Goal: Task Accomplishment & Management: Use online tool/utility

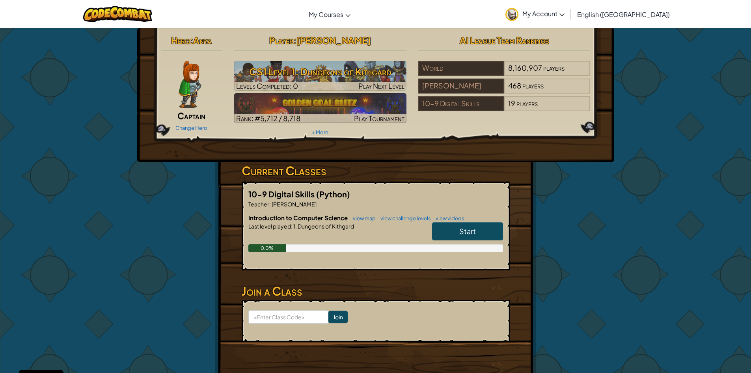
click at [459, 224] on link "Start" at bounding box center [467, 231] width 71 height 18
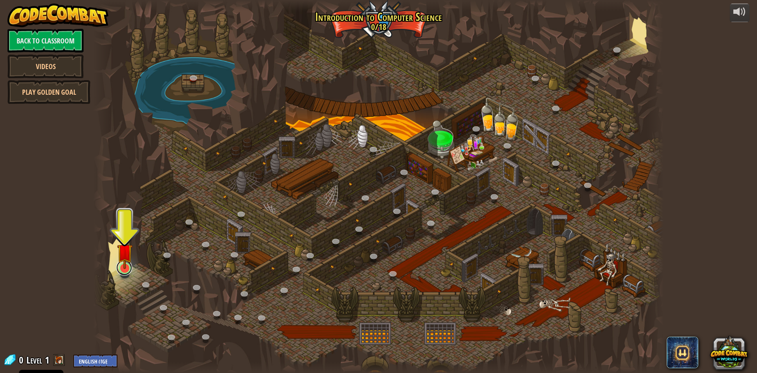
click at [125, 271] on link at bounding box center [124, 267] width 16 height 16
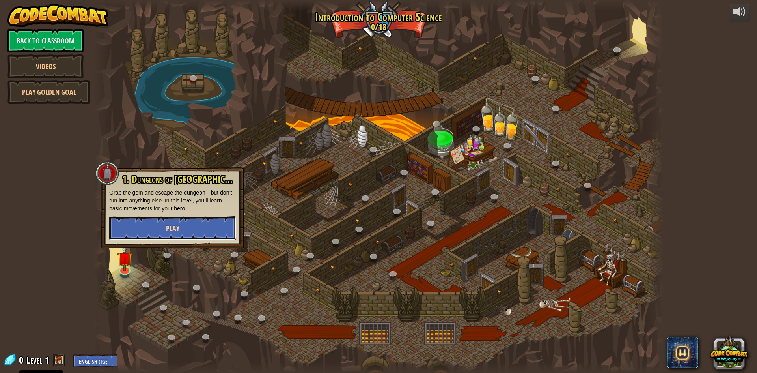
click at [165, 222] on button "Play" at bounding box center [172, 228] width 127 height 24
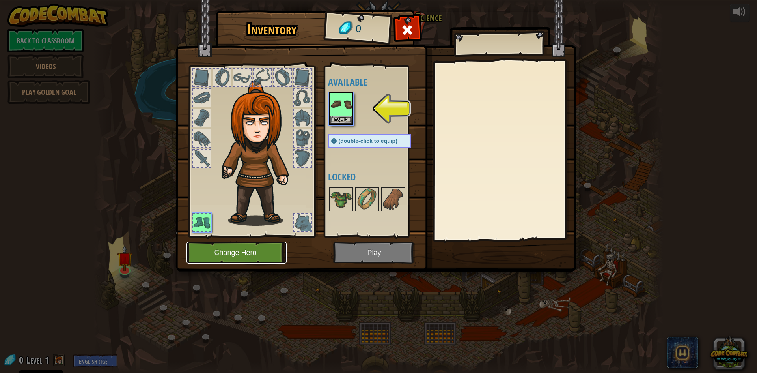
click at [253, 253] on button "Change Hero" at bounding box center [236, 253] width 100 height 22
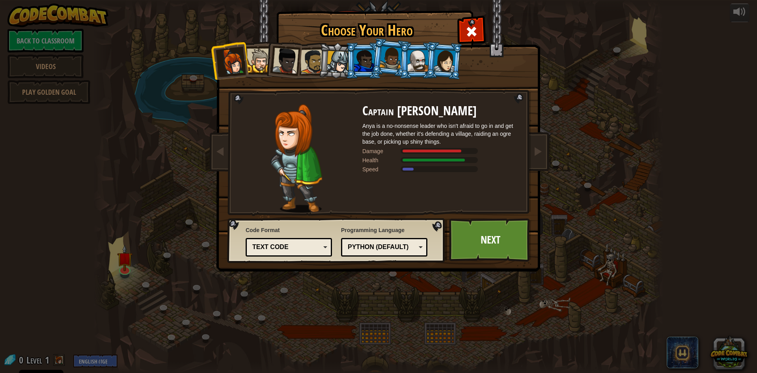
click at [427, 58] on li at bounding box center [444, 60] width 38 height 38
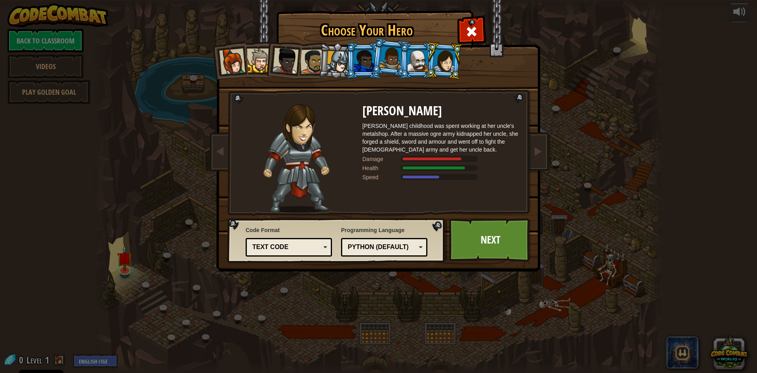
click at [423, 67] on div at bounding box center [418, 60] width 20 height 21
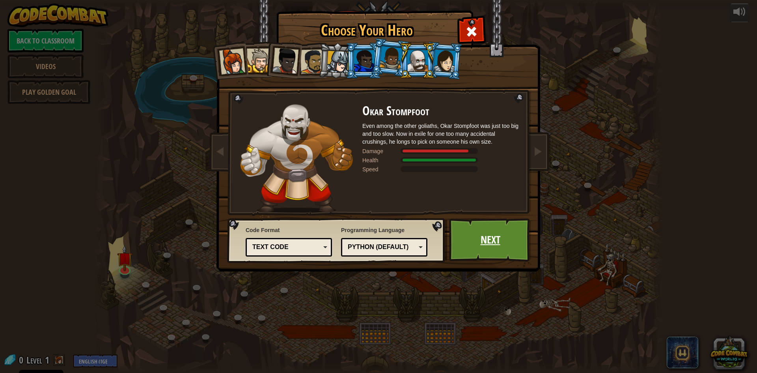
click at [458, 232] on link "Next" at bounding box center [490, 239] width 82 height 43
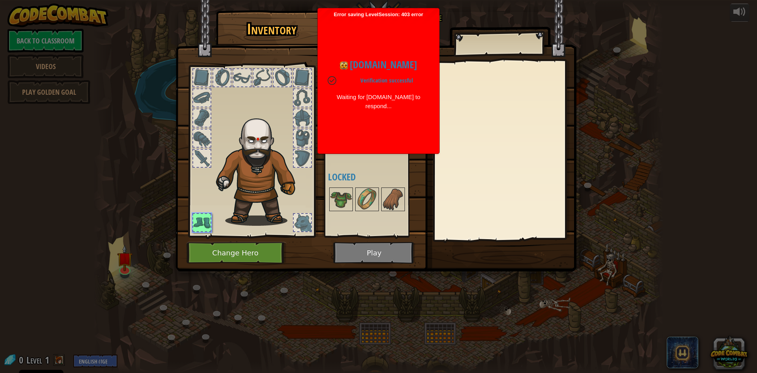
click at [377, 247] on img at bounding box center [375, 128] width 401 height 286
click at [386, 35] on div "codecombat.com Verifying you are human. This may take a few seconds. codecombat…" at bounding box center [379, 84] width 114 height 132
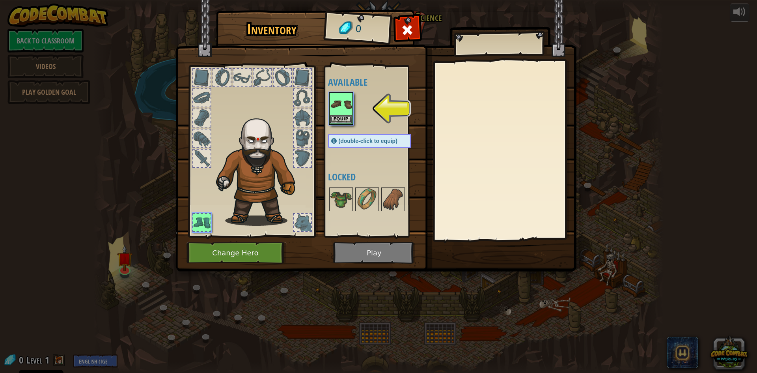
click at [347, 113] on img at bounding box center [341, 104] width 22 height 22
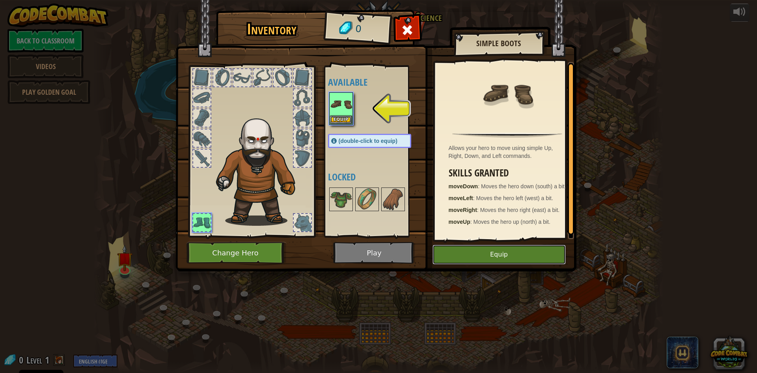
click at [508, 255] on button "Equip" at bounding box center [498, 254] width 133 height 20
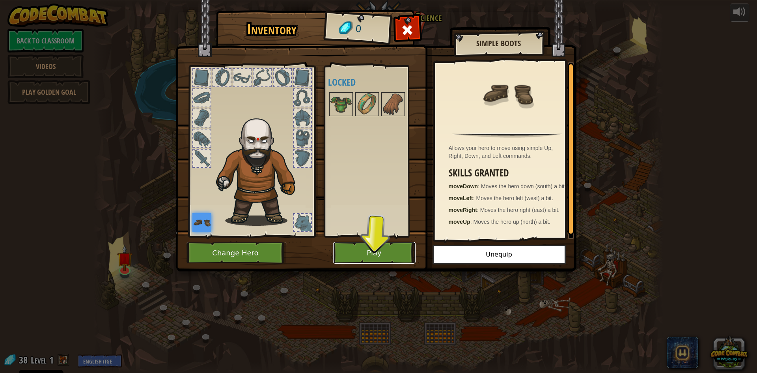
click at [372, 248] on button "Play" at bounding box center [374, 253] width 82 height 22
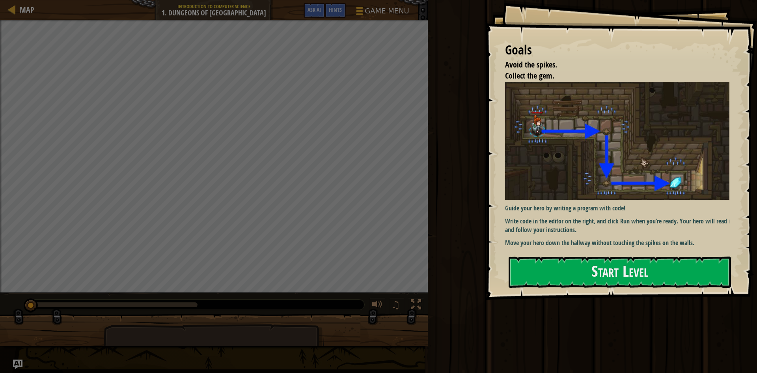
click at [567, 288] on div "Goals Avoid the spikes. Collect the gem. Guide your hero by writing a program w…" at bounding box center [621, 150] width 272 height 300
click at [546, 278] on button "Start Level" at bounding box center [620, 271] width 222 height 31
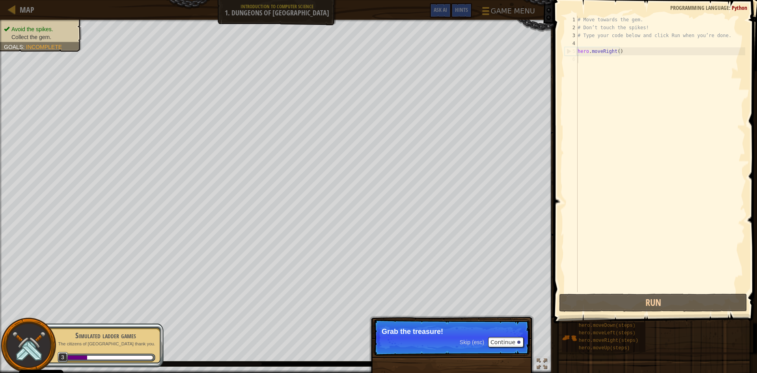
drag, startPoint x: 454, startPoint y: 338, endPoint x: 486, endPoint y: 345, distance: 33.5
click at [462, 345] on p "Skip (esc) Continue Grab the treasure!" at bounding box center [451, 337] width 157 height 36
click at [494, 343] on button "Continue" at bounding box center [505, 342] width 35 height 10
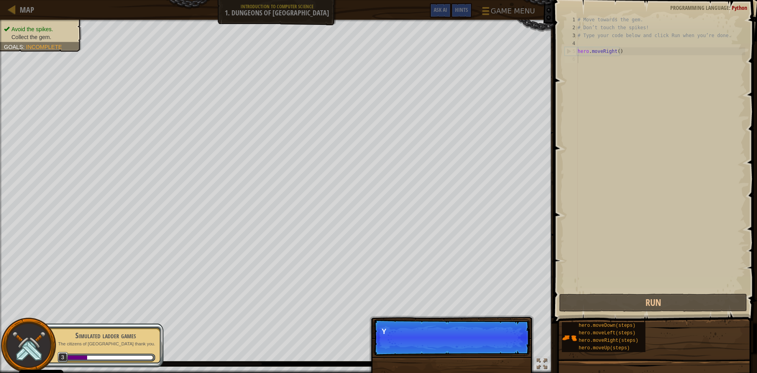
scroll to position [4, 0]
click at [494, 343] on p "Skip (esc) Continue Y" at bounding box center [451, 337] width 157 height 36
click at [517, 323] on p "Skip (esc) Continue You can use these met" at bounding box center [451, 337] width 157 height 36
click at [507, 313] on div "Avoid the spikes. Collect the gem. Goals : Incomplete ♫ Okar 11 x: 7 y: 18 x: 1…" at bounding box center [378, 196] width 757 height 353
click at [496, 321] on div "Skip (esc) Continue You can use these methods." at bounding box center [451, 373] width 164 height 117
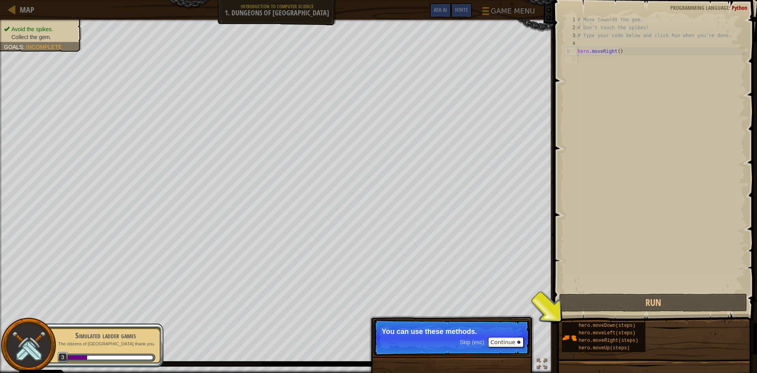
drag, startPoint x: 514, startPoint y: 331, endPoint x: 518, endPoint y: 332, distance: 4.0
click at [517, 331] on p "Skip (esc) Continue You can use these methods." at bounding box center [451, 337] width 157 height 36
click at [519, 337] on p "Skip (esc) Continue You can use these methods." at bounding box center [451, 337] width 157 height 36
drag, startPoint x: 526, startPoint y: 347, endPoint x: 518, endPoint y: 342, distance: 8.7
click at [524, 345] on p "Skip (esc) Continue You can use these methods." at bounding box center [451, 337] width 157 height 36
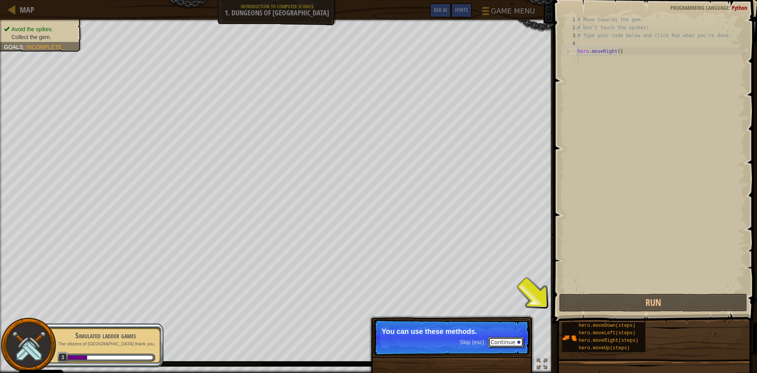
click at [518, 342] on div at bounding box center [518, 341] width 3 height 3
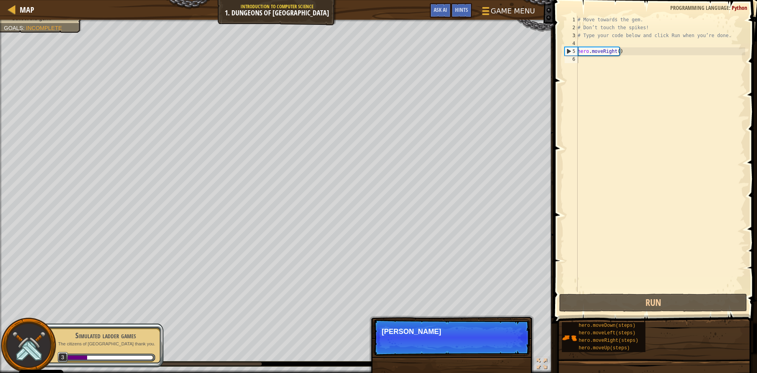
click at [516, 342] on p "Skip (esc) Continue Ty" at bounding box center [451, 337] width 157 height 36
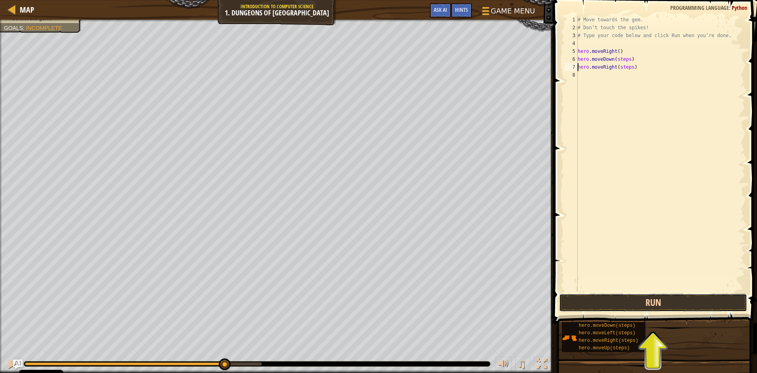
click at [648, 305] on button "Run" at bounding box center [653, 302] width 188 height 18
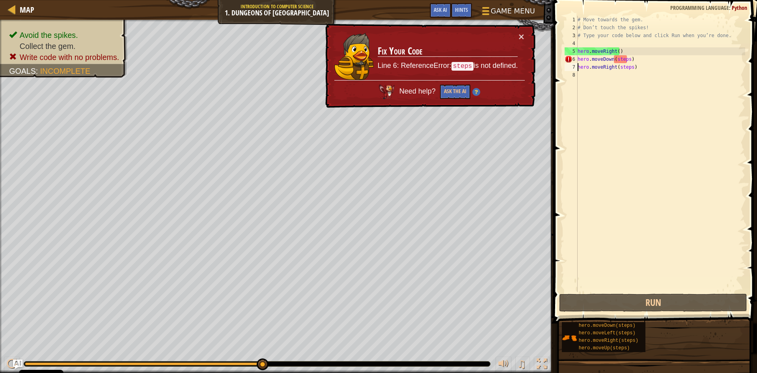
click at [625, 61] on div "# Move towards the gem. # Don’t touch the spikes! # Type your code below and cl…" at bounding box center [660, 162] width 169 height 292
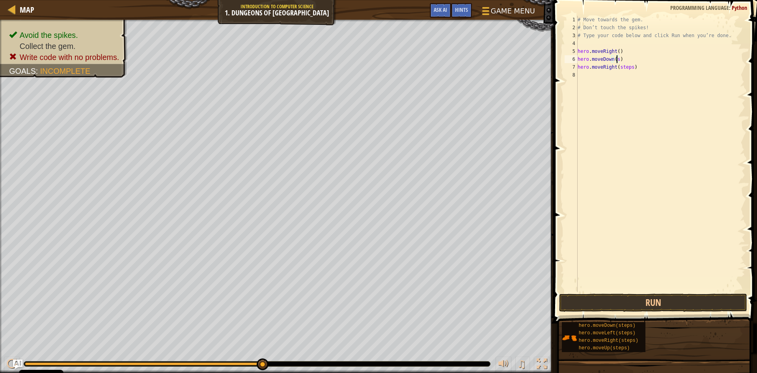
click at [617, 63] on div "# Move towards the gem. # Don’t touch the spikes! # Type your code below and cl…" at bounding box center [660, 162] width 169 height 292
drag, startPoint x: 630, startPoint y: 68, endPoint x: 617, endPoint y: 69, distance: 13.0
click at [617, 69] on div "# Move towards the gem. # Don’t touch the spikes! # Type your code below and cl…" at bounding box center [660, 162] width 169 height 292
type textarea "hero.moveRight(1)"
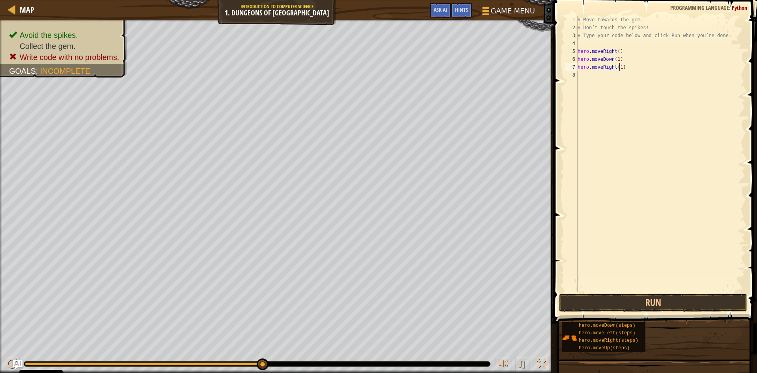
scroll to position [4, 0]
click at [663, 295] on button "Run" at bounding box center [653, 302] width 188 height 18
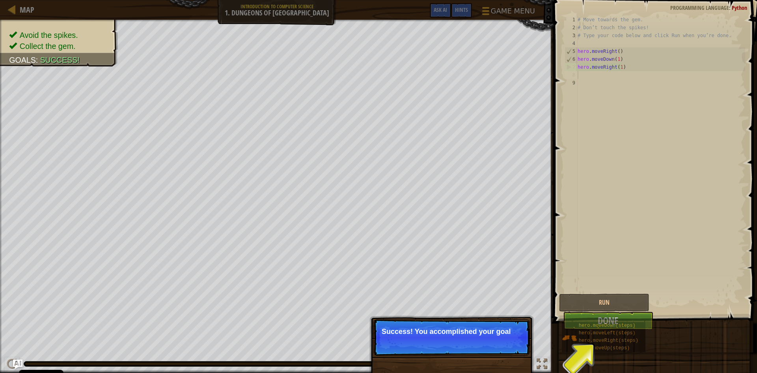
click at [521, 341] on p "Success! You accomplished your goal" at bounding box center [451, 337] width 157 height 36
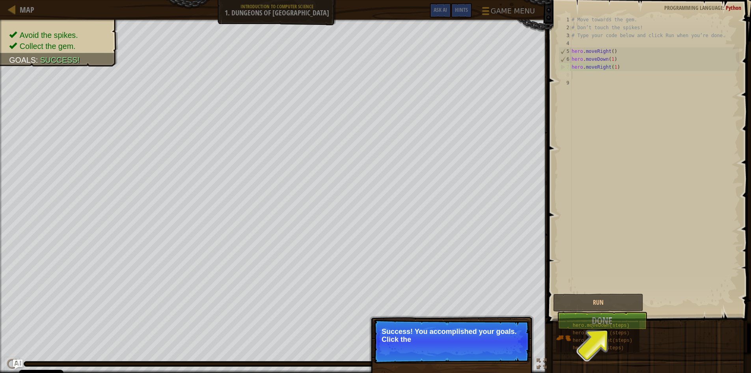
click at [521, 341] on p "Success! You accomplished your goals. Click the" at bounding box center [452, 335] width 140 height 16
click at [521, 341] on p "Success! You accomplished your goals. Click the Done b" at bounding box center [452, 335] width 140 height 16
click at [521, 336] on p "Success! You accomplished your goals. Click the Done button to" at bounding box center [452, 335] width 140 height 16
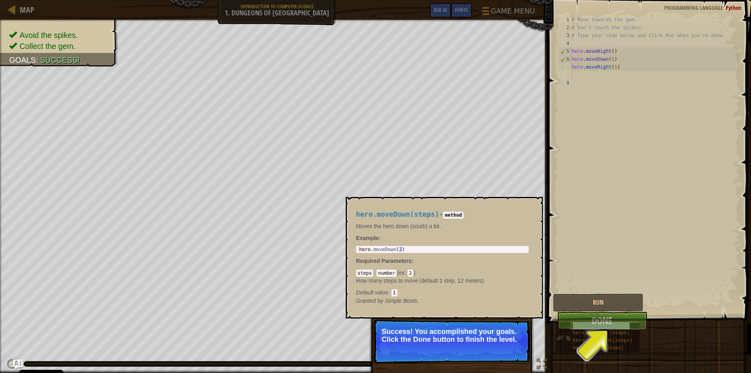
click at [609, 322] on span "hero.moveDown(steps)" at bounding box center [601, 325] width 57 height 6
click at [460, 335] on p "Success! You accomplished your goals. Click the Done button to finish the level." at bounding box center [452, 335] width 140 height 16
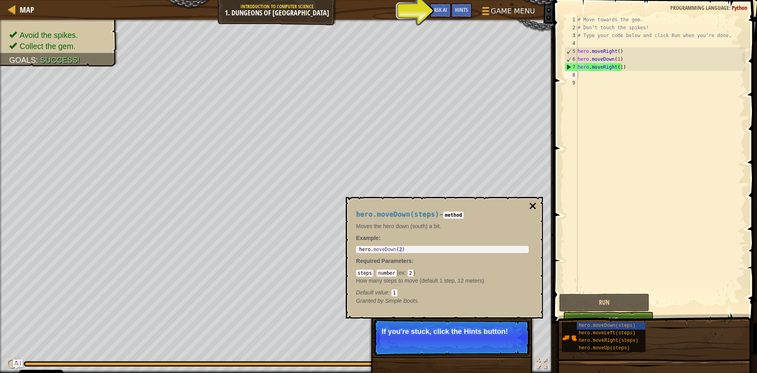
click at [535, 210] on button "×" at bounding box center [532, 205] width 9 height 11
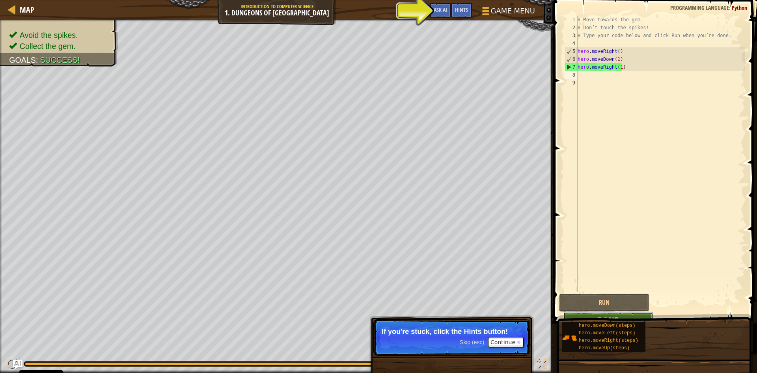
click at [647, 313] on button "Done" at bounding box center [608, 320] width 90 height 18
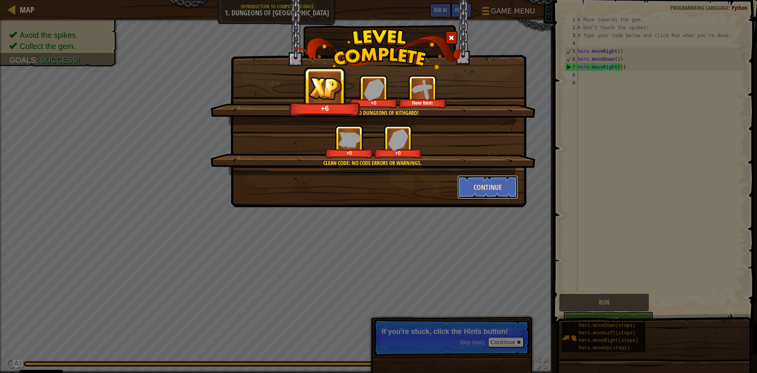
click at [481, 183] on button "Continue" at bounding box center [487, 187] width 61 height 24
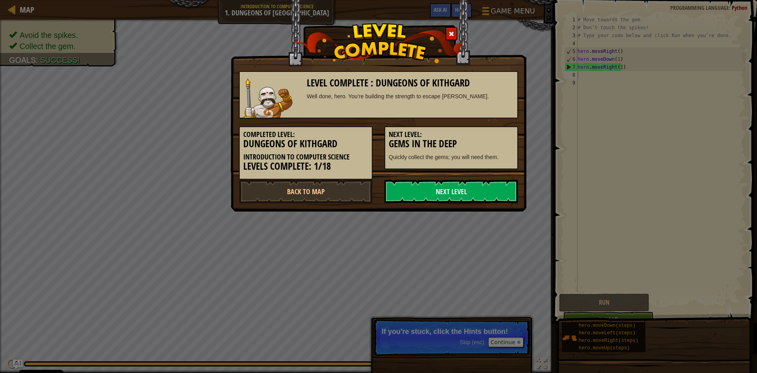
click at [481, 177] on div "Completed Level: Dungeons of Kithgard Introduction to Computer Science Levels C…" at bounding box center [378, 148] width 291 height 61
click at [457, 189] on link "Next Level" at bounding box center [451, 191] width 134 height 24
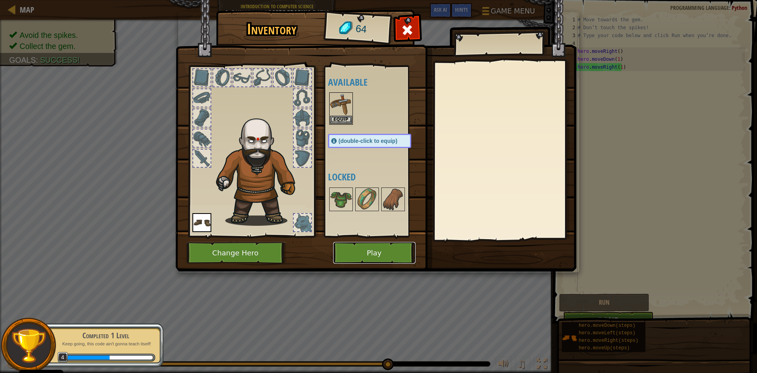
click at [348, 250] on button "Play" at bounding box center [374, 253] width 82 height 22
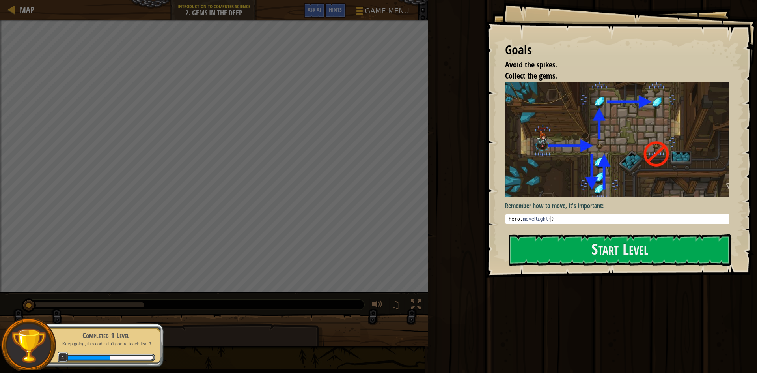
drag, startPoint x: 552, startPoint y: 239, endPoint x: 546, endPoint y: 232, distance: 8.7
click at [548, 235] on button "Start Level" at bounding box center [620, 249] width 222 height 31
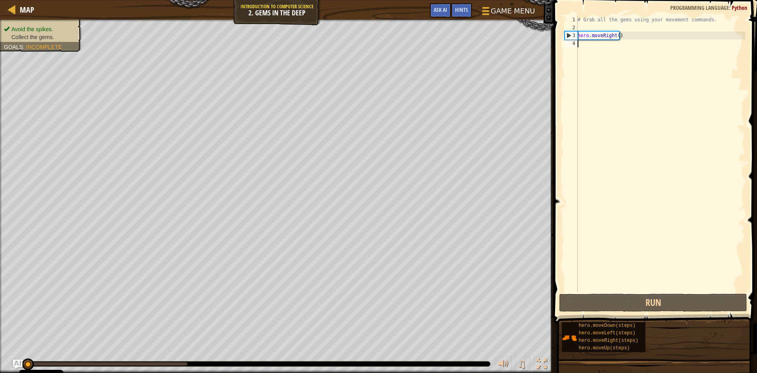
type textarea "h"
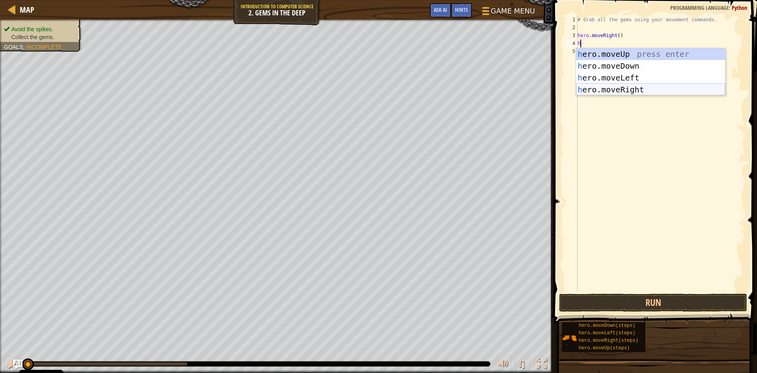
click at [615, 90] on div "h ero.moveUp press enter h ero.moveDown press enter h ero.moveLeft press enter …" at bounding box center [650, 83] width 149 height 71
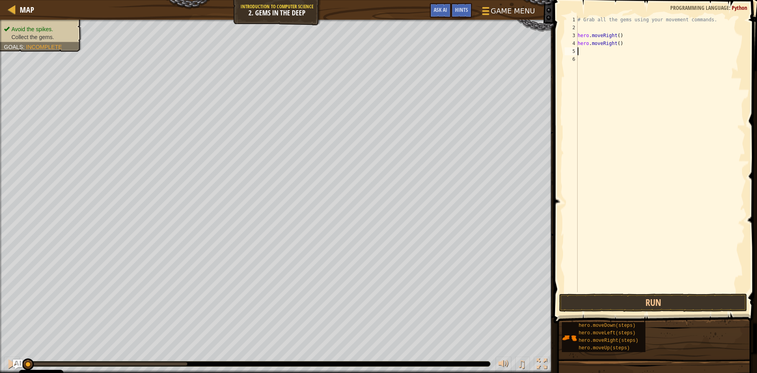
type textarea "g"
type textarea "h"
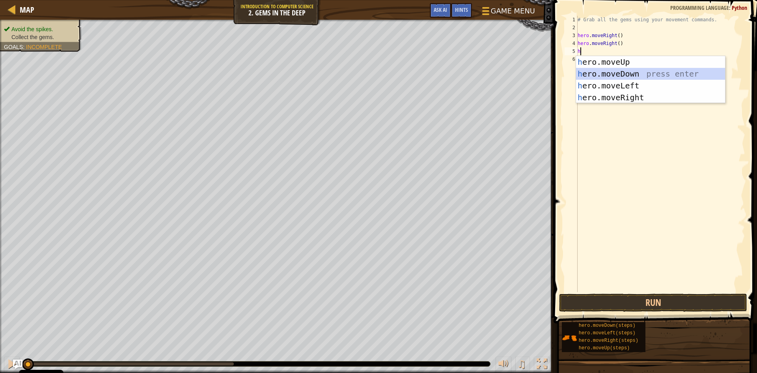
click at [594, 75] on div "h ero.moveUp press enter h ero.moveDown press enter h ero.moveLeft press enter …" at bounding box center [650, 91] width 149 height 71
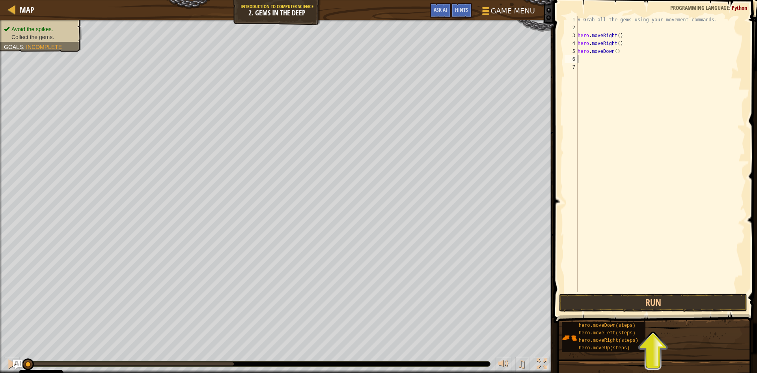
type textarea "h"
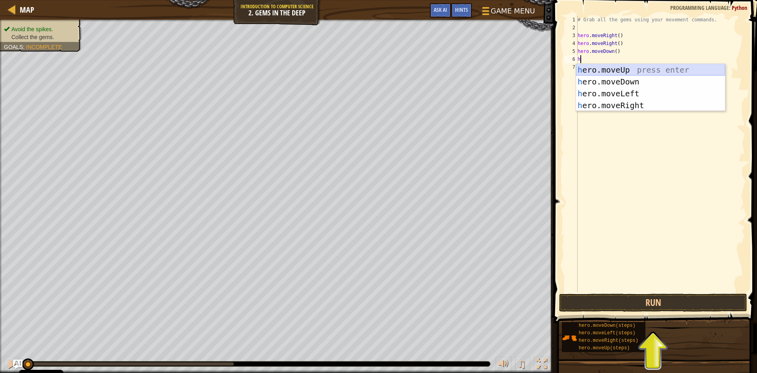
click at [619, 69] on div "h ero.moveUp press enter h ero.moveDown press enter h ero.moveLeft press enter …" at bounding box center [650, 99] width 149 height 71
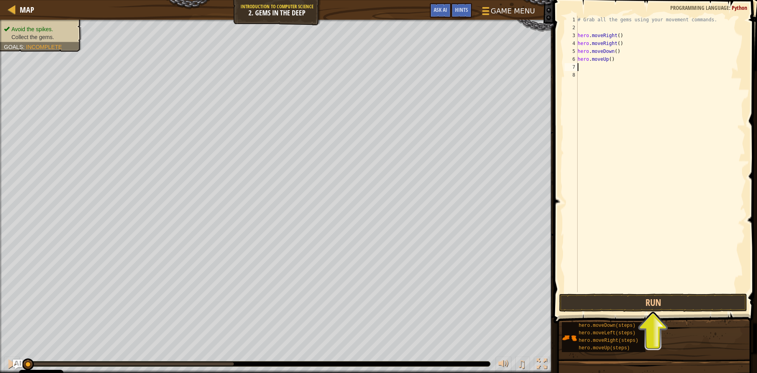
click at [608, 61] on div "# Grab all the gems using your movement commands. hero . moveRight ( ) hero . m…" at bounding box center [660, 162] width 169 height 292
type textarea "hero.moveUp(2)"
click at [587, 71] on div "# Grab all the gems using your movement commands. hero . moveRight ( ) hero . m…" at bounding box center [660, 162] width 169 height 292
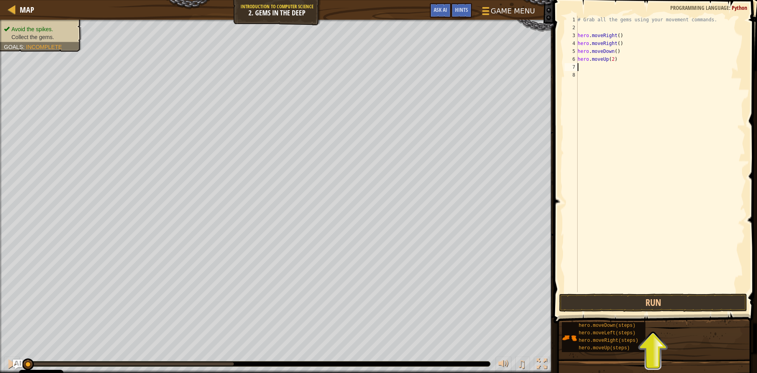
click at [589, 71] on div "# Grab all the gems using your movement commands. hero . moveRight ( ) hero . m…" at bounding box center [660, 162] width 169 height 292
type textarea "h"
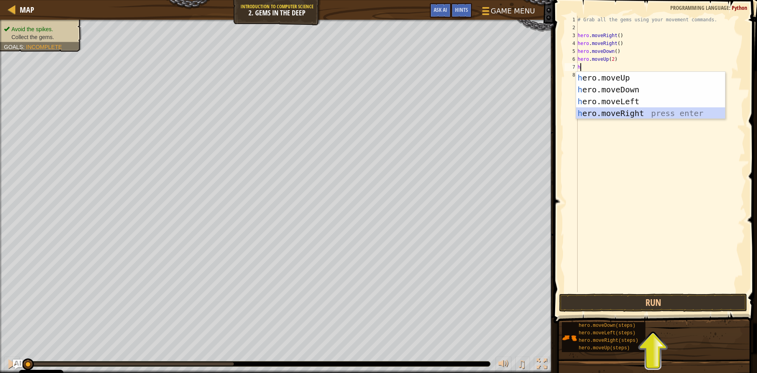
click at [625, 109] on div "h ero.moveUp press enter h ero.moveDown press enter h ero.moveLeft press enter …" at bounding box center [650, 107] width 149 height 71
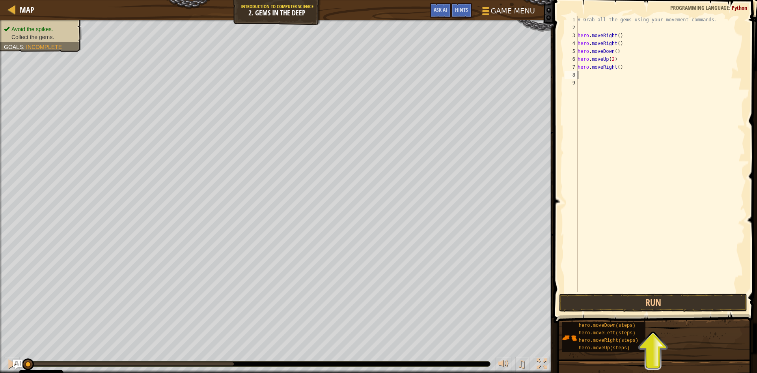
type textarea "h"
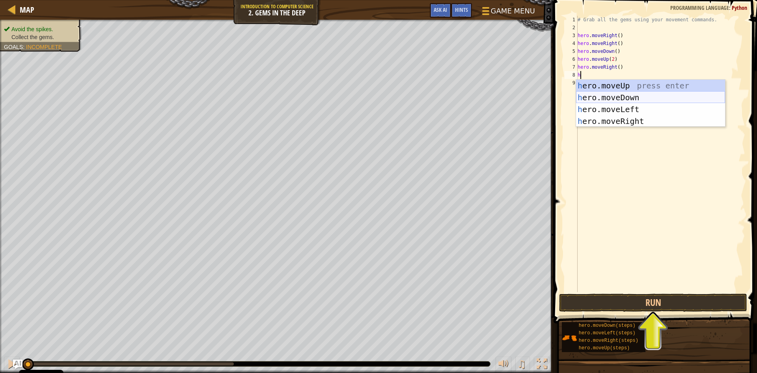
click at [597, 115] on div "h ero.moveUp press enter h ero.moveDown press enter h ero.moveLeft press enter …" at bounding box center [650, 115] width 149 height 71
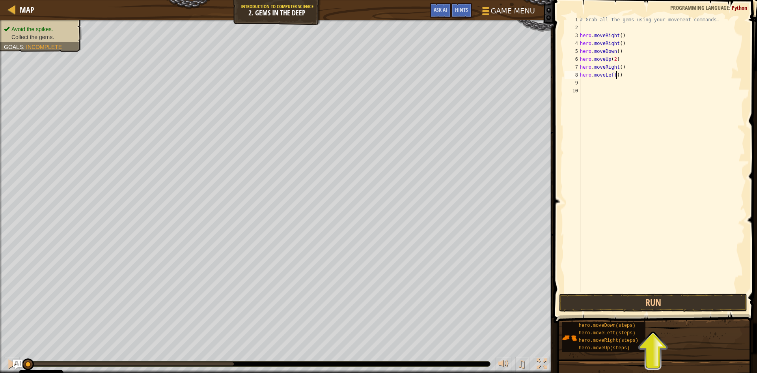
click at [615, 75] on div "# Grab all the gems using your movement commands. hero . moveRight ( ) hero . m…" at bounding box center [661, 162] width 167 height 292
click at [601, 73] on div "# Grab all the gems using your movement commands. hero . moveRight ( ) hero . m…" at bounding box center [661, 162] width 167 height 292
type textarea "h"
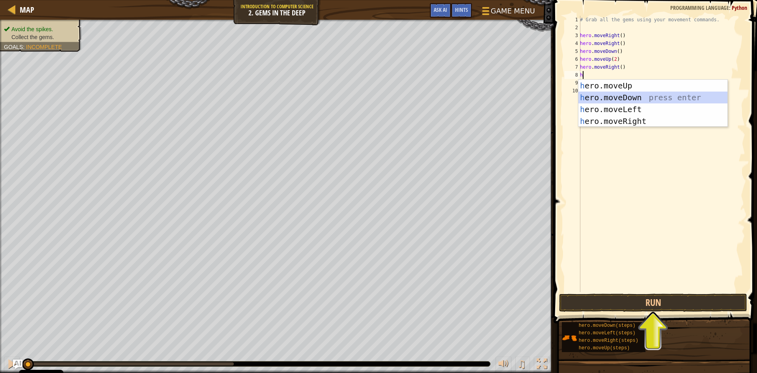
click at [620, 96] on div "h ero.moveUp press enter h ero.moveDown press enter h ero.moveLeft press enter …" at bounding box center [652, 115] width 149 height 71
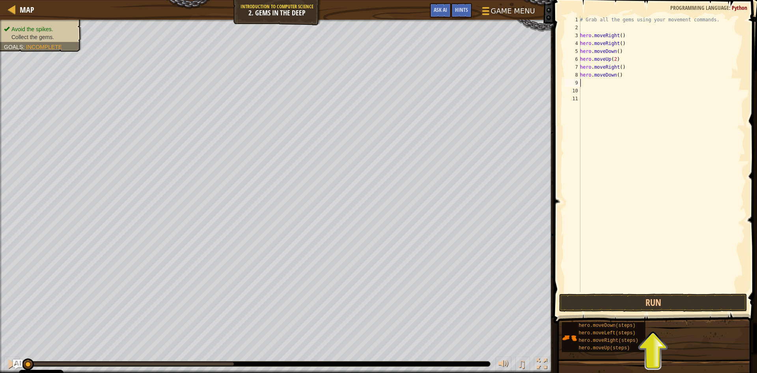
type textarea "h"
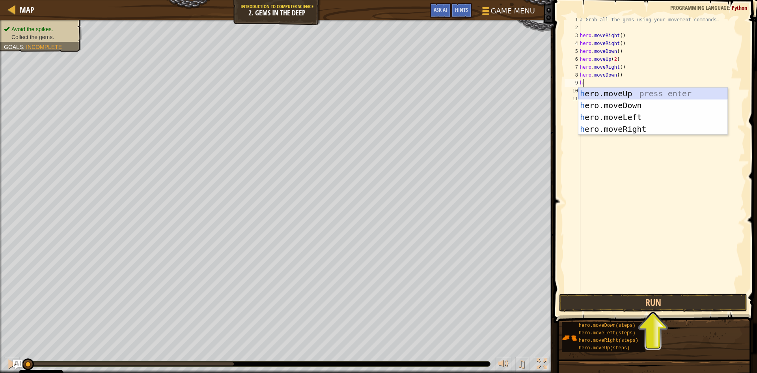
click at [593, 94] on div "h ero.moveUp press enter h ero.moveDown press enter h ero.moveLeft press enter …" at bounding box center [652, 123] width 149 height 71
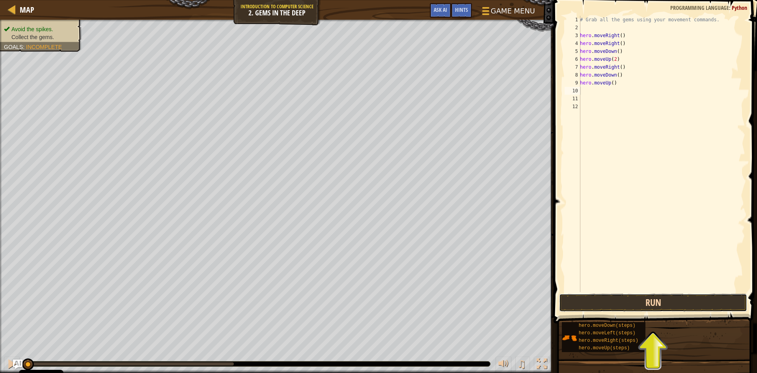
click at [592, 297] on button "Run" at bounding box center [653, 302] width 188 height 18
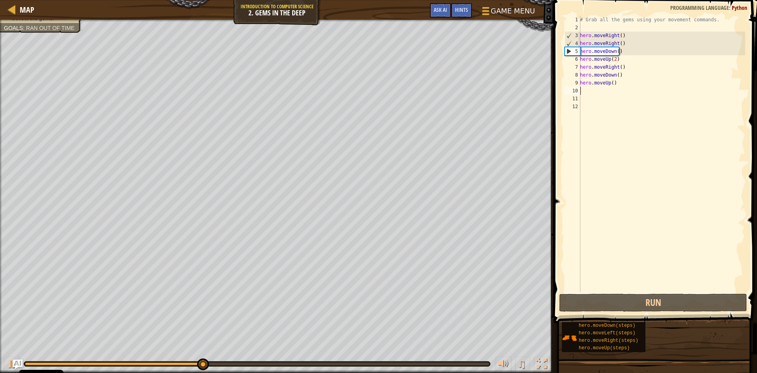
click at [620, 43] on div "# Grab all the gems using your movement commands. hero . moveRight ( ) hero . m…" at bounding box center [661, 162] width 167 height 292
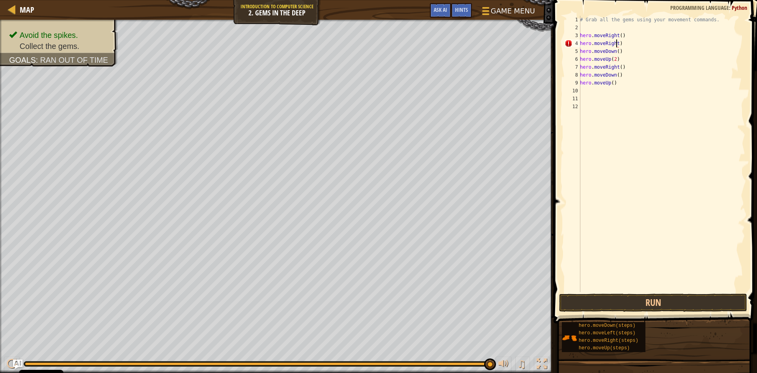
scroll to position [4, 3]
type textarea "hero.moveRight(1)"
click at [649, 296] on button "Run" at bounding box center [653, 302] width 188 height 18
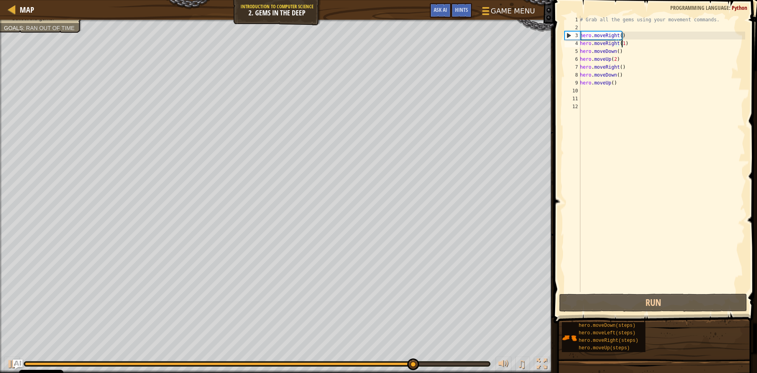
click at [590, 89] on div "# Grab all the gems using your movement commands. hero . moveRight ( ) hero . m…" at bounding box center [661, 162] width 167 height 292
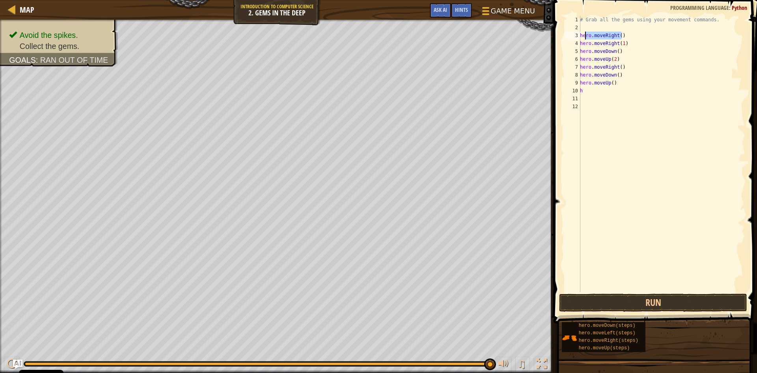
drag, startPoint x: 623, startPoint y: 33, endPoint x: 584, endPoint y: 37, distance: 39.7
click at [584, 37] on div "# Grab all the gems using your movement commands. hero . moveRight ( ) hero . m…" at bounding box center [661, 162] width 167 height 292
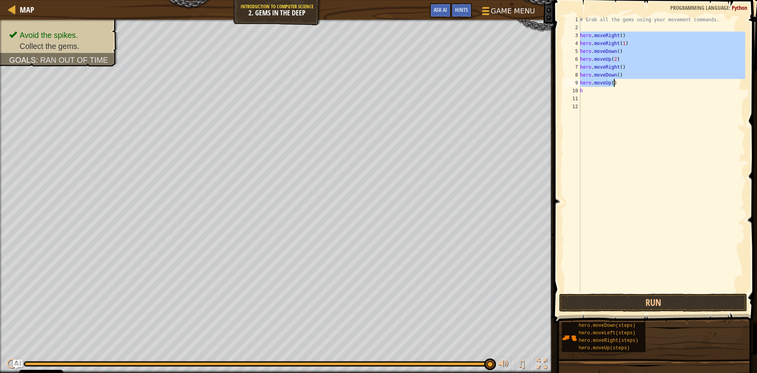
drag, startPoint x: 580, startPoint y: 39, endPoint x: 628, endPoint y: 82, distance: 65.0
click at [629, 82] on div "# Grab all the gems using your movement commands. hero . moveRight ( ) hero . m…" at bounding box center [661, 162] width 167 height 292
type textarea "hero.moveDown() hero.moveUp()"
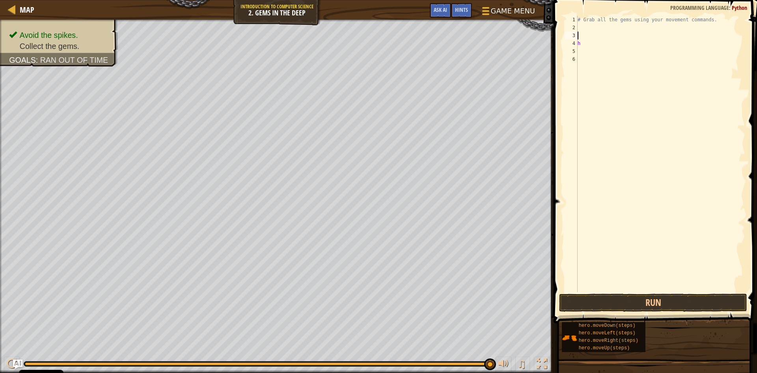
click at [589, 48] on div "# Grab all the gems using your movement commands. h" at bounding box center [660, 162] width 169 height 292
click at [582, 22] on div "# Grab all the gems using your movement commands. h" at bounding box center [660, 162] width 169 height 292
type textarea "#Grab all the gems using your movement commands."
click at [578, 31] on div "#Grab all the gems using your movement commands. h" at bounding box center [660, 162] width 169 height 292
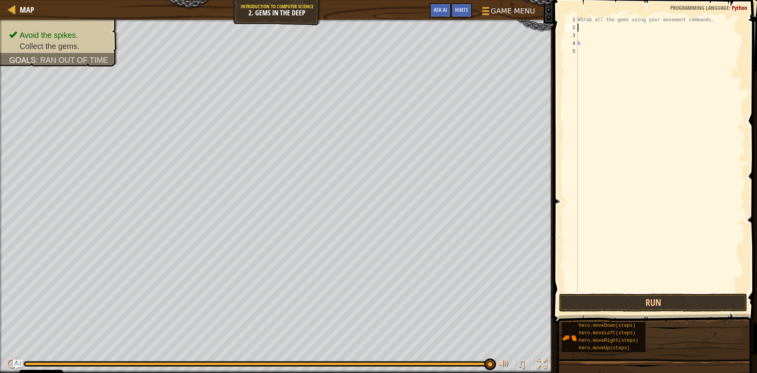
scroll to position [4, 0]
type textarea "h"
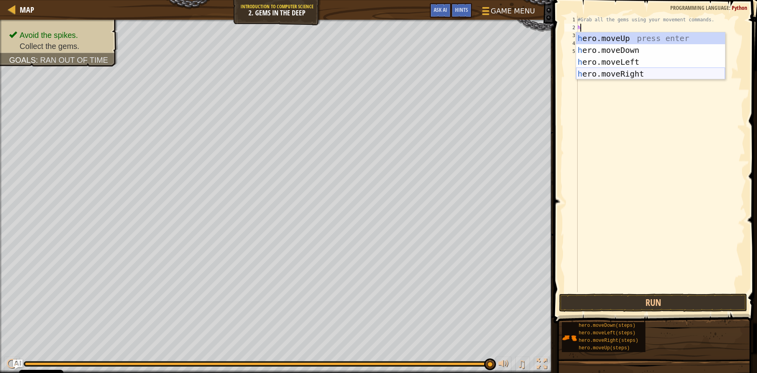
click at [612, 73] on div "h ero.moveUp press enter h ero.moveDown press enter h ero.moveLeft press enter …" at bounding box center [650, 67] width 149 height 71
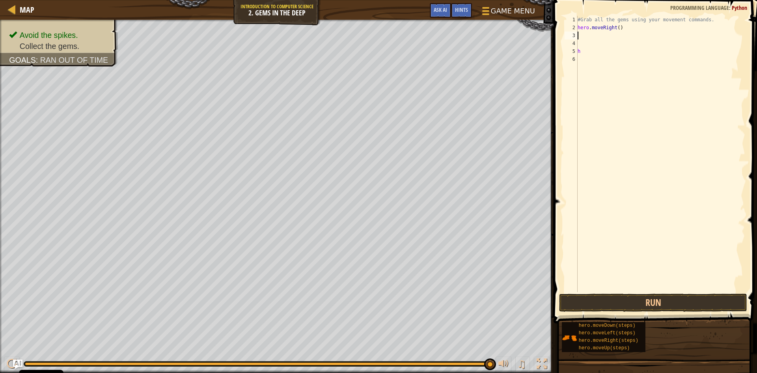
type textarea "h"
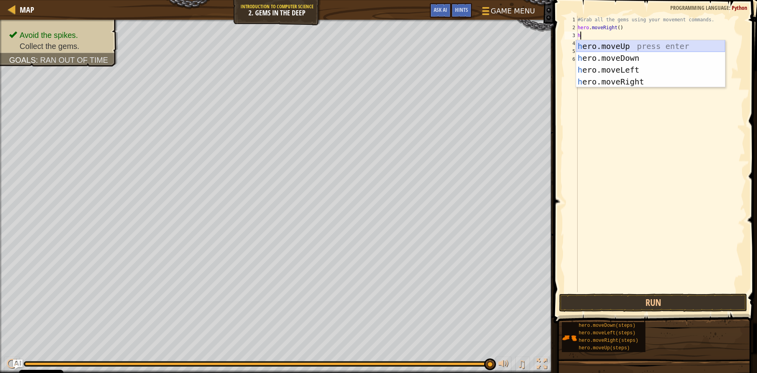
click at [601, 43] on div "h ero.moveUp press enter h ero.moveDown press enter h ero.moveLeft press enter …" at bounding box center [650, 75] width 149 height 71
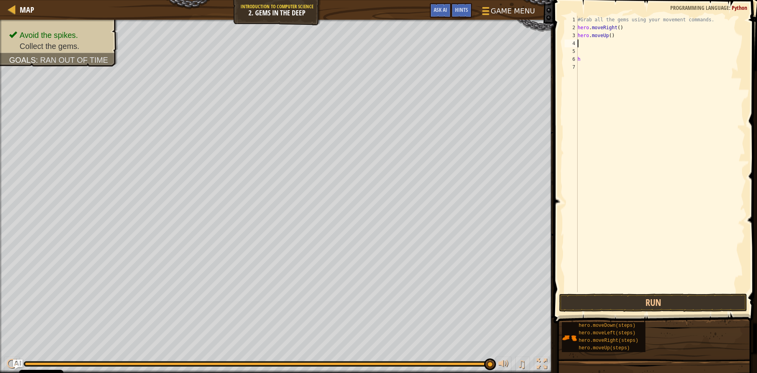
click at [582, 48] on div "#Grab all the gems using your movement commands. hero . moveRight ( ) hero . mo…" at bounding box center [660, 162] width 169 height 292
click at [581, 48] on div "#Grab all the gems using your movement commands. hero . moveRight ( ) hero . mo…" at bounding box center [660, 162] width 169 height 292
click at [581, 45] on div "#Grab all the gems using your movement commands. hero . moveRight ( ) hero . mo…" at bounding box center [660, 154] width 169 height 276
type textarea "h"
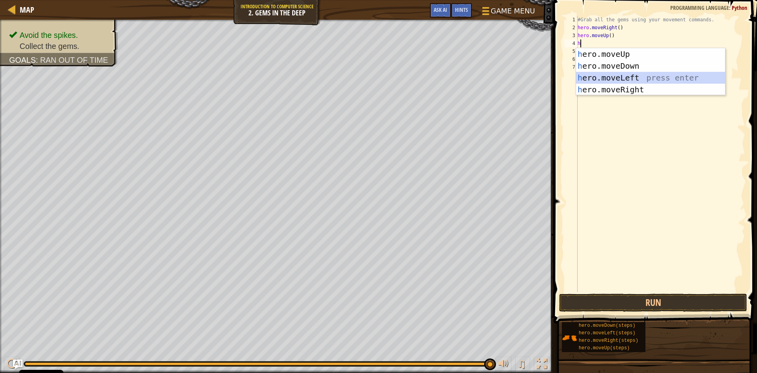
click at [613, 73] on div "h ero.moveUp press enter h ero.moveDown press enter h ero.moveLeft press enter …" at bounding box center [650, 83] width 149 height 71
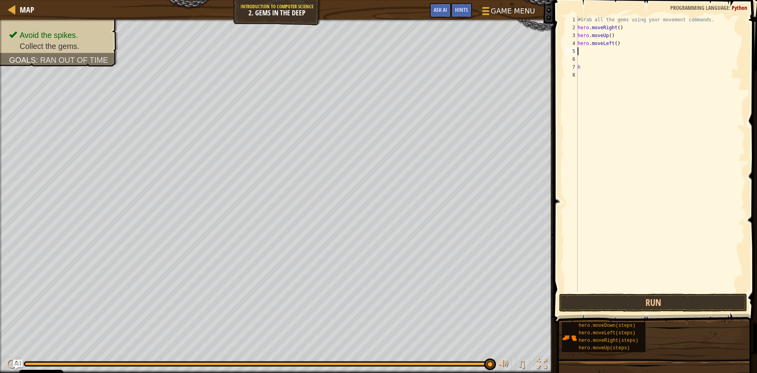
type textarea "h"
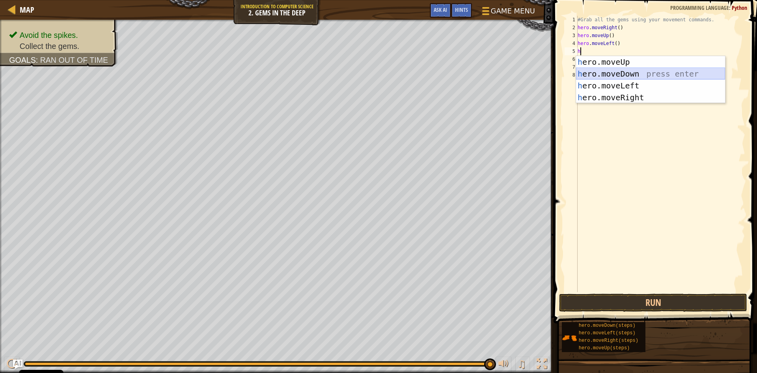
click at [595, 74] on div "h ero.moveUp press enter h ero.moveDown press enter h ero.moveLeft press enter …" at bounding box center [650, 91] width 149 height 71
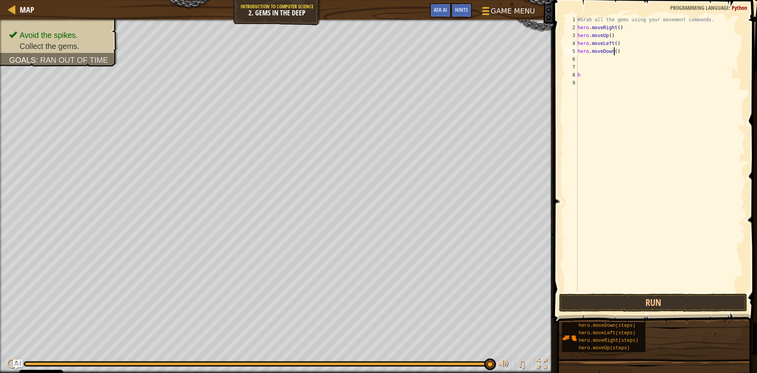
click at [614, 51] on div "#Grab all the gems using your movement commands. hero . moveRight ( ) hero . mo…" at bounding box center [660, 162] width 169 height 292
type textarea "hero.moveDown(2)"
drag, startPoint x: 587, startPoint y: 302, endPoint x: 582, endPoint y: 302, distance: 4.7
click at [585, 302] on button "Run" at bounding box center [653, 302] width 188 height 18
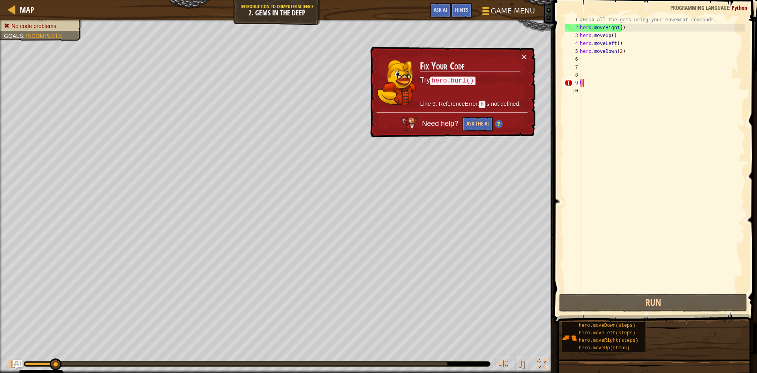
click at [600, 85] on div "#Grab all the gems using your movement commands. hero . moveRight ( ) hero . mo…" at bounding box center [661, 162] width 167 height 292
type textarea "h"
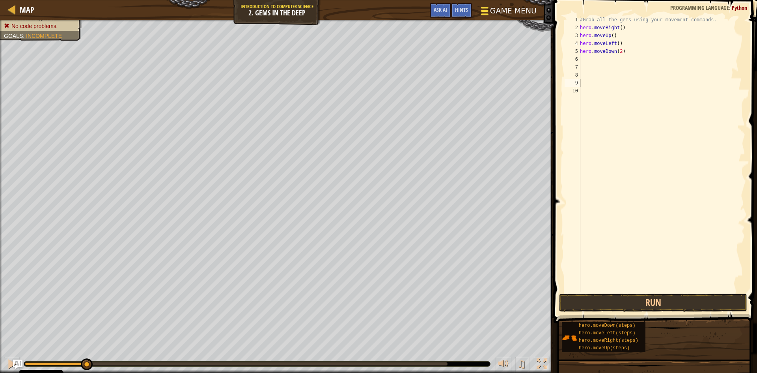
click at [506, 6] on span "Game Menu" at bounding box center [513, 11] width 47 height 11
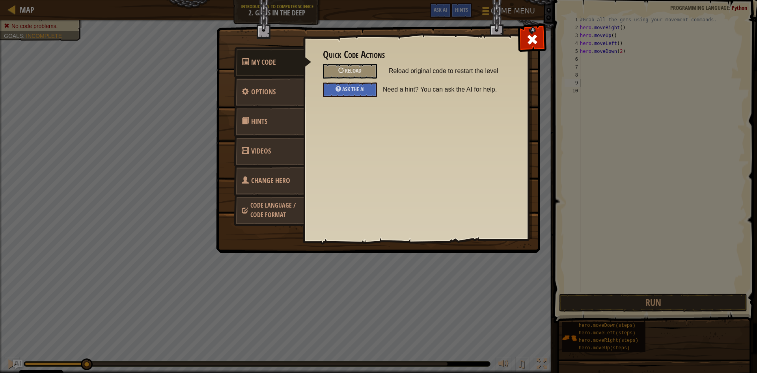
click at [352, 61] on div "Quick Code Actions Reload Reload original code to restart the level Ask the AI …" at bounding box center [416, 73] width 186 height 48
click at [356, 72] on span "Reload" at bounding box center [353, 70] width 17 height 7
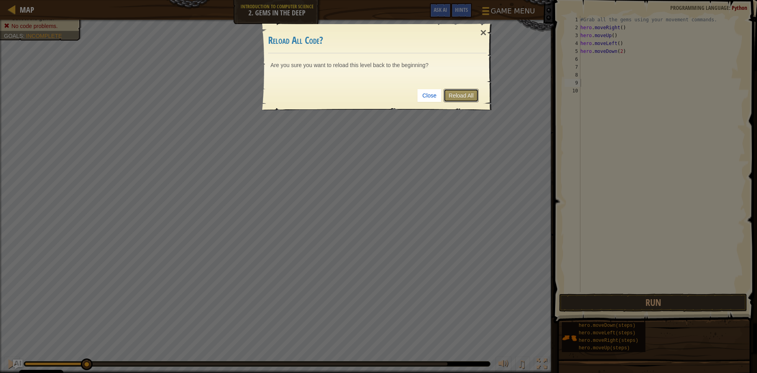
click at [467, 93] on link "Reload All" at bounding box center [461, 95] width 35 height 13
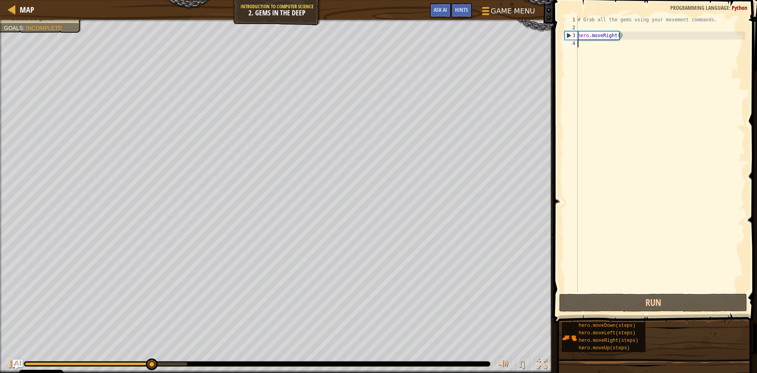
click at [591, 49] on div "# Grab all the gems using your movement commands. hero . moveRight ( )" at bounding box center [660, 162] width 169 height 292
type textarea "h"
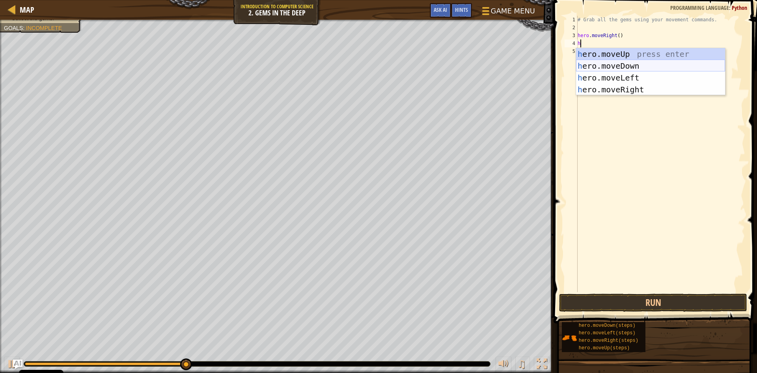
click at [611, 64] on div "h ero.moveUp press enter h ero.moveDown press enter h ero.moveLeft press enter …" at bounding box center [650, 83] width 149 height 71
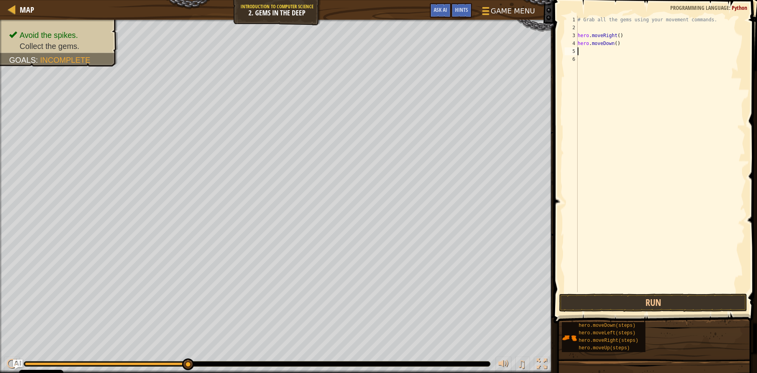
type textarea "h"
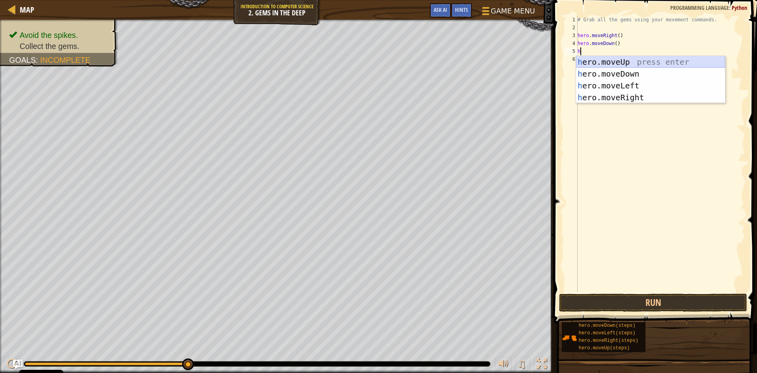
click at [599, 57] on div "h ero.moveUp press enter h ero.moveDown press enter h ero.moveLeft press enter …" at bounding box center [650, 91] width 149 height 71
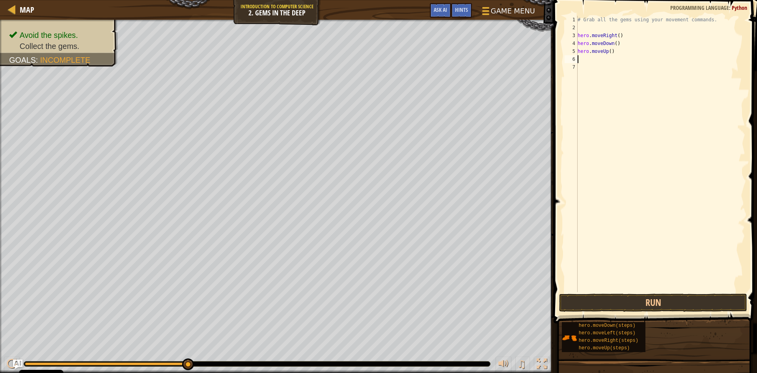
click at [609, 54] on div "# Grab all the gems using your movement commands. hero . moveRight ( ) hero . m…" at bounding box center [660, 162] width 169 height 292
type textarea "hero.moveUp(2)"
click at [629, 305] on button "Run" at bounding box center [653, 302] width 188 height 18
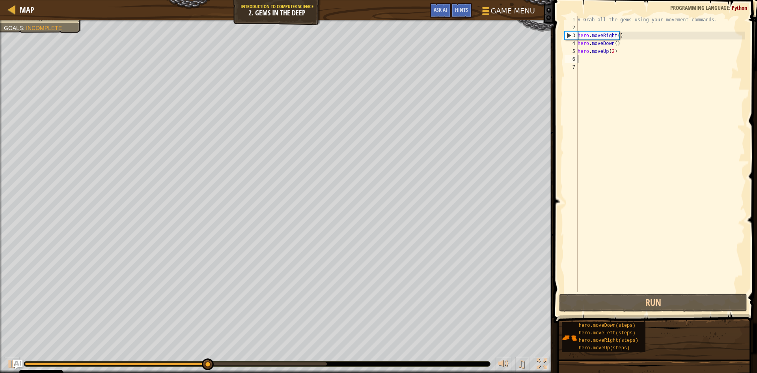
click at [581, 62] on div "# Grab all the gems using your movement commands. hero . moveRight ( ) hero . m…" at bounding box center [660, 162] width 169 height 292
type textarea "h"
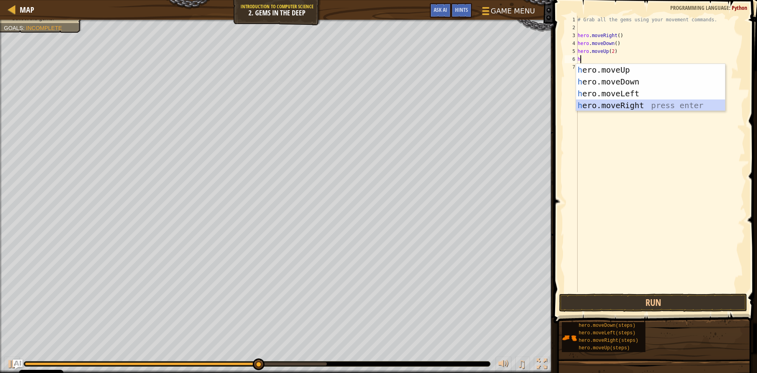
click at [589, 102] on div "h ero.moveUp press enter h ero.moveDown press enter h ero.moveLeft press enter …" at bounding box center [650, 99] width 149 height 71
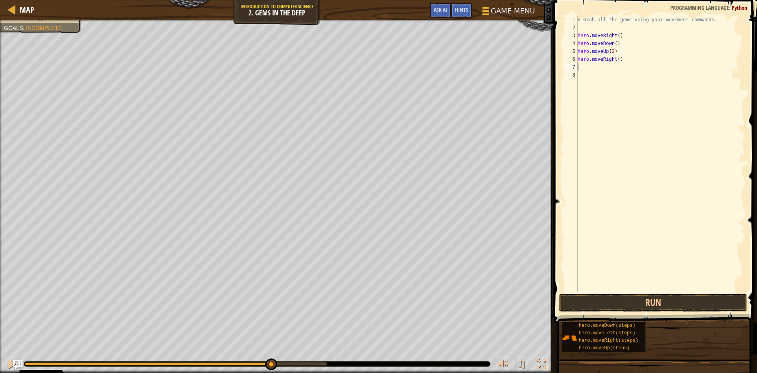
type textarea "h"
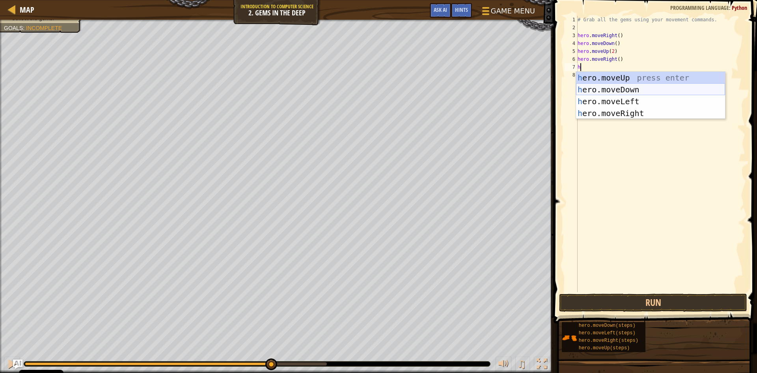
click at [602, 86] on div "h ero.moveUp press enter h ero.moveDown press enter h ero.moveLeft press enter …" at bounding box center [650, 107] width 149 height 71
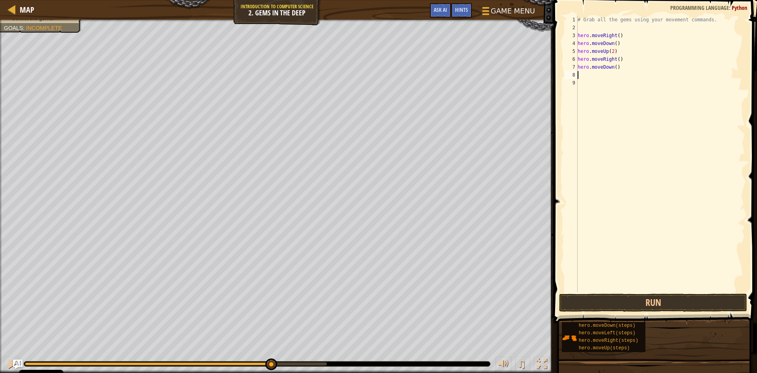
type textarea "h"
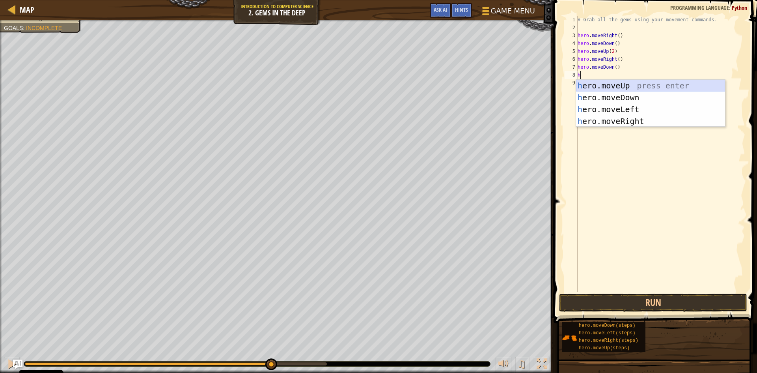
click at [594, 87] on div "h ero.moveUp press enter h ero.moveDown press enter h ero.moveLeft press enter …" at bounding box center [650, 115] width 149 height 71
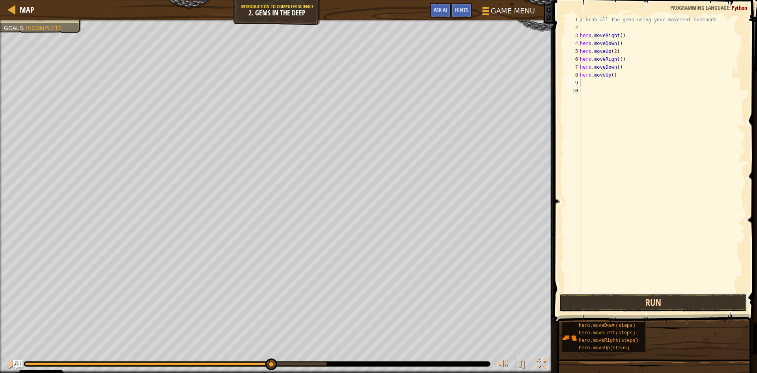
click at [592, 307] on button "Run" at bounding box center [653, 302] width 188 height 18
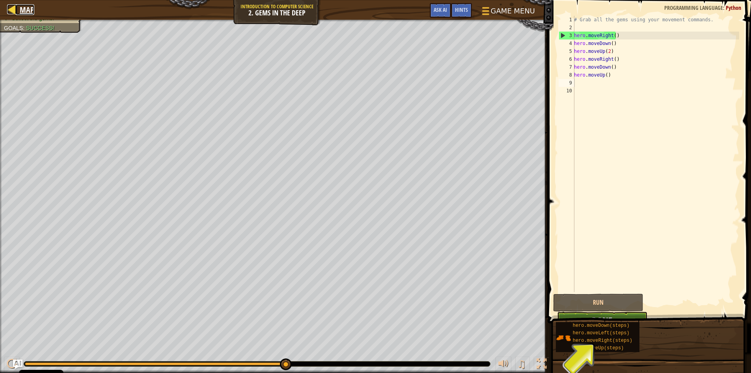
click at [25, 13] on span "Map" at bounding box center [27, 9] width 15 height 11
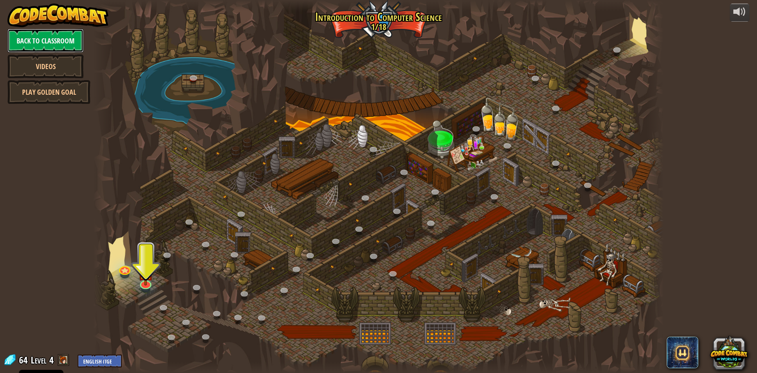
click at [30, 38] on link "Back to Classroom" at bounding box center [45, 41] width 76 height 24
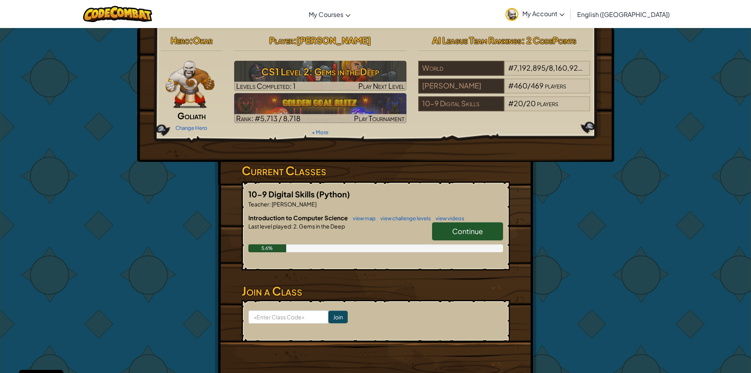
click at [452, 232] on span "Continue" at bounding box center [467, 230] width 31 height 9
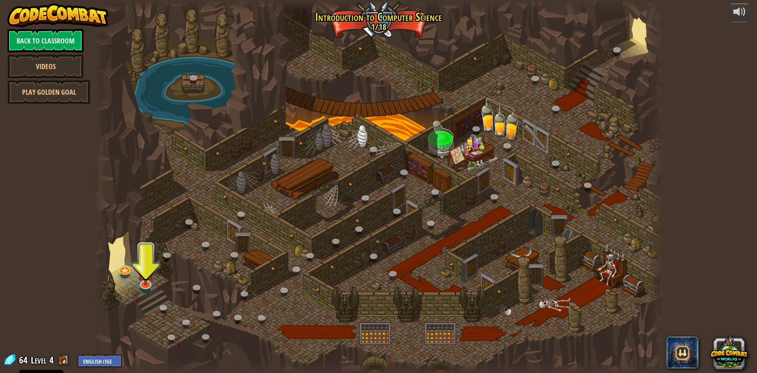
click at [136, 286] on div at bounding box center [378, 186] width 570 height 373
click at [142, 280] on img at bounding box center [145, 265] width 15 height 35
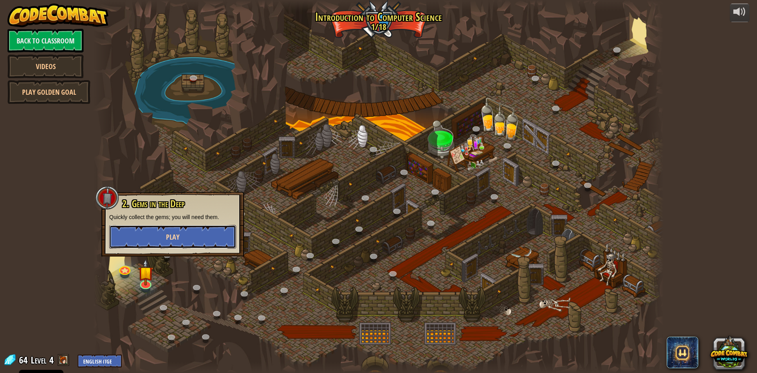
click at [154, 241] on button "Play" at bounding box center [172, 237] width 127 height 24
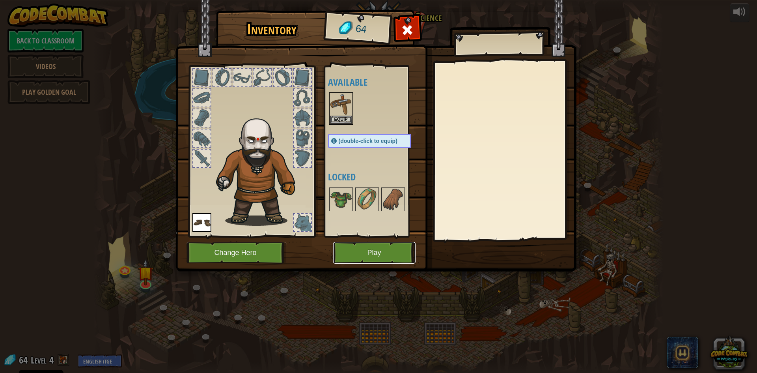
click at [341, 249] on button "Play" at bounding box center [374, 253] width 82 height 22
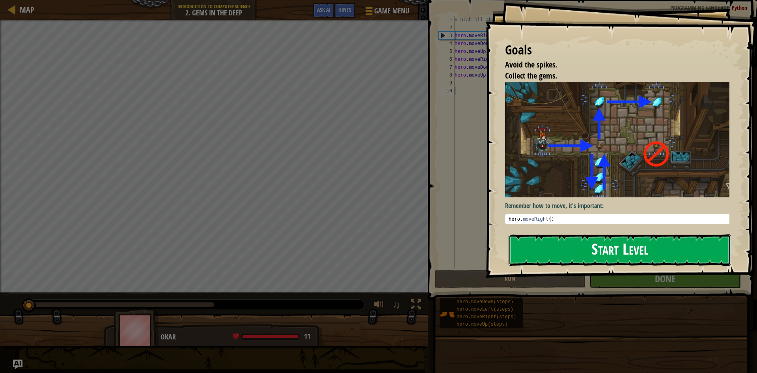
drag, startPoint x: 589, startPoint y: 255, endPoint x: 587, endPoint y: 240, distance: 14.3
click at [587, 240] on button "Start Level" at bounding box center [620, 249] width 222 height 31
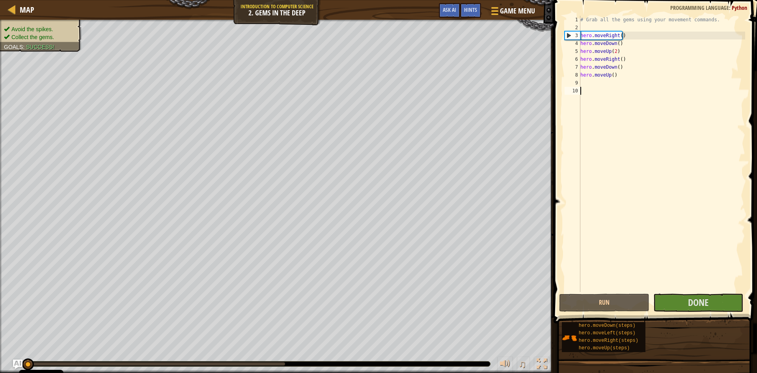
drag, startPoint x: 676, startPoint y: 306, endPoint x: 676, endPoint y: 311, distance: 6.0
click at [676, 311] on div "1 2 3 4 5 6 7 8 9 10 # Grab all the gems using your movement commands. hero . m…" at bounding box center [654, 177] width 206 height 346
click at [673, 305] on button "Done" at bounding box center [698, 302] width 90 height 18
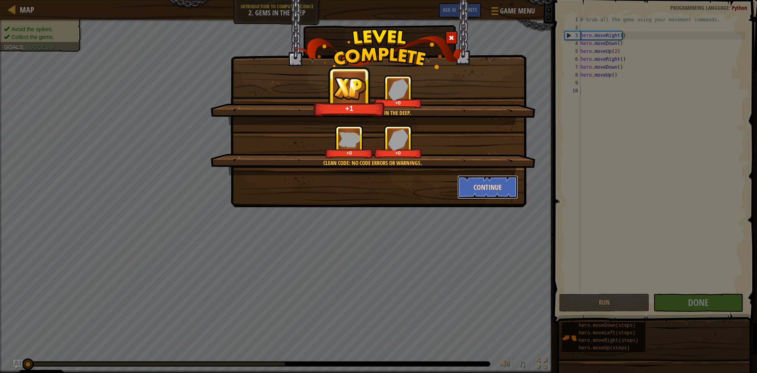
click at [483, 184] on button "Continue" at bounding box center [487, 187] width 61 height 24
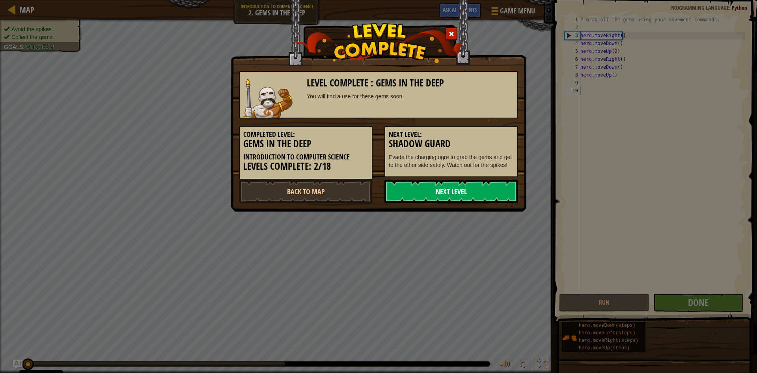
click at [481, 189] on link "Next Level" at bounding box center [451, 191] width 134 height 24
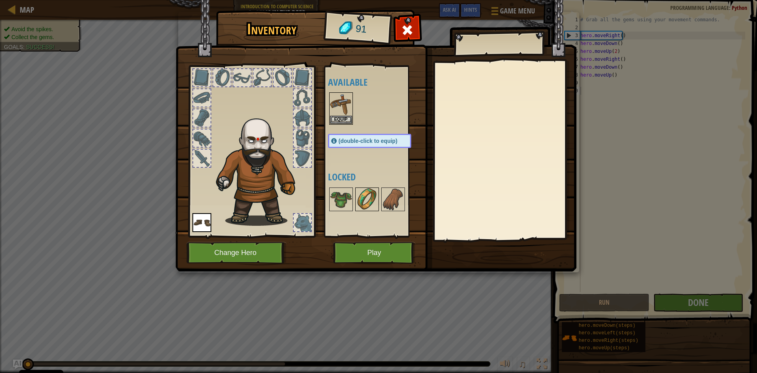
click at [359, 196] on img at bounding box center [367, 199] width 22 height 22
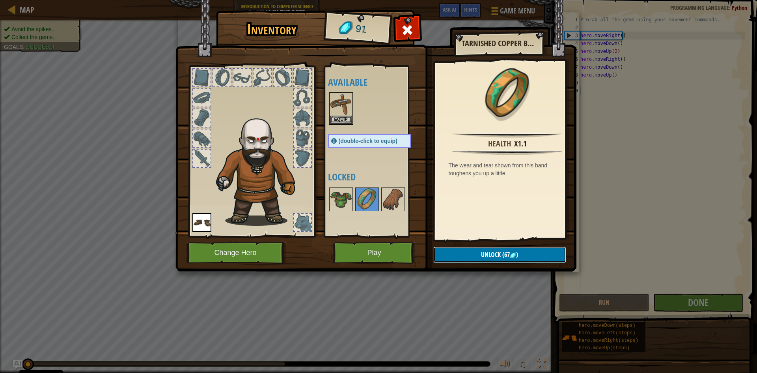
click at [466, 255] on button "Unlock (67 )" at bounding box center [499, 254] width 133 height 16
click at [462, 251] on button "Confirm" at bounding box center [499, 254] width 133 height 16
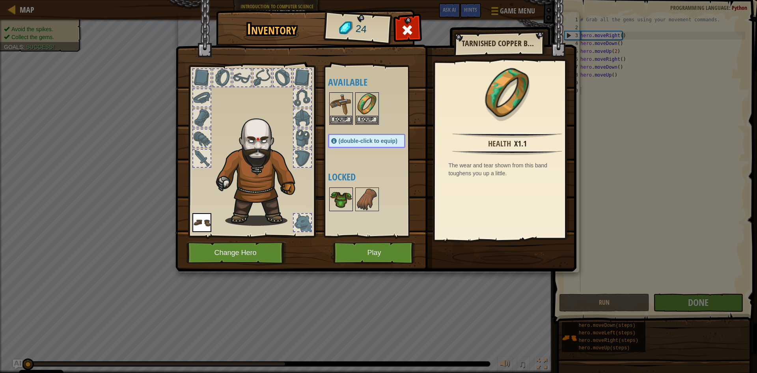
click at [343, 196] on img at bounding box center [341, 199] width 22 height 22
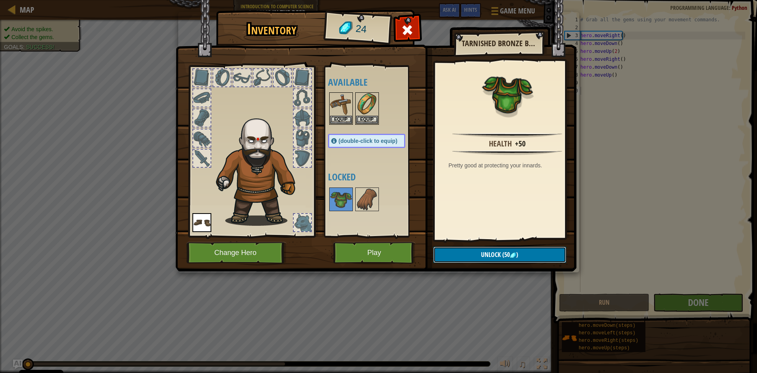
click at [468, 248] on button "Unlock (50 )" at bounding box center [499, 254] width 133 height 16
click at [473, 251] on button "Unlock (50 )" at bounding box center [499, 254] width 133 height 16
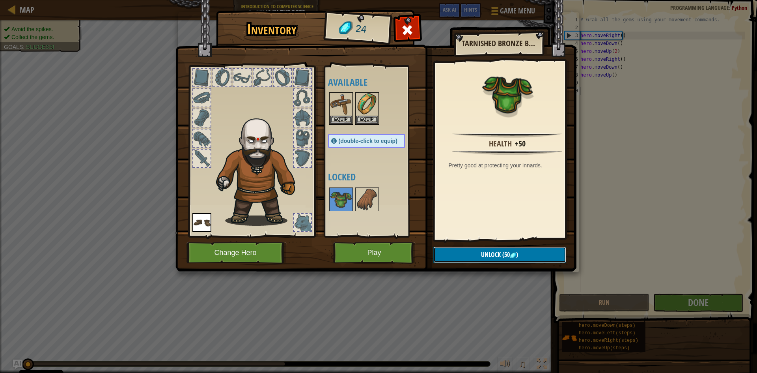
click at [473, 251] on button "Unlock (50 )" at bounding box center [499, 254] width 133 height 16
drag, startPoint x: 377, startPoint y: 204, endPoint x: 366, endPoint y: 200, distance: 11.7
click at [372, 202] on img at bounding box center [367, 199] width 22 height 22
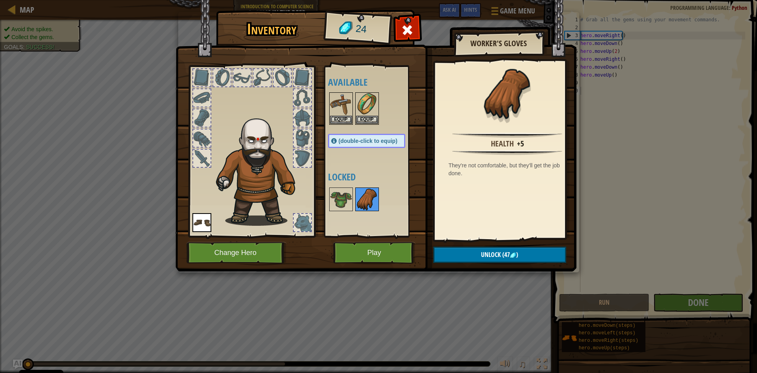
click at [367, 200] on img at bounding box center [367, 199] width 22 height 22
click at [378, 256] on button "Play" at bounding box center [374, 253] width 82 height 22
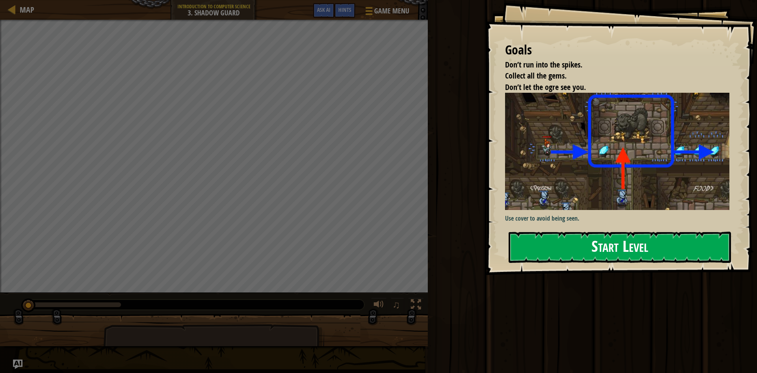
click at [576, 256] on button "Start Level" at bounding box center [620, 246] width 222 height 31
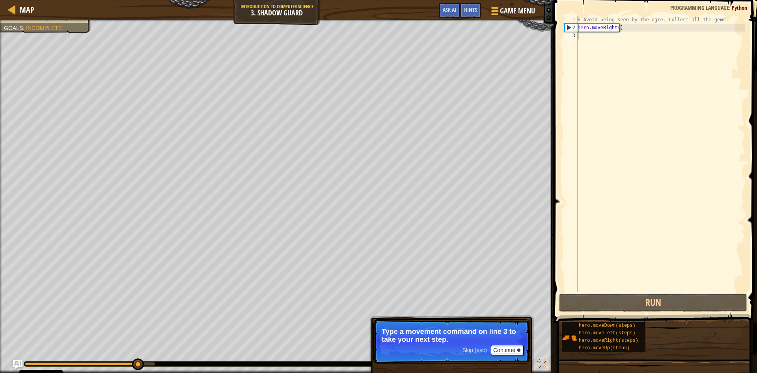
type textarea "h"
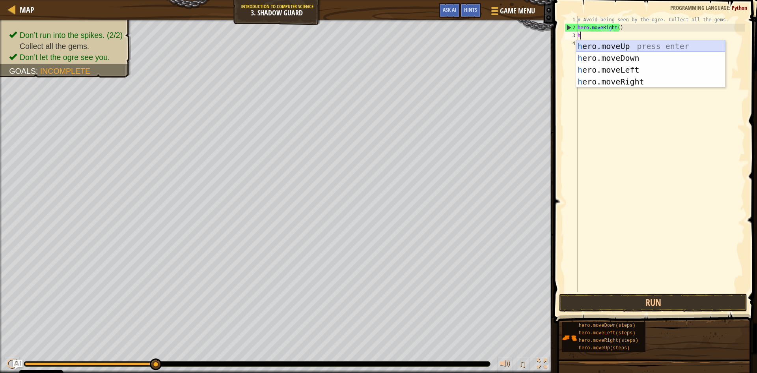
click at [608, 48] on div "h ero.moveUp press enter h ero.moveDown press enter h ero.moveLeft press enter …" at bounding box center [650, 75] width 149 height 71
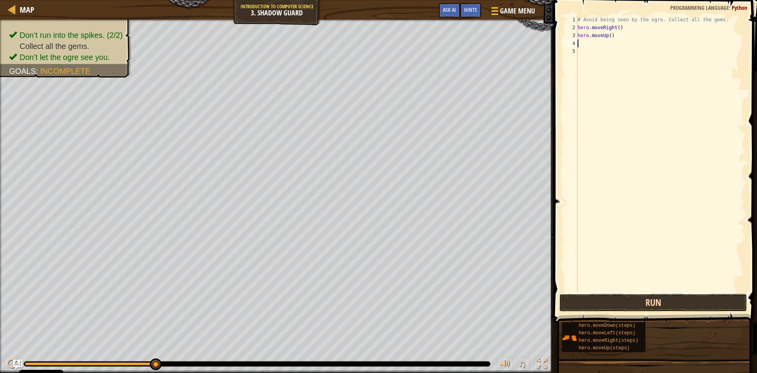
click at [619, 295] on button "Run" at bounding box center [653, 302] width 188 height 18
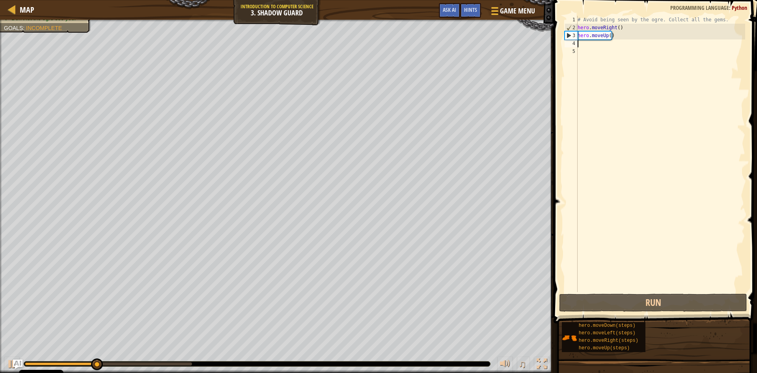
type textarea "h"
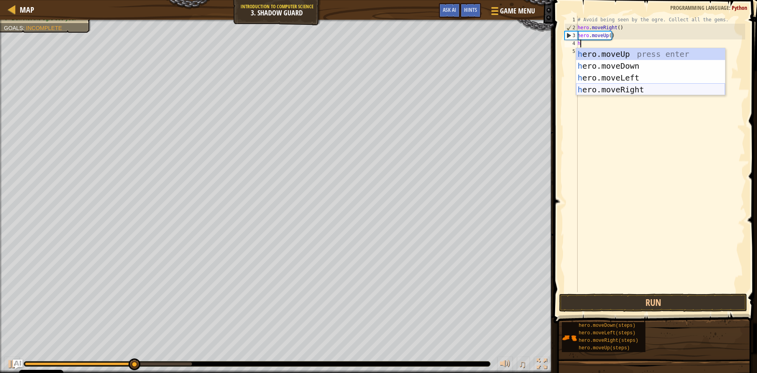
click at [622, 87] on div "h ero.moveUp press enter h ero.moveDown press enter h ero.moveLeft press enter …" at bounding box center [650, 83] width 149 height 71
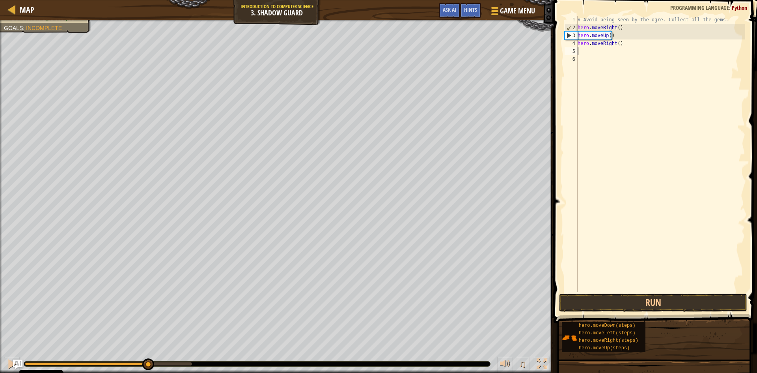
type textarea "h"
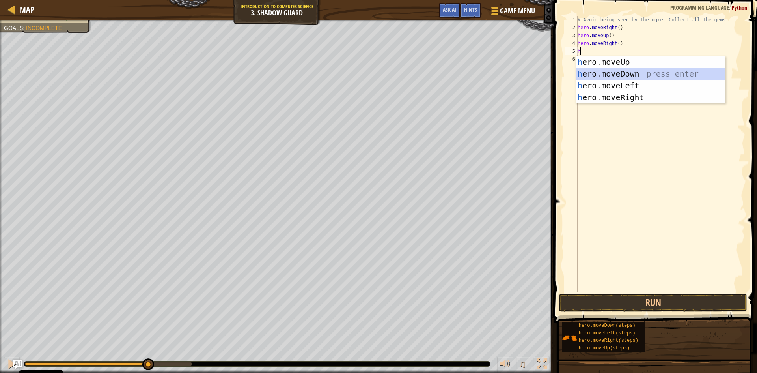
click at [602, 76] on div "h ero.moveUp press enter h ero.moveDown press enter h ero.moveLeft press enter …" at bounding box center [650, 91] width 149 height 71
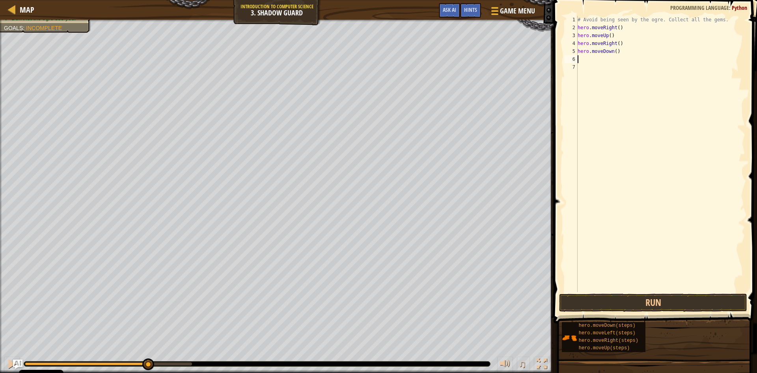
type textarea "h"
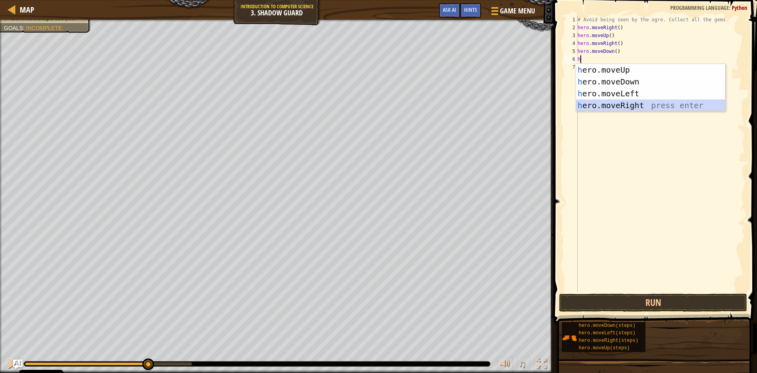
click at [607, 101] on div "h ero.moveUp press enter h ero.moveDown press enter h ero.moveLeft press enter …" at bounding box center [650, 99] width 149 height 71
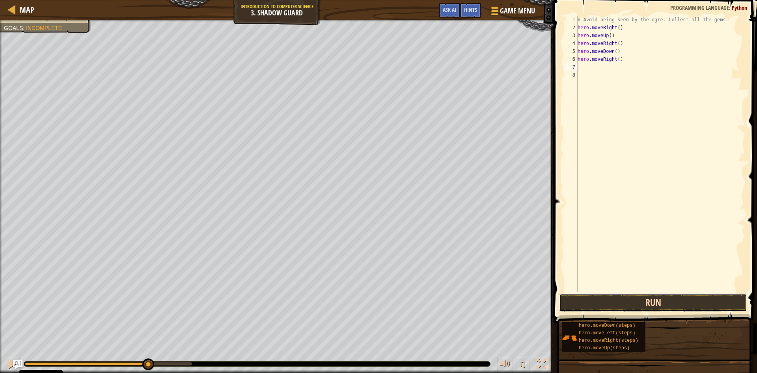
click at [609, 305] on button "Run" at bounding box center [653, 302] width 188 height 18
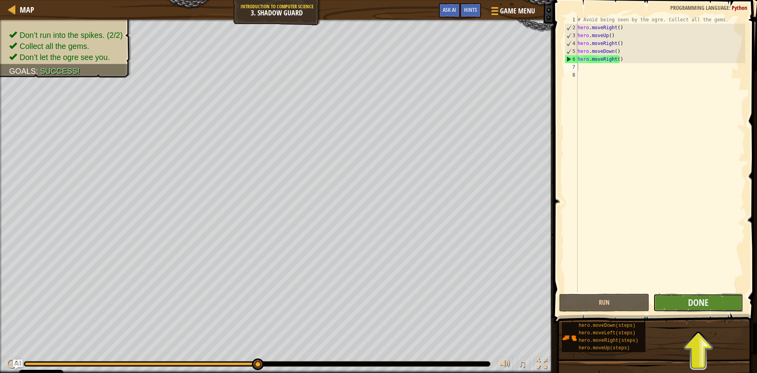
click at [683, 305] on button "Done" at bounding box center [698, 302] width 90 height 18
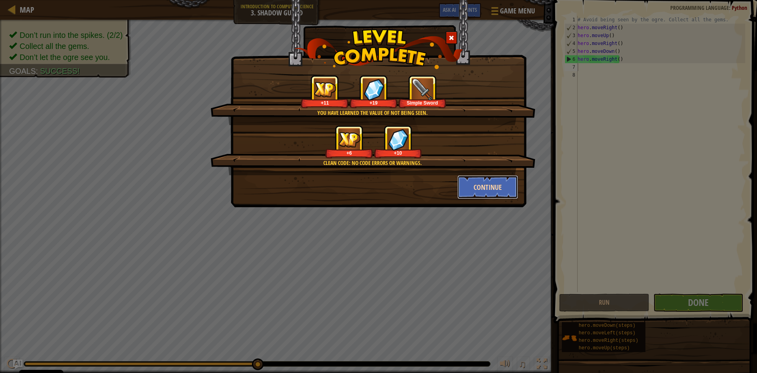
click at [486, 181] on button "Continue" at bounding box center [487, 187] width 61 height 24
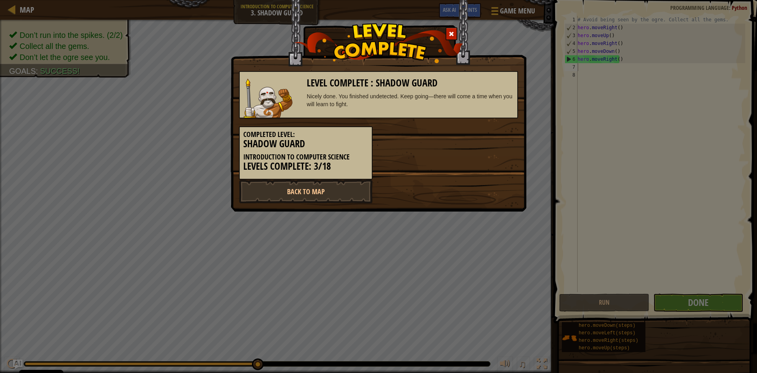
drag, startPoint x: 619, startPoint y: 294, endPoint x: 594, endPoint y: 291, distance: 24.9
click at [606, 302] on div "Level Complete : Shadow Guard Nicely done. You finished undetected. Keep going—…" at bounding box center [378, 186] width 757 height 373
click at [317, 188] on link "Back to Map" at bounding box center [306, 191] width 134 height 24
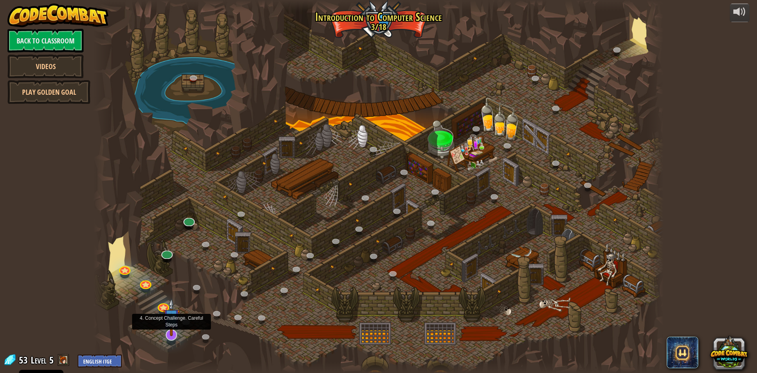
click at [166, 331] on img at bounding box center [171, 317] width 17 height 38
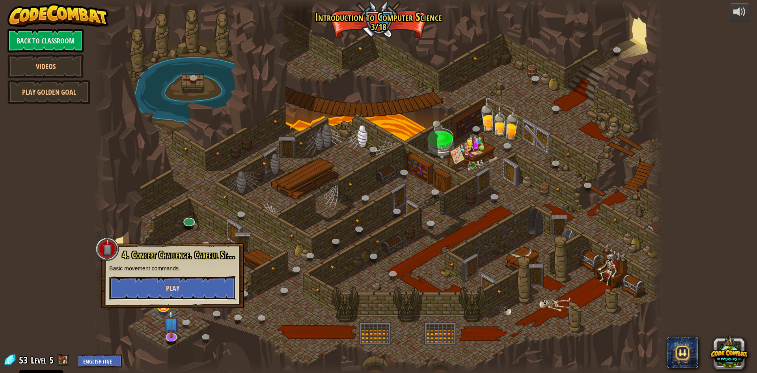
click at [168, 289] on span "Play" at bounding box center [172, 288] width 13 height 10
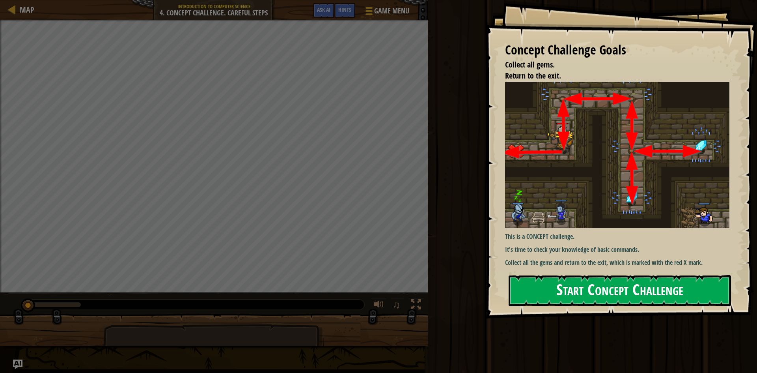
click at [626, 284] on button "Start Concept Challenge" at bounding box center [620, 290] width 222 height 31
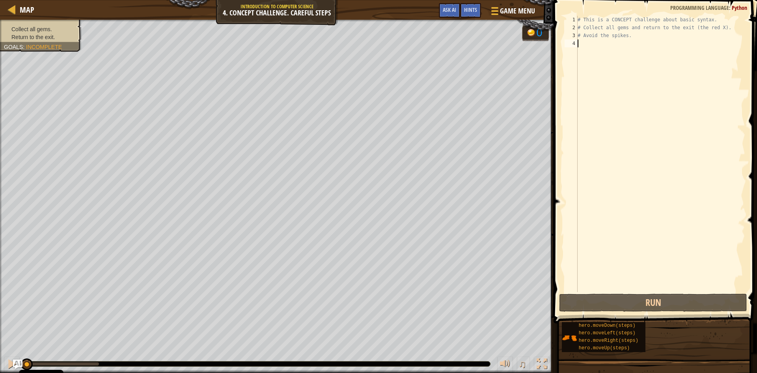
type textarea "h"
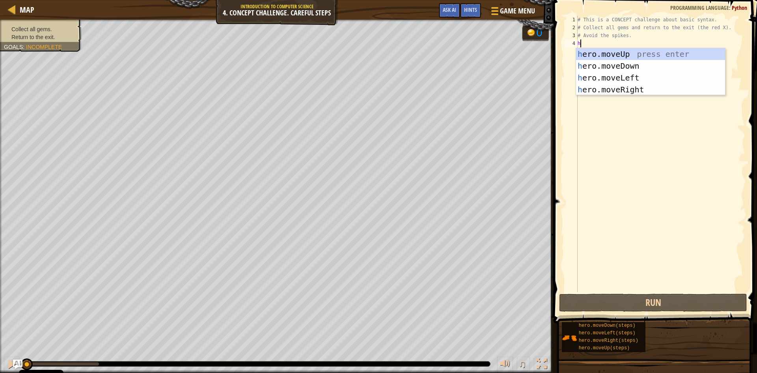
scroll to position [4, 0]
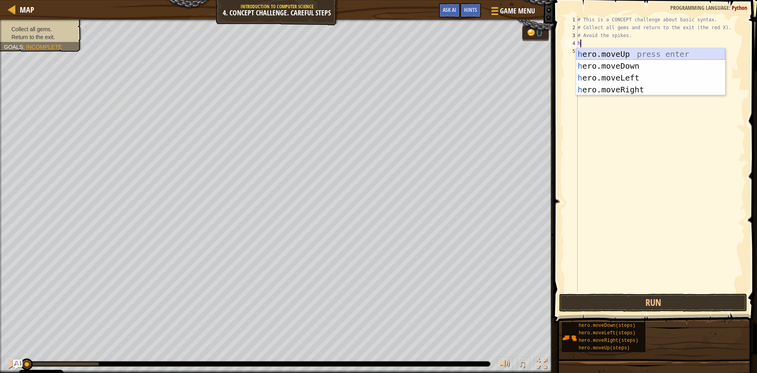
click at [608, 54] on div "h ero.moveUp press enter h ero.moveDown press enter h ero.moveLeft press enter …" at bounding box center [650, 83] width 149 height 71
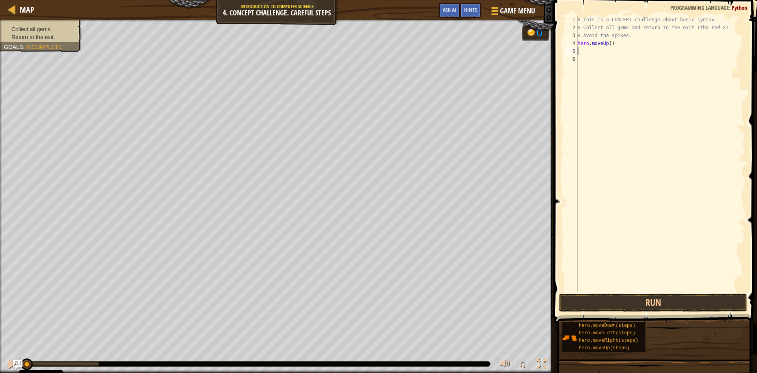
type textarea "h"
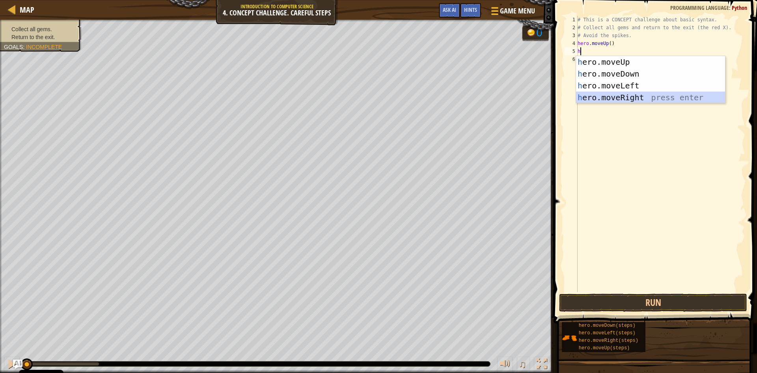
click at [620, 97] on div "h ero.moveUp press enter h ero.moveDown press enter h ero.moveLeft press enter …" at bounding box center [650, 91] width 149 height 71
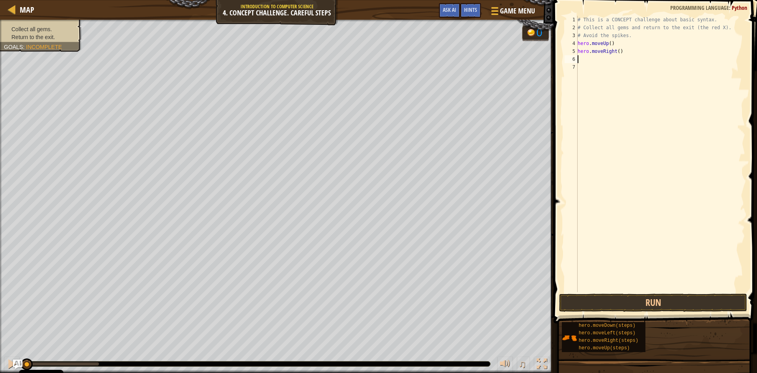
type textarea "h"
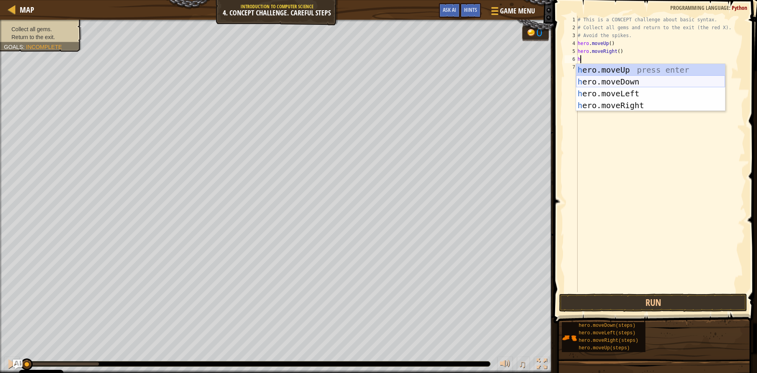
click at [598, 82] on div "h ero.moveUp press enter h ero.moveDown press enter h ero.moveLeft press enter …" at bounding box center [650, 99] width 149 height 71
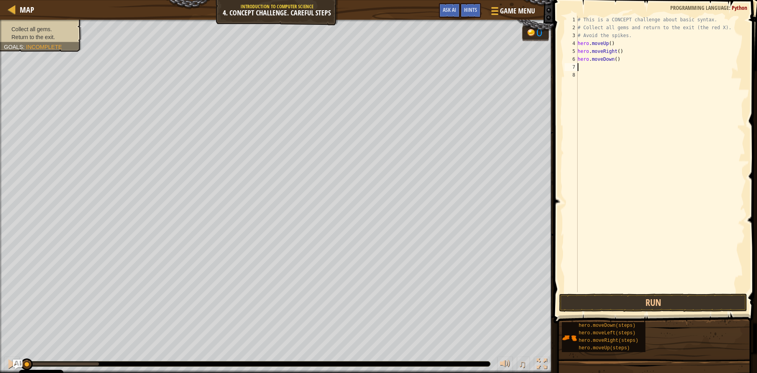
click at [614, 60] on div "# This is a CONCEPT challenge about basic syntax. # Collect all gems and return…" at bounding box center [660, 162] width 169 height 292
type textarea "hero.moveDown(2)"
click at [607, 75] on div "# This is a CONCEPT challenge about basic syntax. # Collect all gems and return…" at bounding box center [660, 162] width 169 height 292
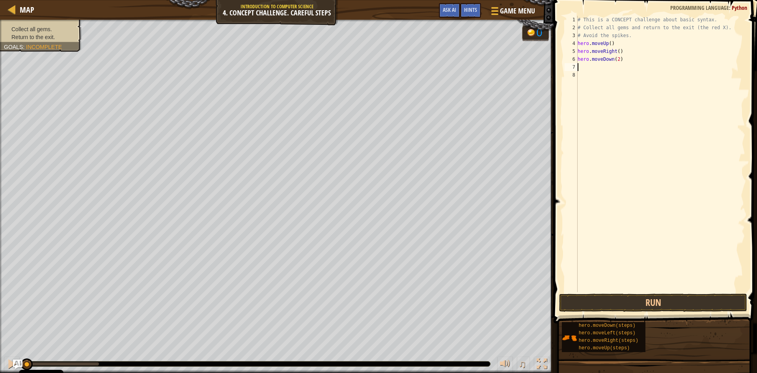
click at [595, 69] on div "# This is a CONCEPT challenge about basic syntax. # Collect all gems and return…" at bounding box center [660, 162] width 169 height 292
type textarea "h"
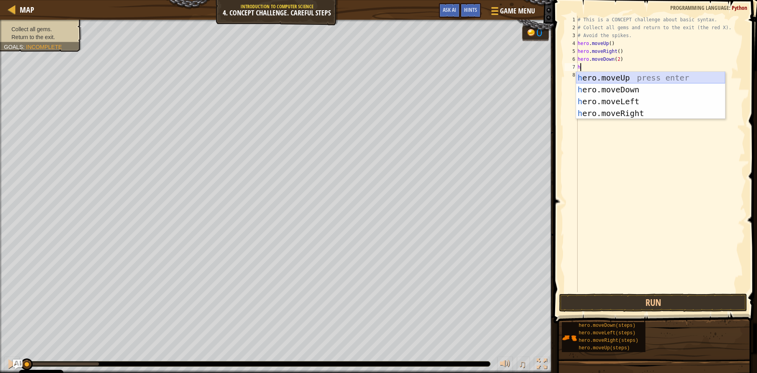
click at [607, 78] on div "h ero.moveUp press enter h ero.moveDown press enter h ero.moveLeft press enter …" at bounding box center [650, 107] width 149 height 71
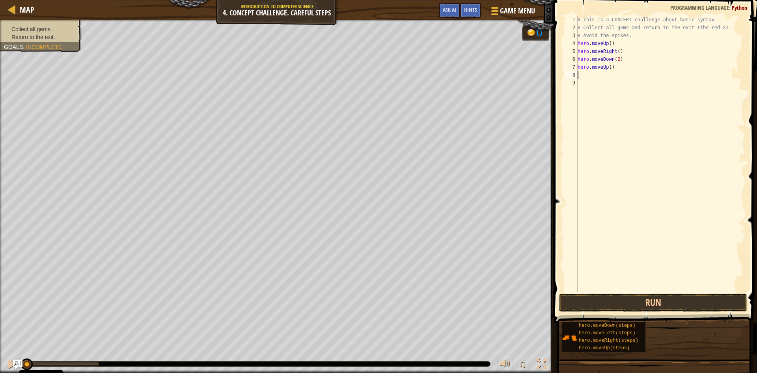
type textarea "h"
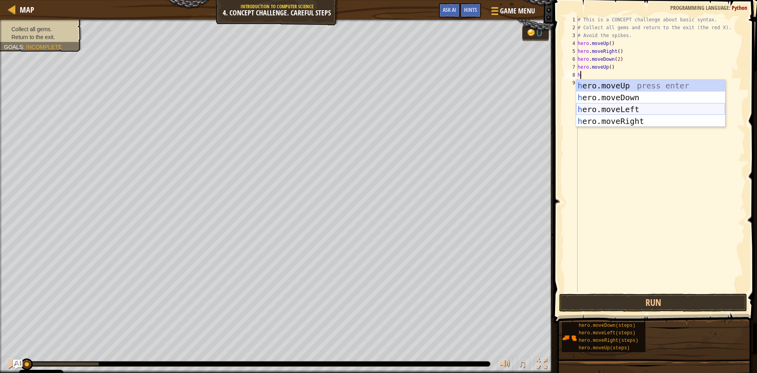
click at [620, 116] on div "h ero.moveUp press enter h ero.moveDown press enter h ero.moveLeft press enter …" at bounding box center [650, 115] width 149 height 71
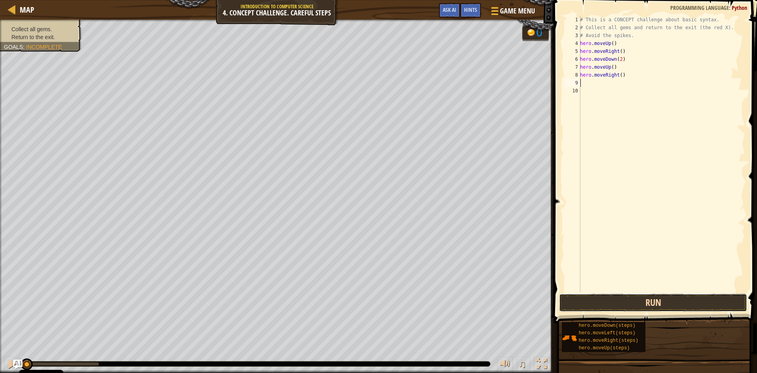
click at [633, 306] on button "Run" at bounding box center [653, 302] width 188 height 18
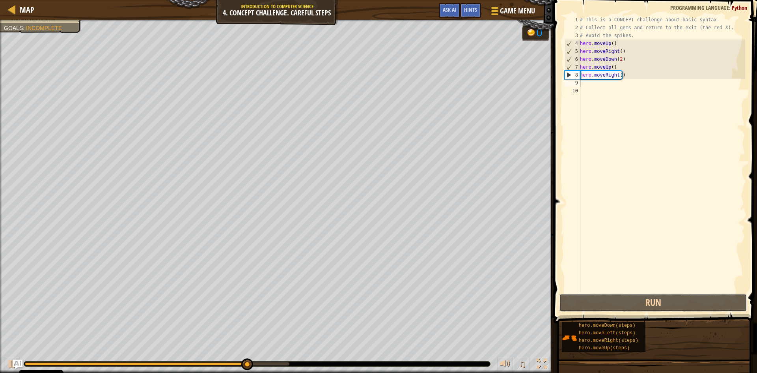
click at [583, 312] on div "1 2 3 4 5 6 7 8 9 10 # This is a CONCEPT challenge about basic syntax. # Collec…" at bounding box center [654, 177] width 206 height 346
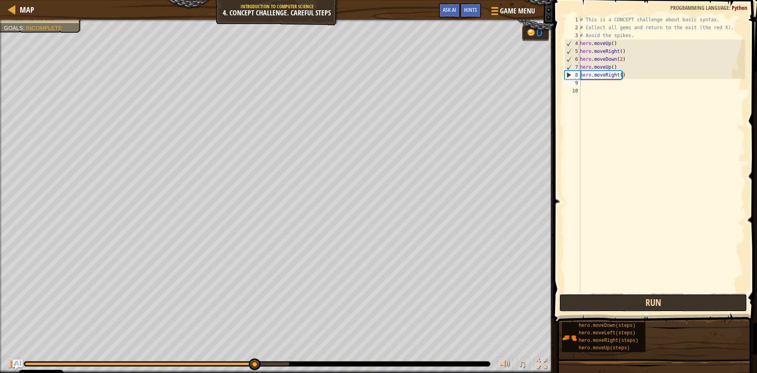
click at [580, 309] on button "Run" at bounding box center [653, 302] width 188 height 18
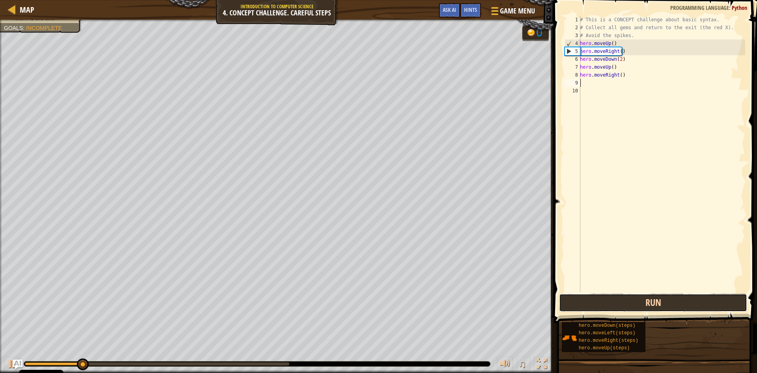
click at [573, 302] on button "Run" at bounding box center [653, 302] width 188 height 18
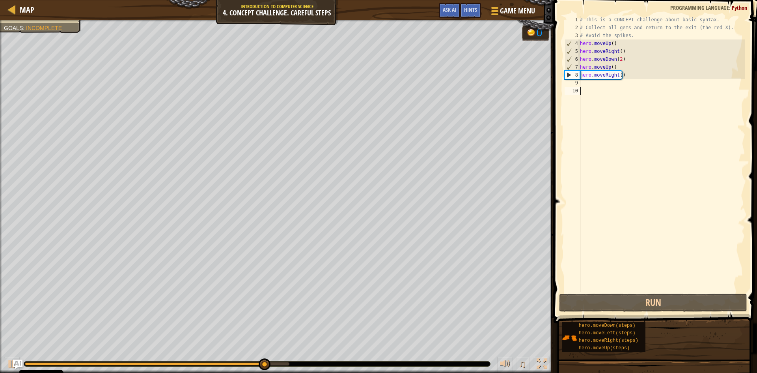
click at [583, 89] on div "# This is a CONCEPT challenge about basic syntax. # Collect all gems and return…" at bounding box center [661, 162] width 167 height 292
click at [587, 84] on div "# This is a CONCEPT challenge about basic syntax. # Collect all gems and return…" at bounding box center [661, 162] width 167 height 292
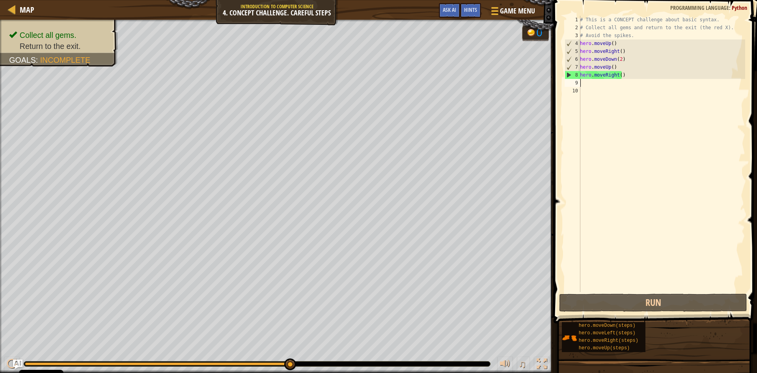
type textarea "h"
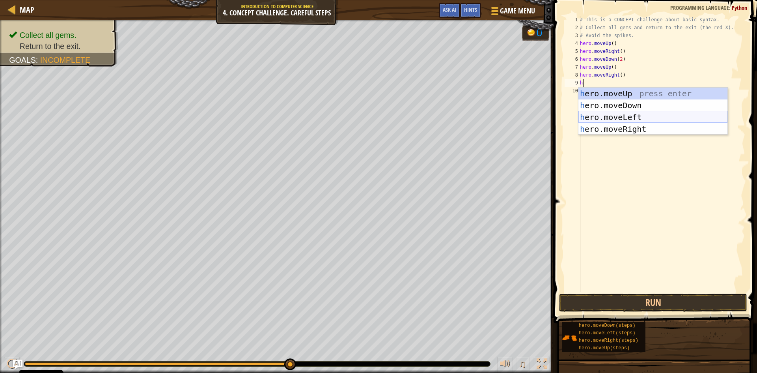
click at [619, 119] on div "h ero.moveUp press enter h ero.moveDown press enter h ero.moveLeft press enter …" at bounding box center [652, 123] width 149 height 71
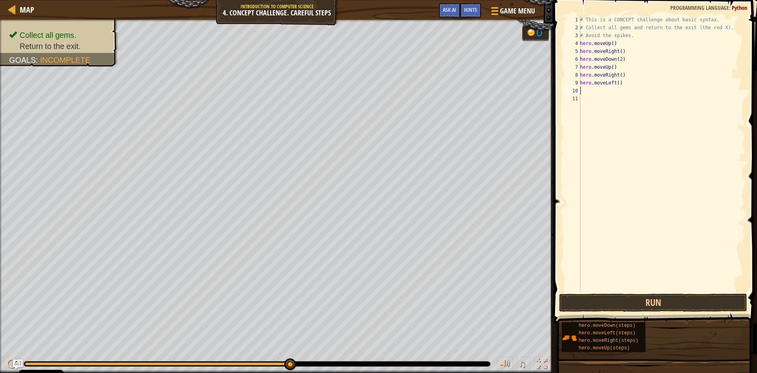
type textarea "h"
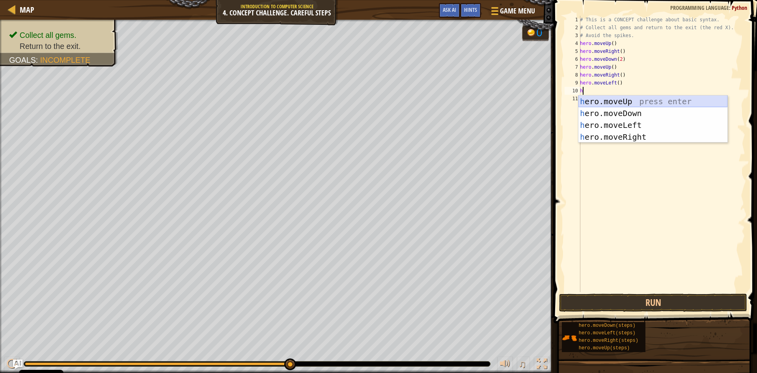
click at [599, 100] on div "h ero.moveUp press enter h ero.moveDown press enter h ero.moveLeft press enter …" at bounding box center [652, 130] width 149 height 71
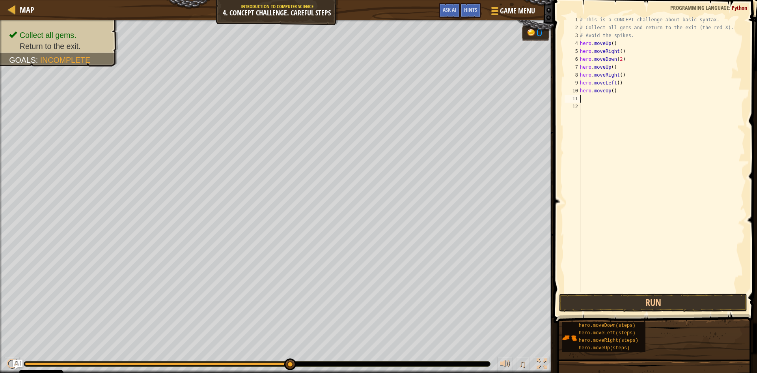
type textarea "h"
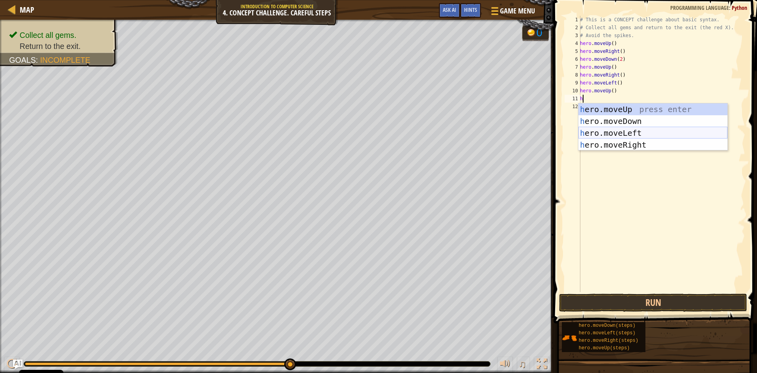
click at [605, 130] on div "h ero.moveUp press enter h ero.moveDown press enter h ero.moveLeft press enter …" at bounding box center [652, 138] width 149 height 71
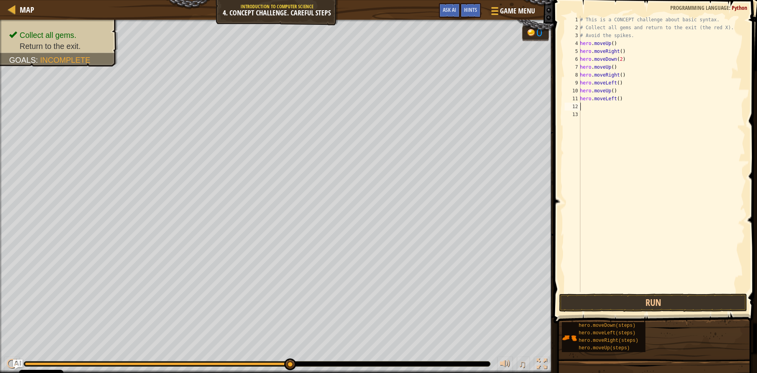
type textarea "h"
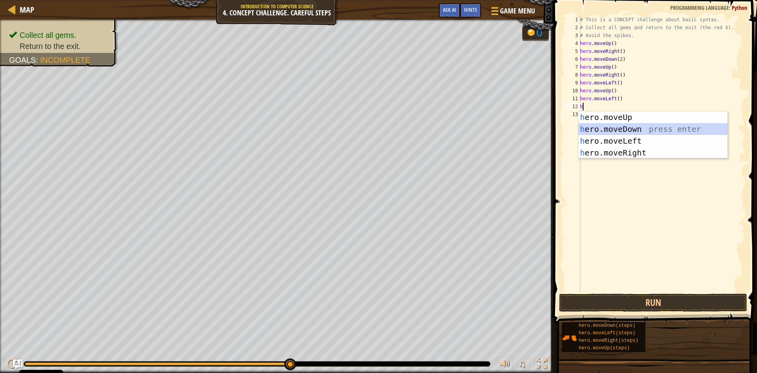
click at [604, 126] on div "h ero.moveUp press enter h ero.moveDown press enter h ero.moveLeft press enter …" at bounding box center [652, 146] width 149 height 71
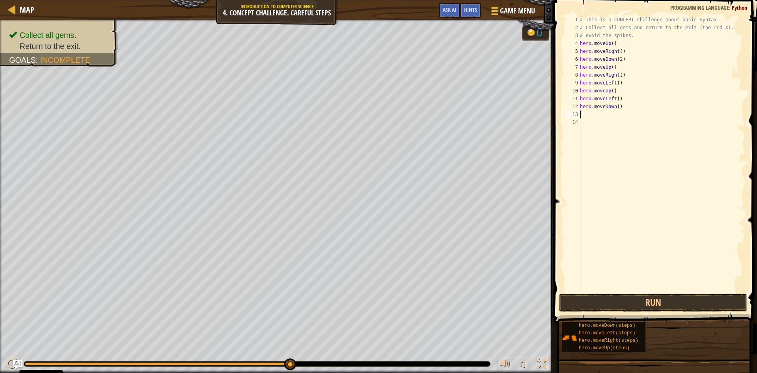
type textarea "h"
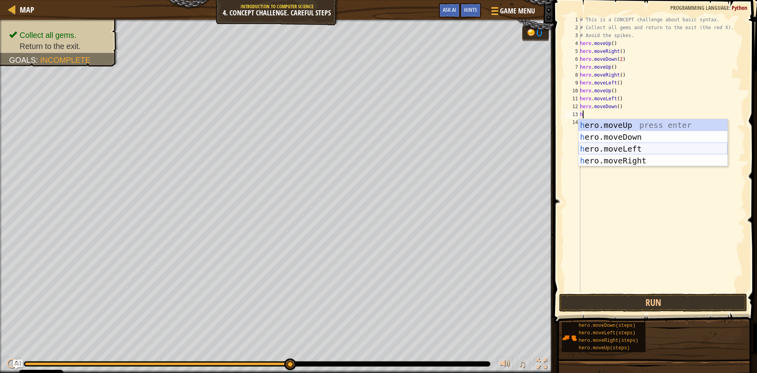
drag, startPoint x: 608, startPoint y: 143, endPoint x: 608, endPoint y: 162, distance: 18.5
click at [608, 142] on div "h ero.moveUp press enter h ero.moveDown press enter h ero.moveLeft press enter …" at bounding box center [652, 154] width 149 height 71
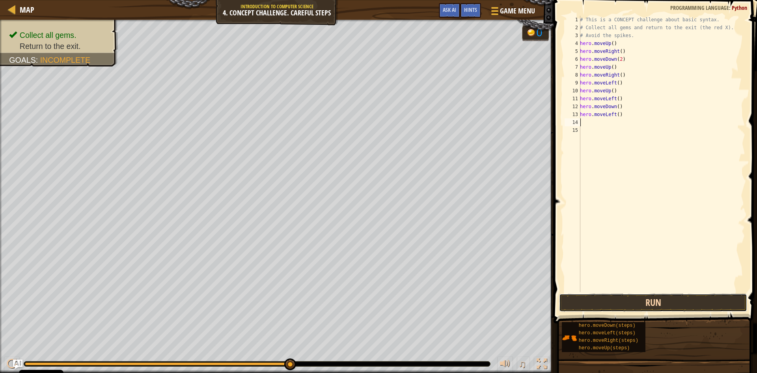
click at [598, 296] on button "Run" at bounding box center [653, 302] width 188 height 18
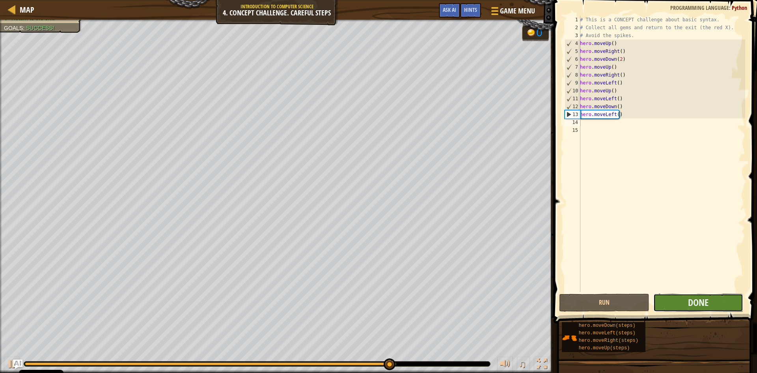
click at [675, 303] on button "Done" at bounding box center [698, 302] width 90 height 18
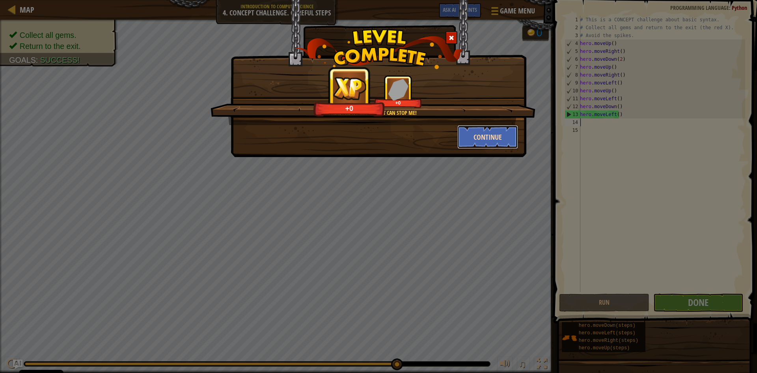
click at [507, 139] on button "Continue" at bounding box center [487, 137] width 61 height 24
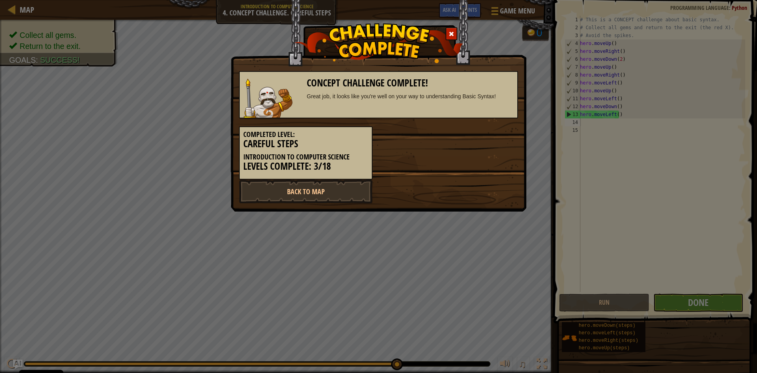
click at [508, 140] on div "Completed Level: Careful Steps Introduction to Computer Science Levels Complete…" at bounding box center [378, 148] width 291 height 61
click at [293, 189] on link "Back to Map" at bounding box center [306, 191] width 134 height 24
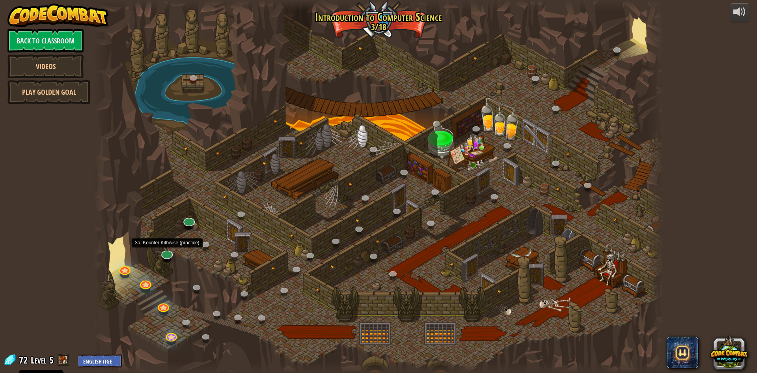
click at [158, 257] on div at bounding box center [378, 186] width 570 height 373
click at [167, 255] on link at bounding box center [166, 252] width 16 height 16
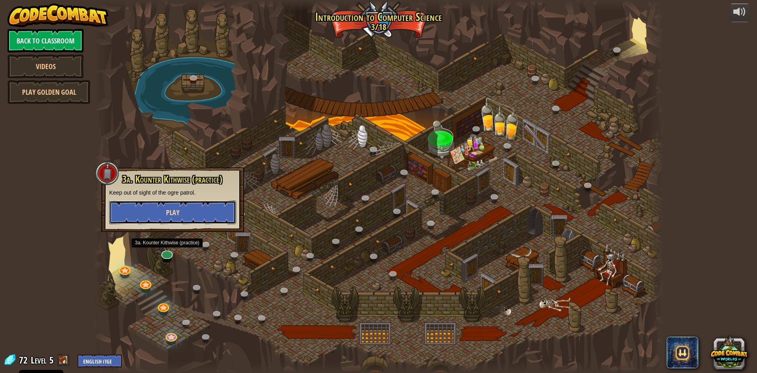
click at [169, 215] on span "Play" at bounding box center [172, 212] width 13 height 10
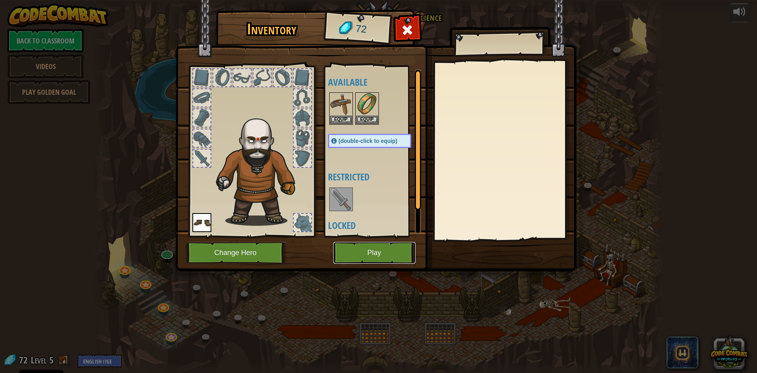
click at [350, 255] on button "Play" at bounding box center [374, 253] width 82 height 22
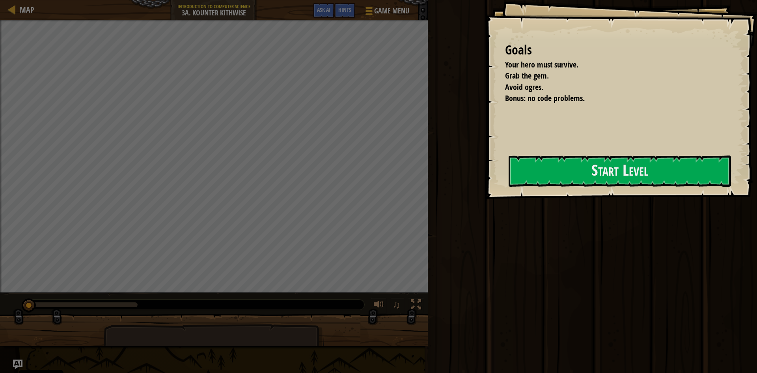
drag, startPoint x: 524, startPoint y: 269, endPoint x: 539, endPoint y: 245, distance: 28.3
click at [526, 266] on div "Run Submit Done" at bounding box center [591, 184] width 332 height 369
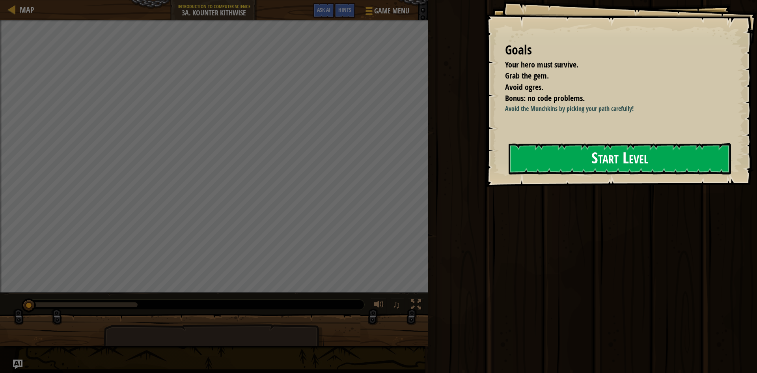
click at [584, 163] on button "Start Level" at bounding box center [620, 158] width 222 height 31
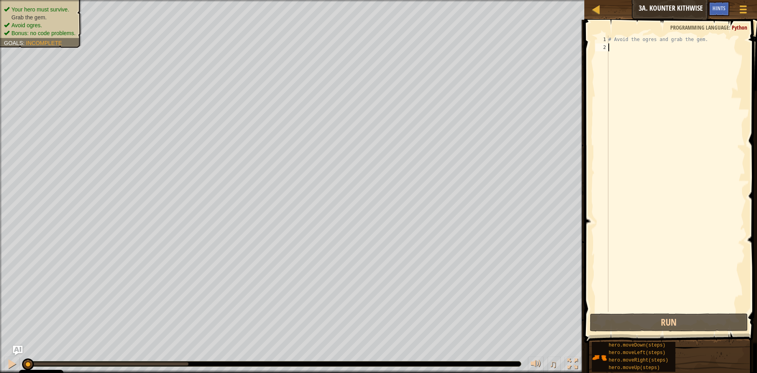
type textarea "h"
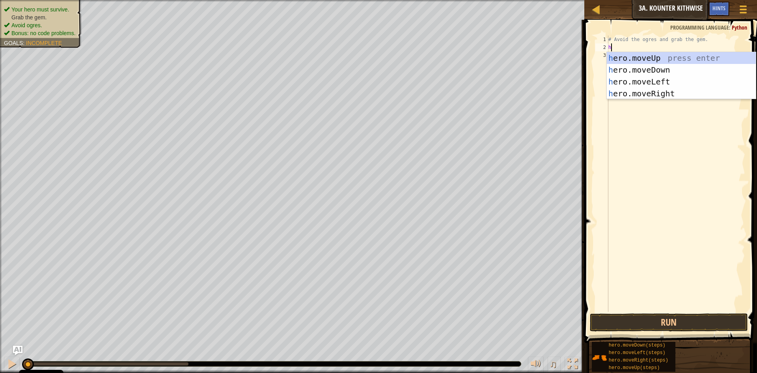
scroll to position [4, 0]
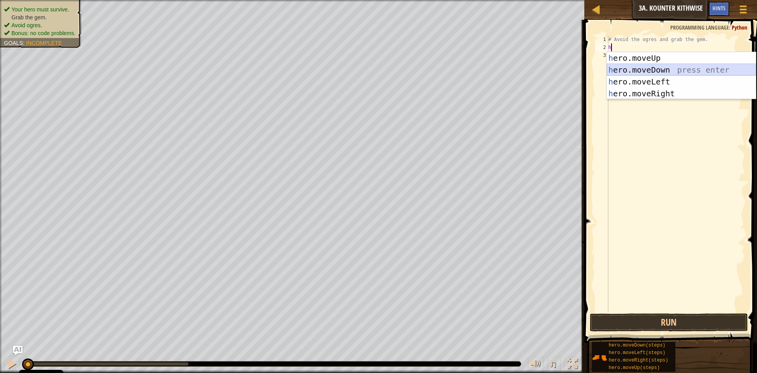
click at [642, 70] on div "h ero.moveUp press enter h ero.moveDown press enter h ero.moveLeft press enter …" at bounding box center [681, 87] width 149 height 71
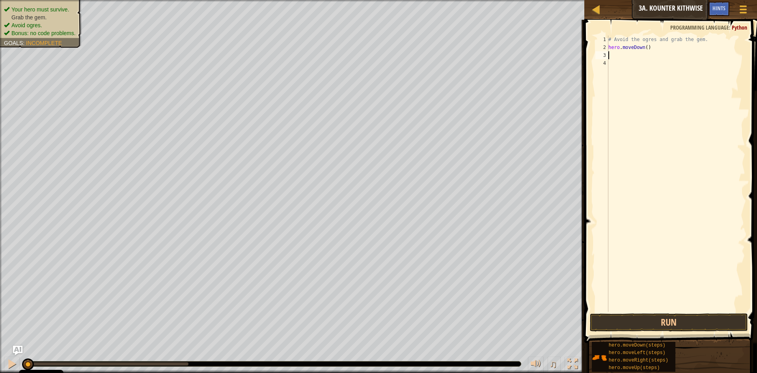
type textarea "h"
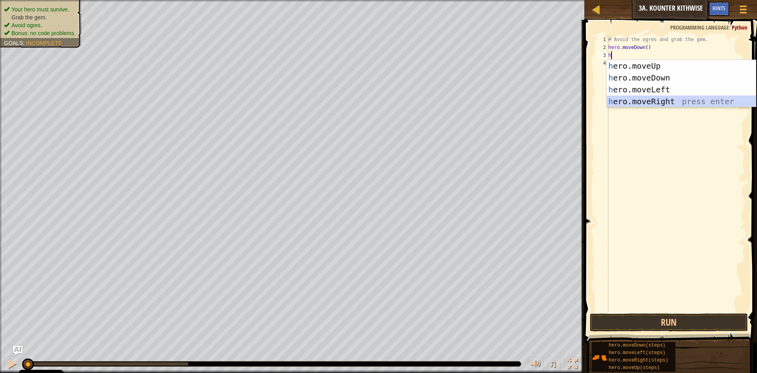
click at [628, 99] on div "h ero.moveUp press enter h ero.moveDown press enter h ero.moveLeft press enter …" at bounding box center [681, 95] width 149 height 71
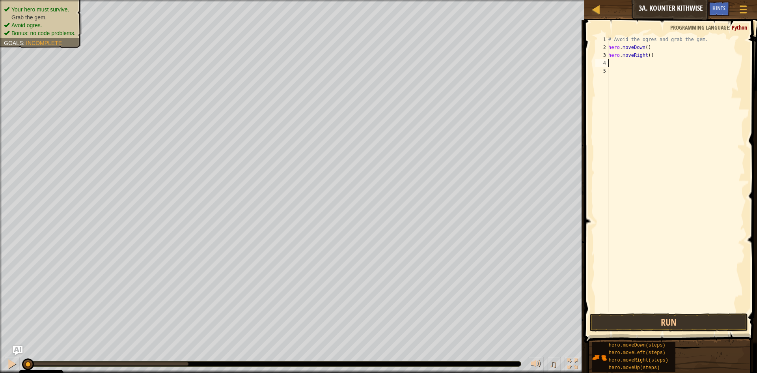
click at [648, 58] on div "# Avoid the ogres and grab the gem. hero . moveDown ( ) hero . moveRight ( )" at bounding box center [676, 181] width 138 height 292
type textarea "hero.moveRight(2)"
click at [617, 315] on button "Run" at bounding box center [669, 322] width 158 height 18
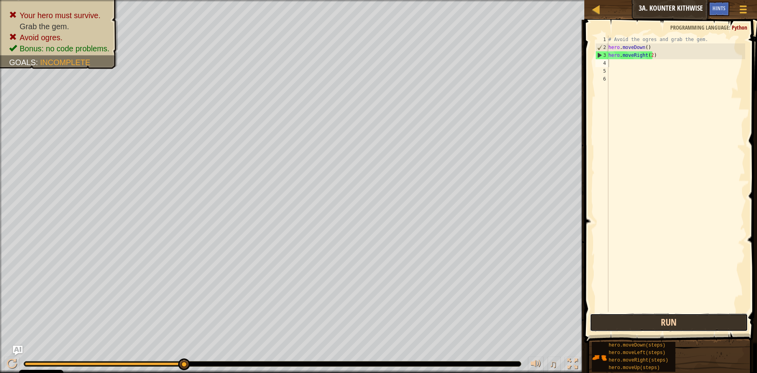
drag, startPoint x: 615, startPoint y: 317, endPoint x: 615, endPoint y: 313, distance: 4.0
click at [615, 314] on button "Run" at bounding box center [669, 322] width 158 height 18
click at [659, 54] on div "# Avoid the ogres and grab the gem. hero . moveDown ( ) hero . moveRight ( 2 )" at bounding box center [676, 181] width 138 height 292
type textarea "h"
click at [645, 48] on div "# Avoid the ogres and grab the gem. hero . moveDown ( )" at bounding box center [676, 181] width 138 height 292
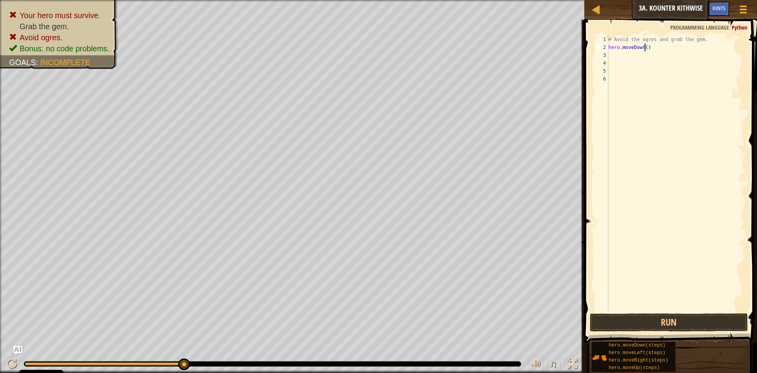
type textarea "hero.moveDown(2)"
click at [615, 60] on div "# Avoid the ogres and grab the gem. hero . moveDown ( 2 )" at bounding box center [676, 181] width 138 height 292
click at [614, 56] on div "# Avoid the ogres and grab the gem. hero . moveDown ( 2 )" at bounding box center [676, 181] width 138 height 292
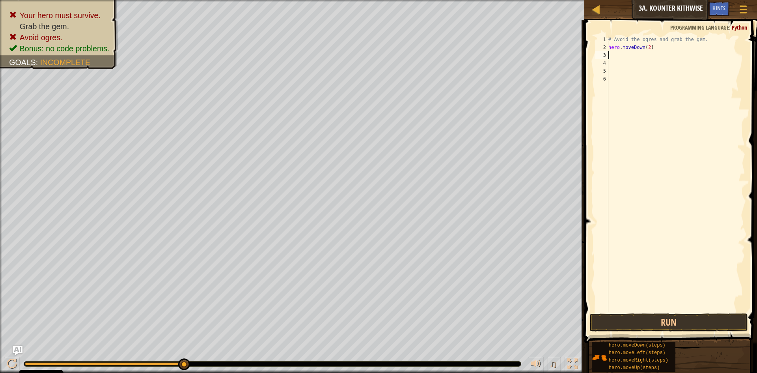
type textarea "r"
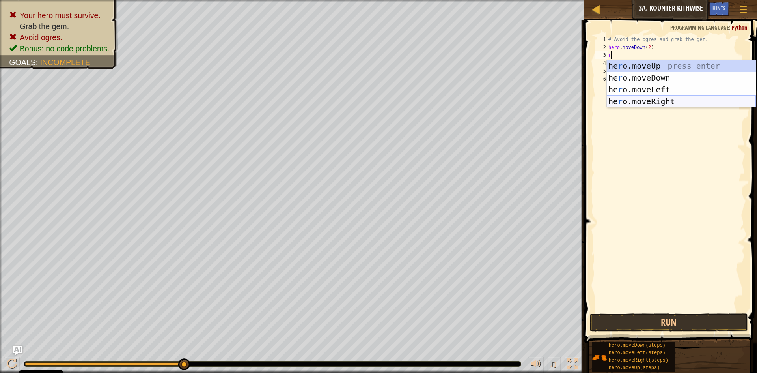
click at [662, 103] on div "he r o.moveUp press enter he r o.moveDown press enter he r o.moveLeft press ent…" at bounding box center [681, 95] width 149 height 71
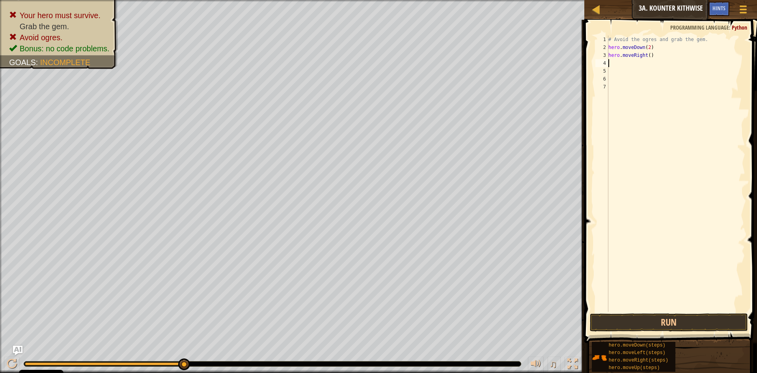
type textarea "h"
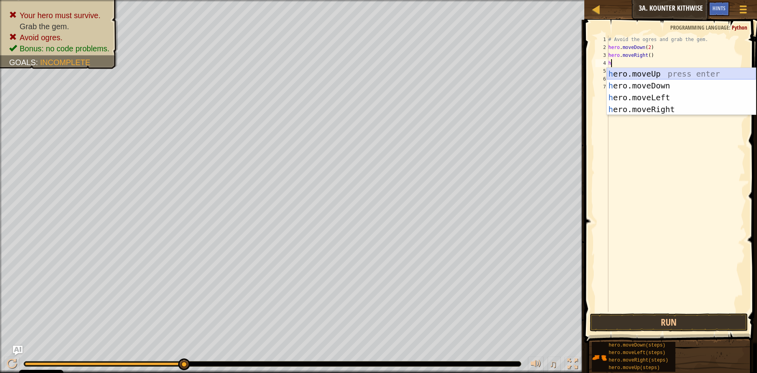
click at [624, 71] on div "h ero.moveUp press enter h ero.moveDown press enter h ero.moveLeft press enter …" at bounding box center [681, 103] width 149 height 71
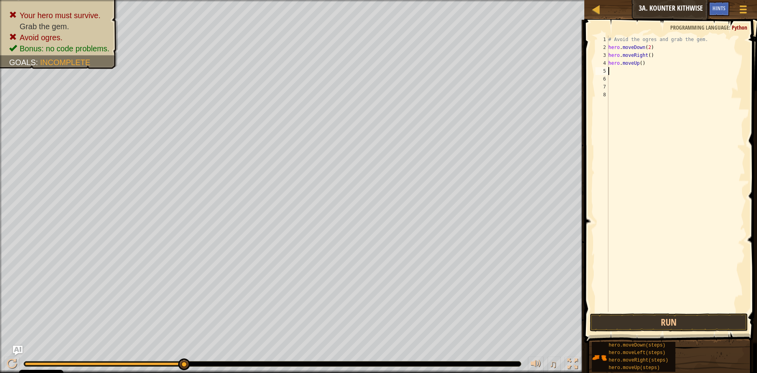
type textarea "h"
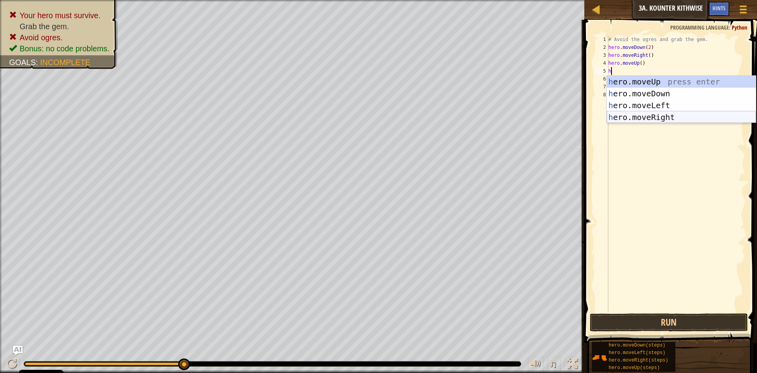
click at [642, 119] on div "h ero.moveUp press enter h ero.moveDown press enter h ero.moveLeft press enter …" at bounding box center [681, 111] width 149 height 71
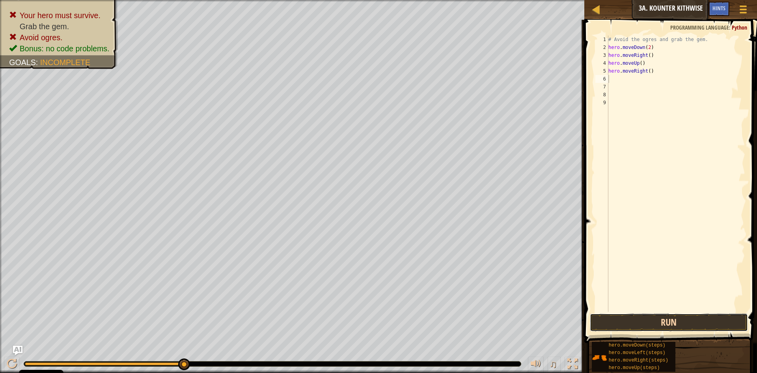
click at [603, 313] on button "Run" at bounding box center [669, 322] width 158 height 18
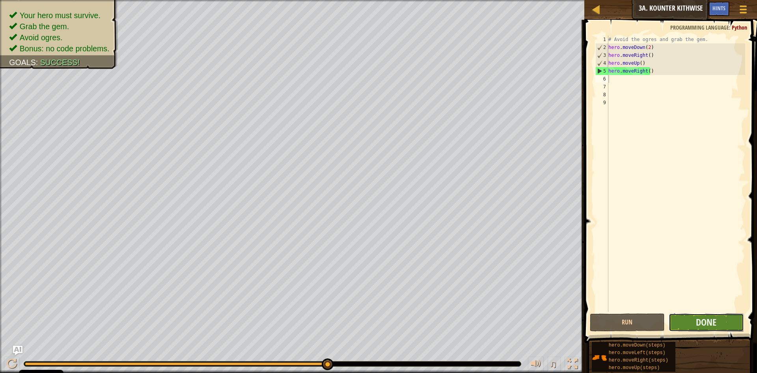
click at [698, 315] on button "Done" at bounding box center [706, 322] width 75 height 18
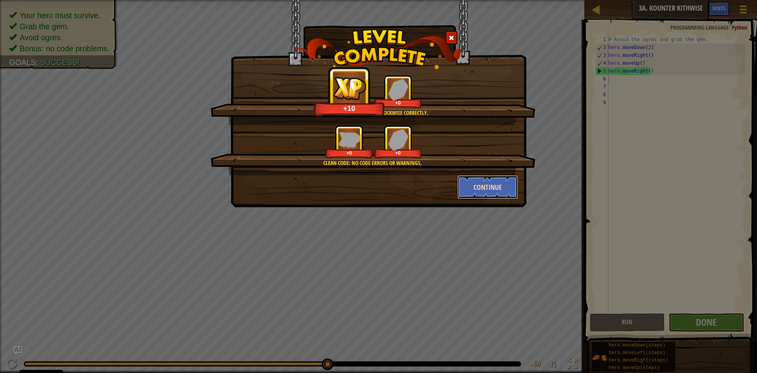
click at [502, 186] on button "Continue" at bounding box center [487, 187] width 61 height 24
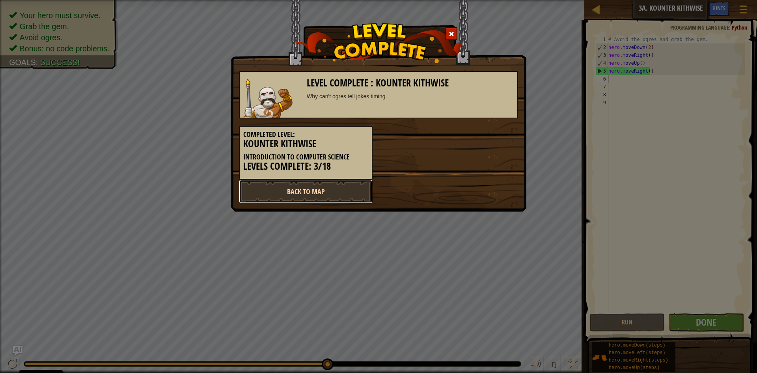
click at [355, 194] on link "Back to Map" at bounding box center [306, 191] width 134 height 24
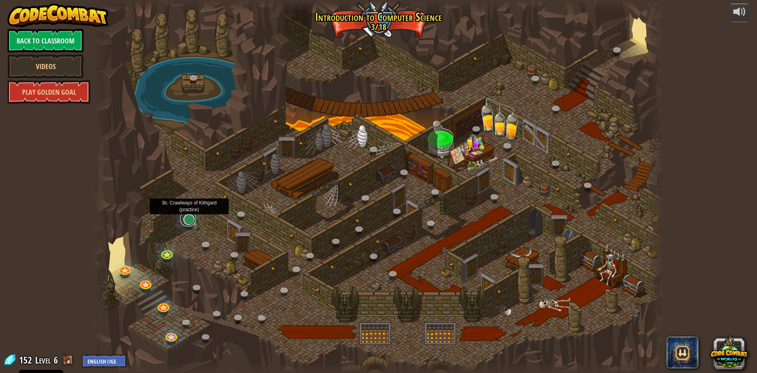
click at [184, 222] on link at bounding box center [188, 219] width 16 height 16
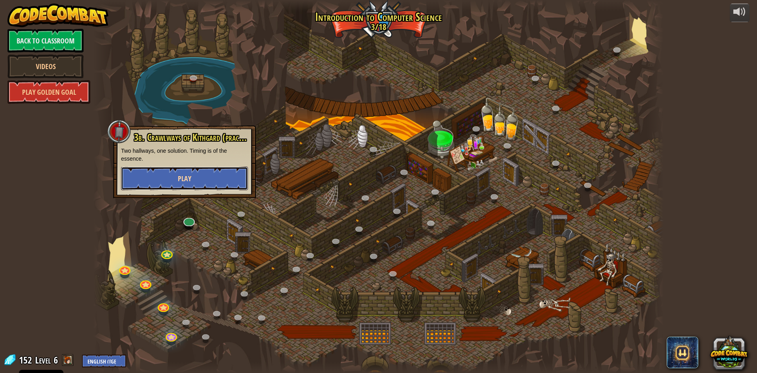
click at [233, 172] on button "Play" at bounding box center [184, 178] width 127 height 24
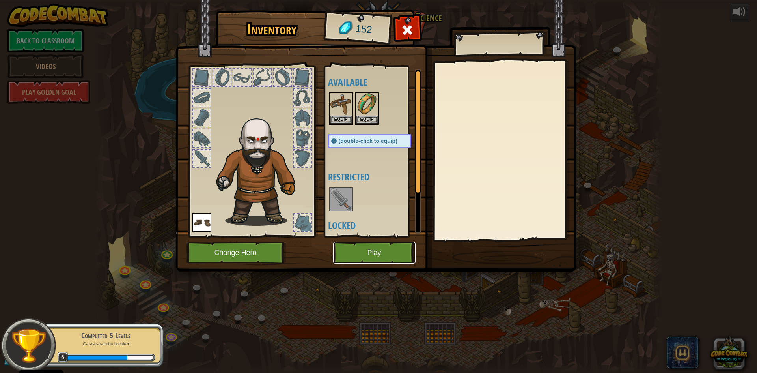
click at [368, 246] on button "Play" at bounding box center [374, 253] width 82 height 22
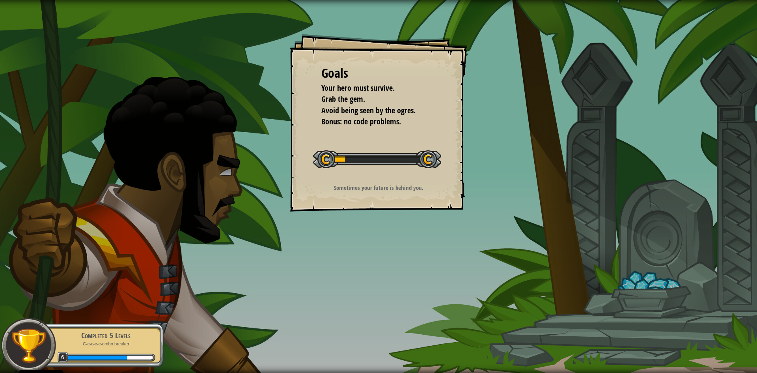
click at [365, 242] on div "Goals Your hero must survive. Grab the gem. Avoid being seen by the ogres. Bonu…" at bounding box center [378, 186] width 757 height 373
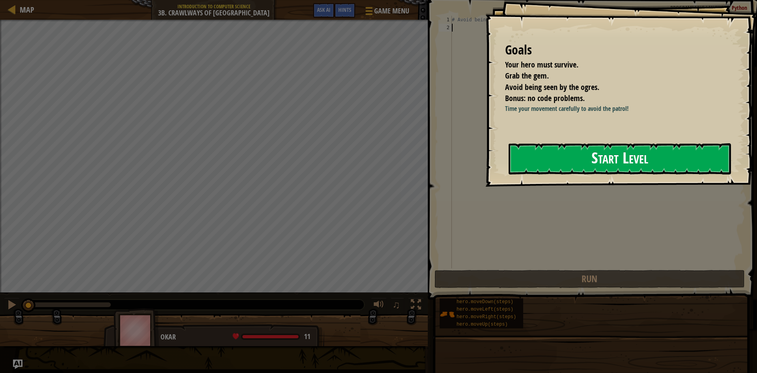
click at [541, 160] on button "Start Level" at bounding box center [620, 158] width 222 height 31
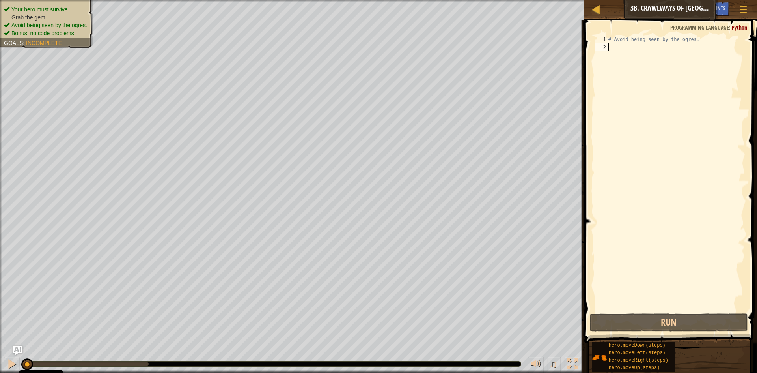
type textarea "h"
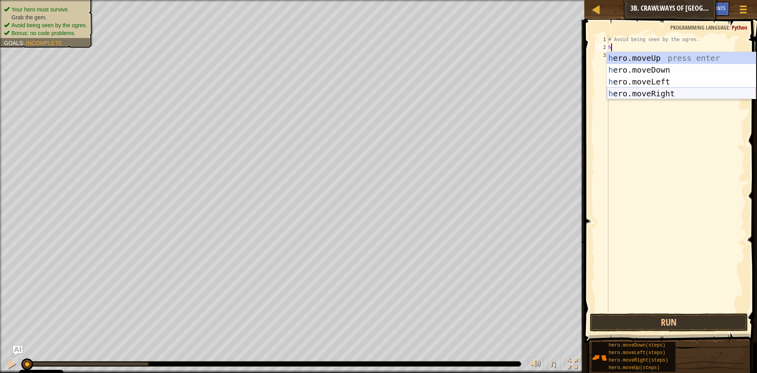
click at [650, 91] on div "h ero.moveUp press enter h ero.moveDown press enter h ero.moveLeft press enter …" at bounding box center [681, 87] width 149 height 71
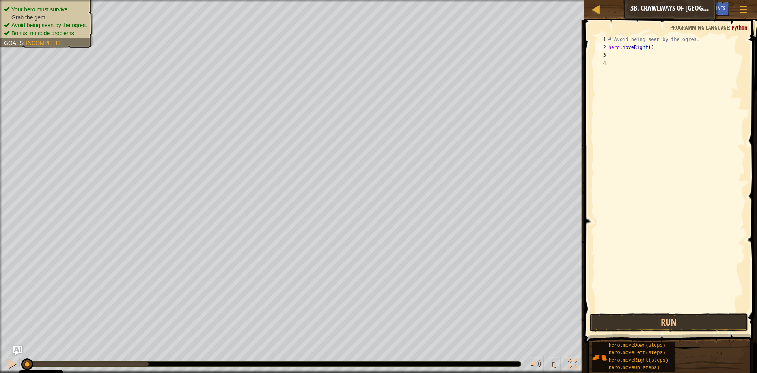
click at [646, 51] on div "# Avoid being seen by the ogres. hero . moveRight ( )" at bounding box center [676, 181] width 138 height 292
click at [622, 54] on div "# Avoid being seen by the ogres. hero . moveRight2 ( )" at bounding box center [676, 181] width 138 height 292
type textarea "("
click at [645, 50] on div "# Avoid being seen by the ogres. hero . moveRight2" at bounding box center [676, 181] width 138 height 292
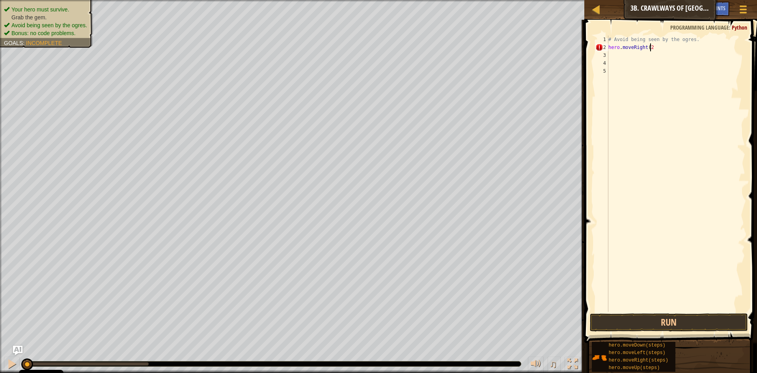
click at [655, 50] on div "# Avoid being seen by the ogres. hero . moveRight ( 2" at bounding box center [676, 181] width 138 height 292
drag, startPoint x: 615, startPoint y: 323, endPoint x: 603, endPoint y: 322, distance: 11.9
click at [612, 324] on button "Run" at bounding box center [669, 322] width 158 height 18
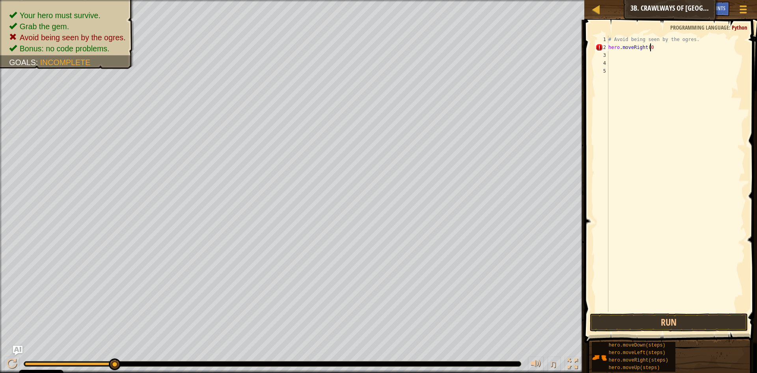
scroll to position [4, 3]
type textarea "hero.moveRight()"
click at [625, 56] on div "# Avoid being seen by the ogres. hero . moveRight ( )" at bounding box center [676, 181] width 138 height 292
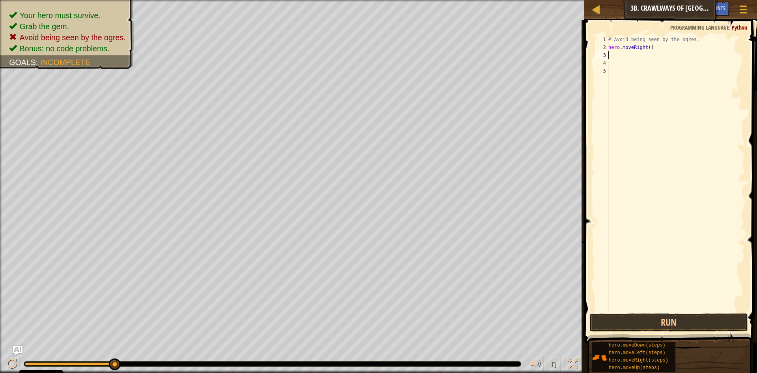
type textarea "h"
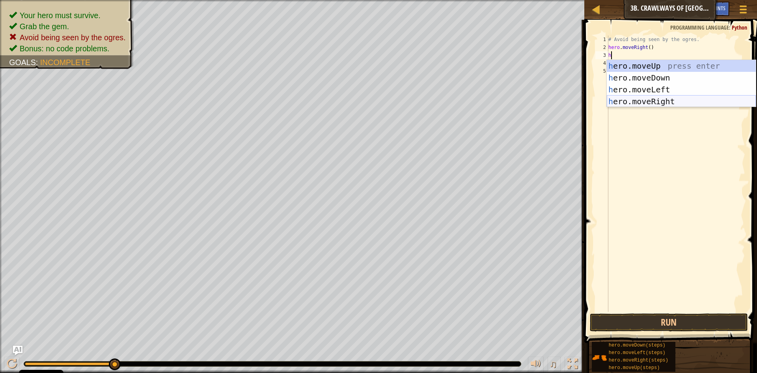
click at [619, 101] on div "h ero.moveUp press enter h ero.moveDown press enter h ero.moveLeft press enter …" at bounding box center [681, 95] width 149 height 71
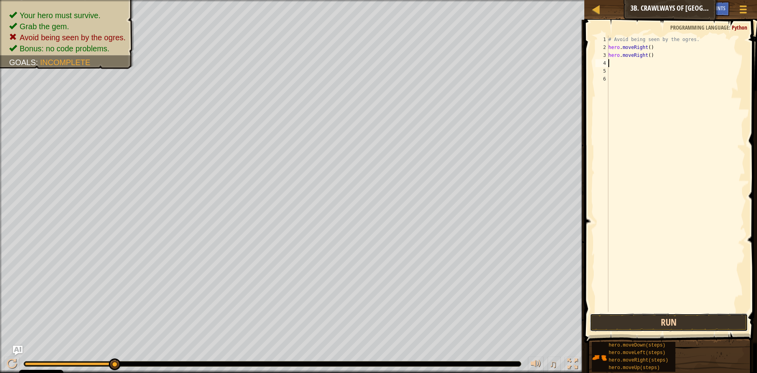
click at [606, 327] on button "Run" at bounding box center [669, 322] width 158 height 18
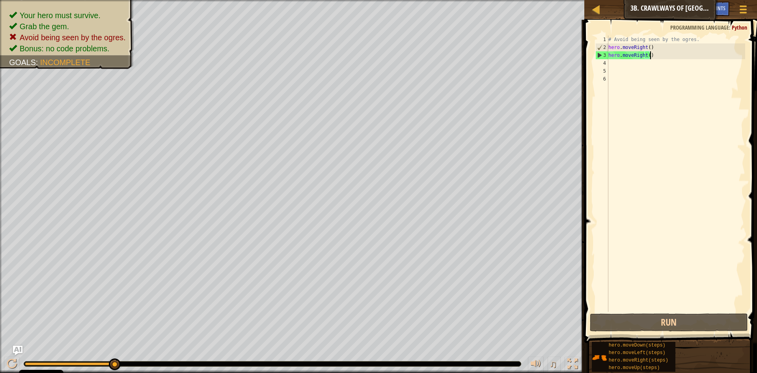
click at [654, 56] on div "# Avoid being seen by the ogres. hero . moveRight ( ) hero . moveRight ( )" at bounding box center [676, 181] width 138 height 292
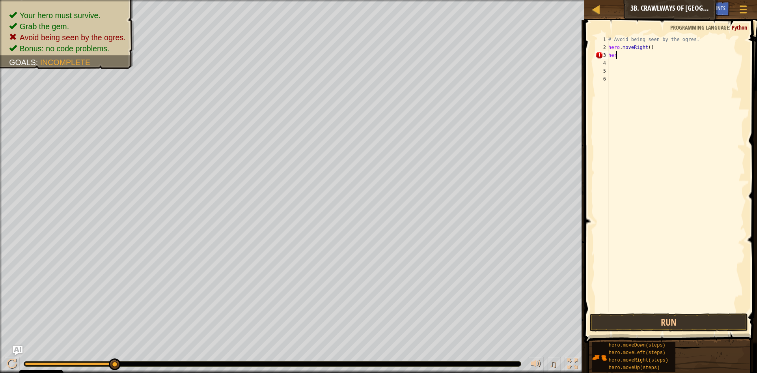
type textarea "h"
click at [633, 323] on button "Run" at bounding box center [669, 322] width 158 height 18
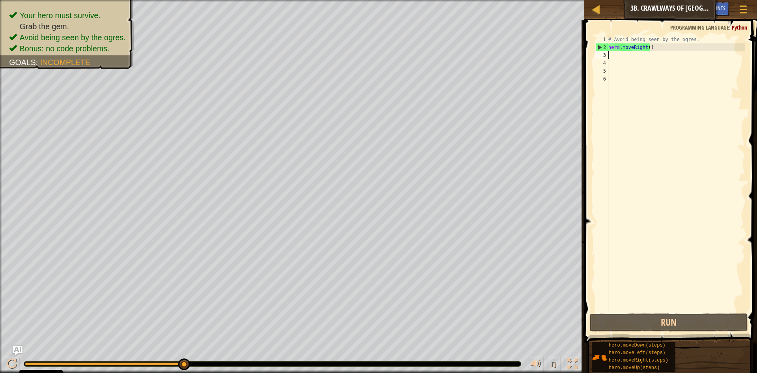
type textarea "h"
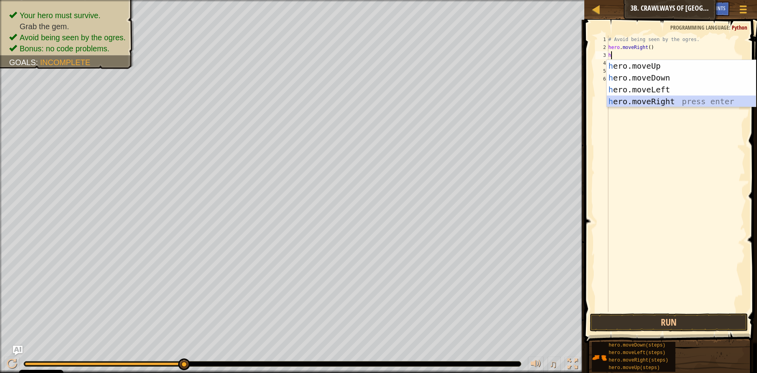
click at [620, 96] on div "h ero.moveUp press enter h ero.moveDown press enter h ero.moveLeft press enter …" at bounding box center [681, 95] width 149 height 71
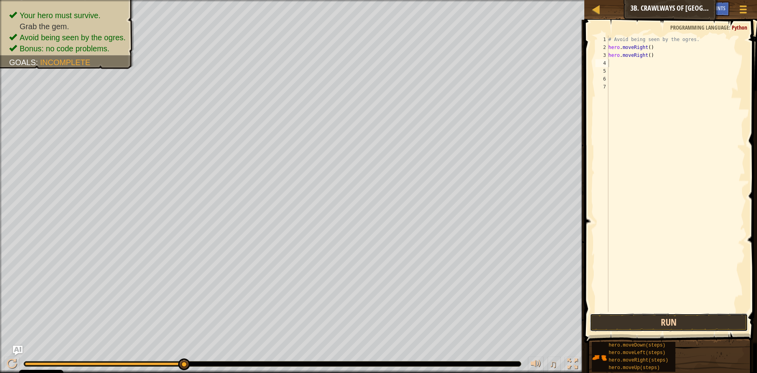
click at [663, 316] on button "Run" at bounding box center [669, 322] width 158 height 18
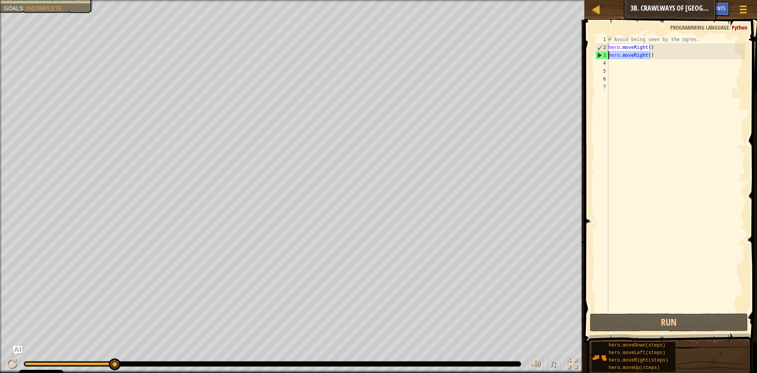
drag, startPoint x: 657, startPoint y: 56, endPoint x: 605, endPoint y: 56, distance: 52.0
click at [605, 56] on div "1 2 3 4 5 6 7 # Avoid being seen by the ogres. hero . moveRight ( ) hero . move…" at bounding box center [669, 173] width 151 height 276
type textarea "hero.moveRight()"
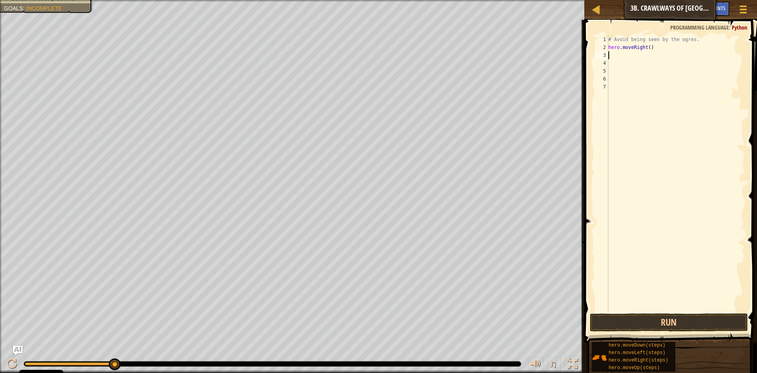
type textarea "h"
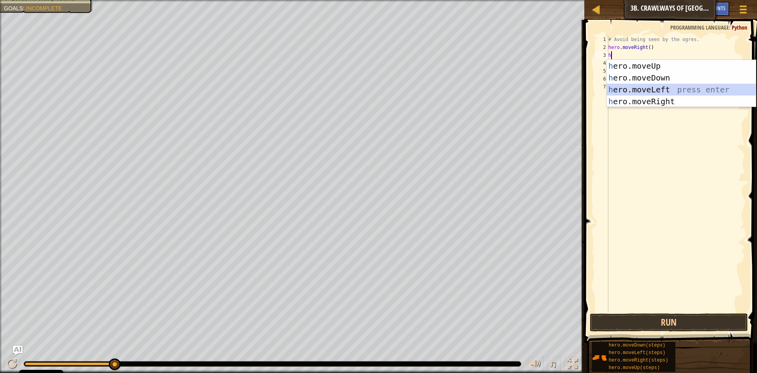
click at [648, 88] on div "h ero.moveUp press enter h ero.moveDown press enter h ero.moveLeft press enter …" at bounding box center [681, 95] width 149 height 71
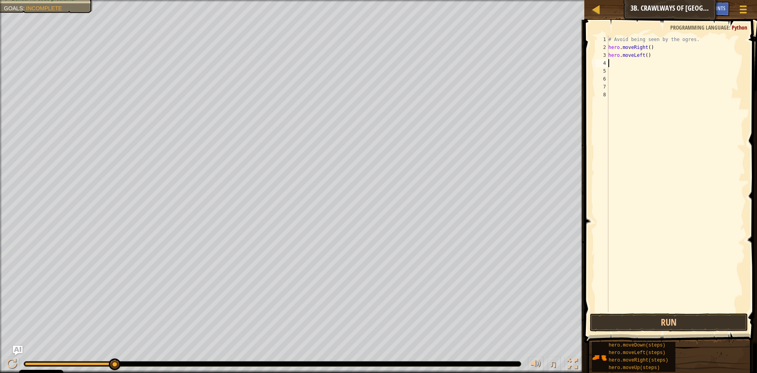
type textarea "h"
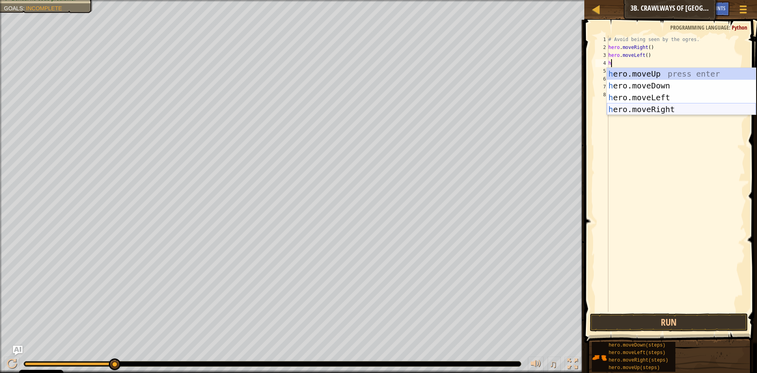
drag, startPoint x: 632, startPoint y: 103, endPoint x: 635, endPoint y: 82, distance: 21.1
click at [632, 102] on div "h ero.moveUp press enter h ero.moveDown press enter h ero.moveLeft press enter …" at bounding box center [681, 103] width 149 height 71
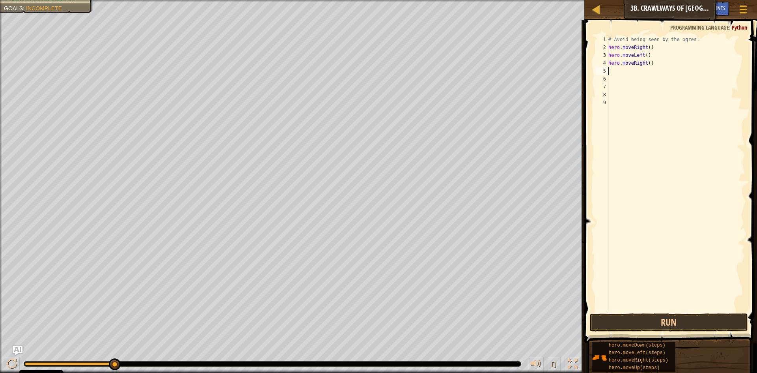
click at [647, 67] on div "# Avoid being seen by the ogres. hero . moveRight ( ) hero . moveLeft ( ) hero …" at bounding box center [676, 181] width 138 height 292
click at [647, 65] on div "# Avoid being seen by the ogres. hero . moveRight ( ) hero . moveLeft ( ) hero …" at bounding box center [676, 181] width 138 height 292
type textarea "hero.moveRight(2)"
click at [637, 322] on button "Run" at bounding box center [669, 322] width 158 height 18
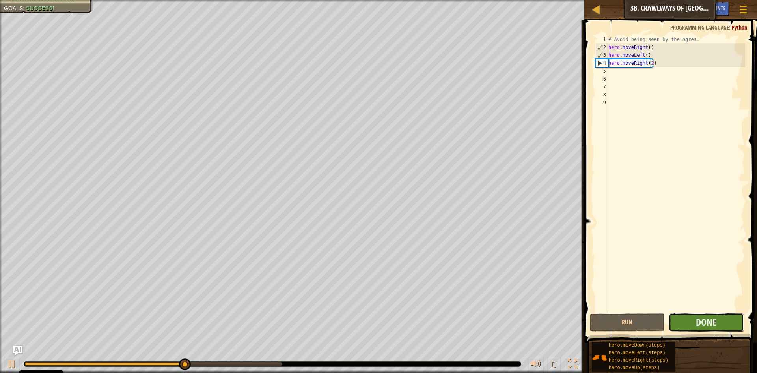
click at [686, 321] on button "Done" at bounding box center [706, 322] width 75 height 18
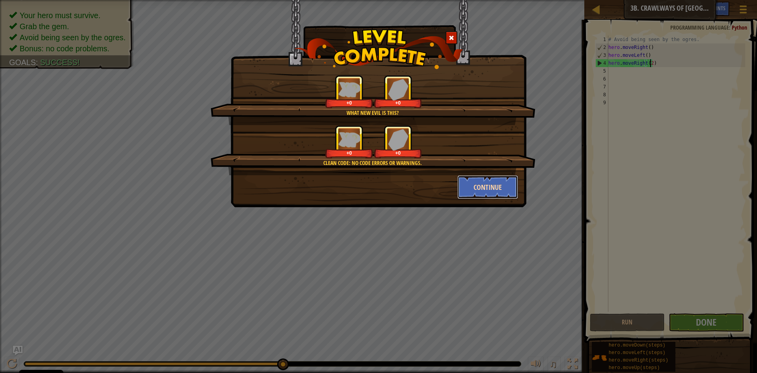
click at [471, 191] on button "Continue" at bounding box center [487, 187] width 61 height 24
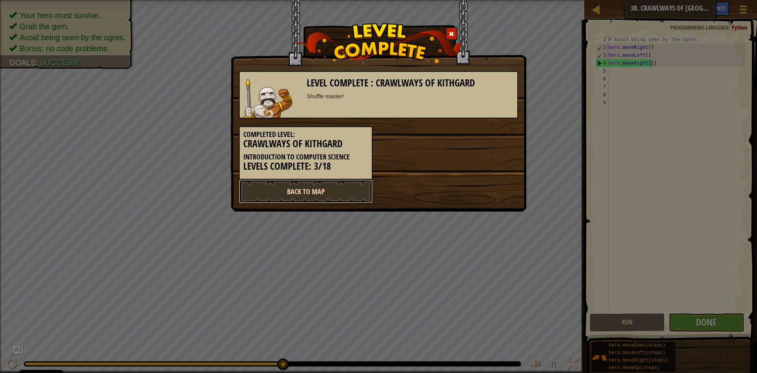
click at [340, 198] on link "Back to Map" at bounding box center [306, 191] width 134 height 24
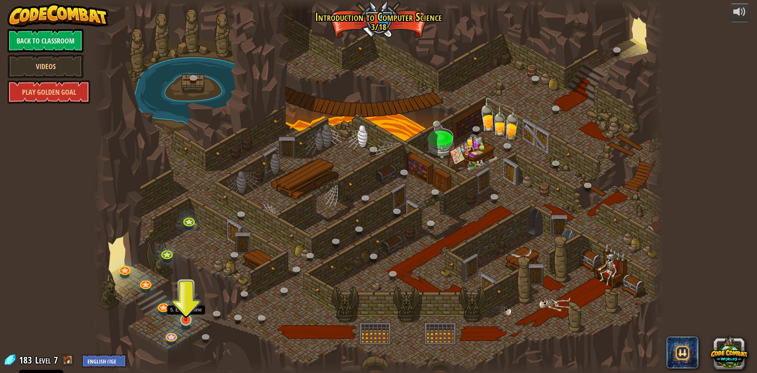
click at [186, 315] on img at bounding box center [185, 302] width 15 height 35
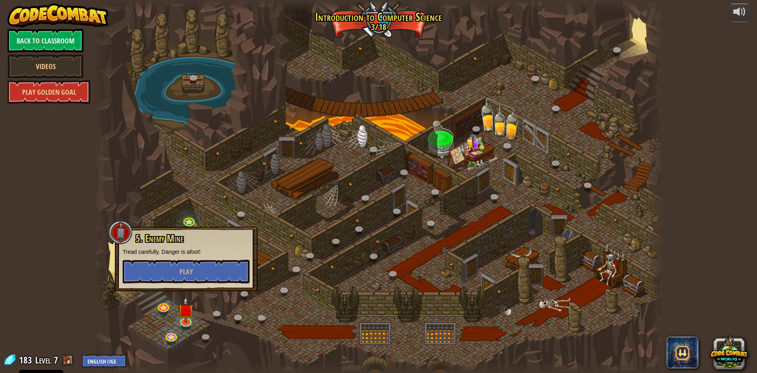
click at [160, 255] on p "Tread carefully. Danger is afoot!" at bounding box center [186, 252] width 127 height 8
click at [165, 269] on button "Play" at bounding box center [186, 271] width 127 height 24
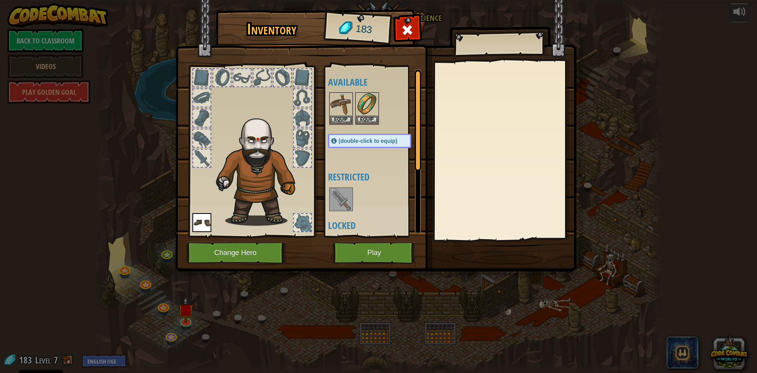
click at [340, 196] on img at bounding box center [341, 199] width 22 height 22
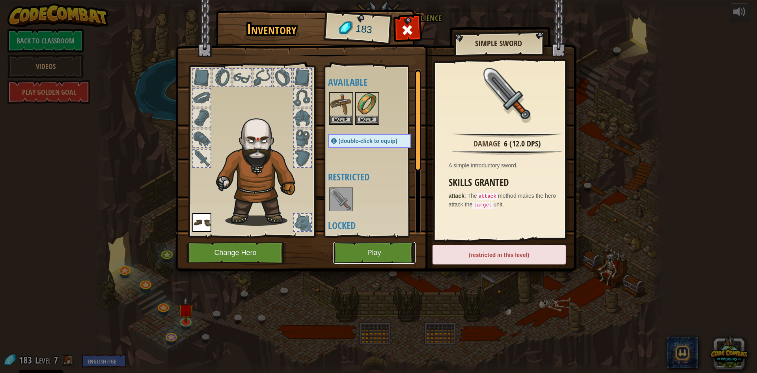
click at [365, 248] on button "Play" at bounding box center [374, 253] width 82 height 22
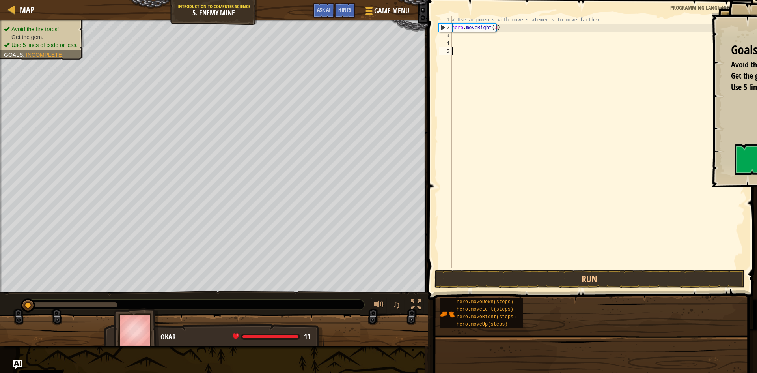
scroll to position [4, 0]
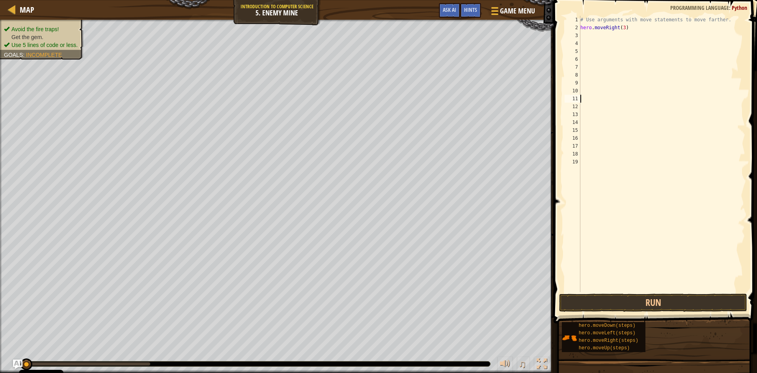
drag, startPoint x: 659, startPoint y: 100, endPoint x: 574, endPoint y: 183, distance: 118.5
click at [580, 176] on div "1 2 3 4 5 6 7 8 9 10 11 12 13 14 15 16 17 18 19 # Use arguments with move state…" at bounding box center [654, 154] width 182 height 276
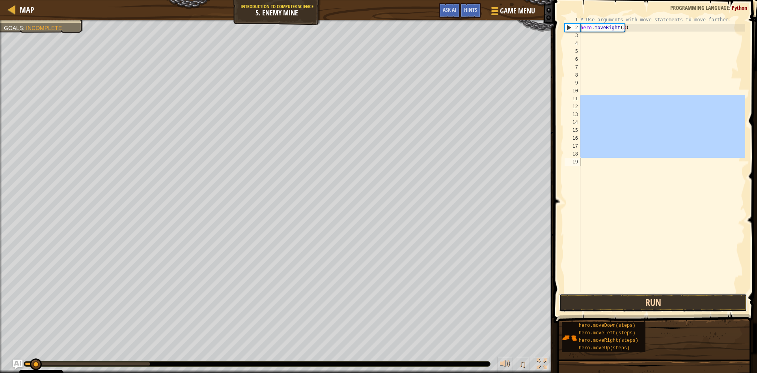
click at [625, 307] on button "Run" at bounding box center [653, 302] width 188 height 18
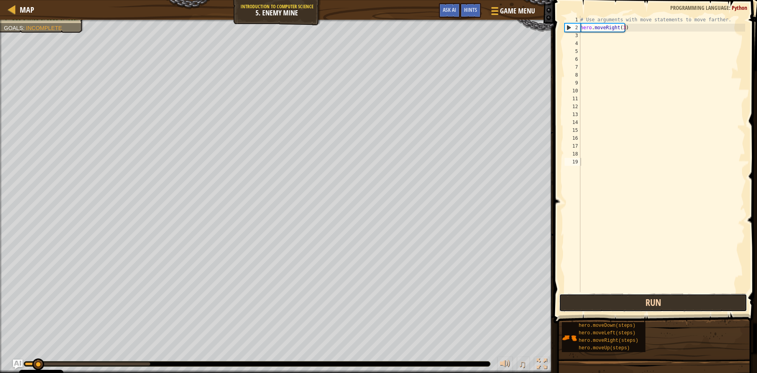
click at [612, 307] on button "Run" at bounding box center [653, 302] width 188 height 18
drag, startPoint x: 612, startPoint y: 307, endPoint x: 600, endPoint y: 299, distance: 15.0
click at [605, 304] on button "Run" at bounding box center [653, 302] width 188 height 18
click at [600, 299] on button "Run" at bounding box center [653, 302] width 188 height 18
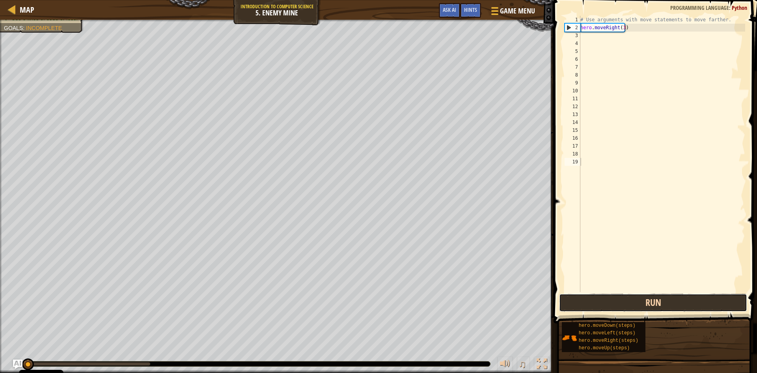
click at [600, 299] on button "Run" at bounding box center [653, 302] width 188 height 18
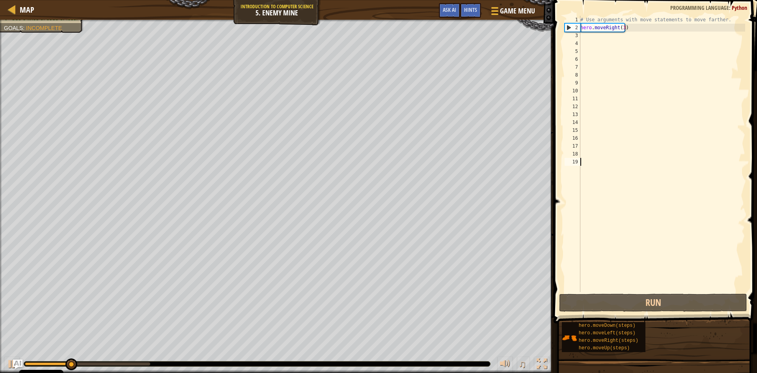
click at [586, 38] on div "# Use arguments with move statements to move farther. hero . moveRight ( 3 )" at bounding box center [662, 162] width 166 height 292
type textarea "h"
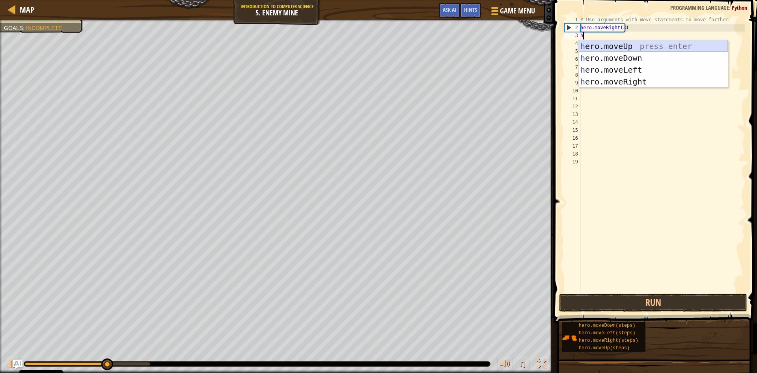
click at [601, 42] on div "h ero.moveUp press enter h ero.moveDown press enter h ero.moveLeft press enter …" at bounding box center [653, 75] width 149 height 71
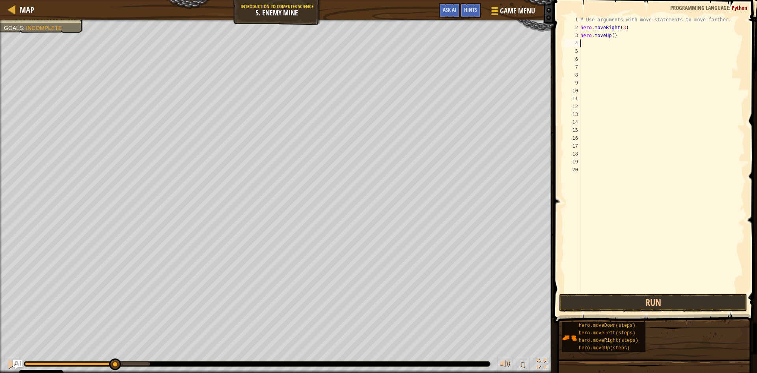
type textarea "h"
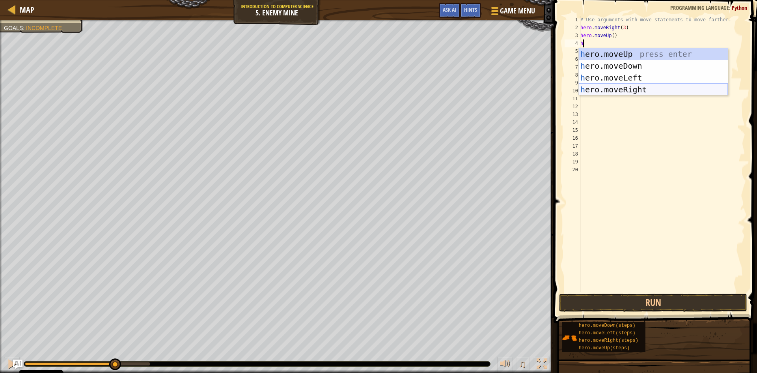
click at [618, 87] on div "h ero.moveUp press enter h ero.moveDown press enter h ero.moveLeft press enter …" at bounding box center [653, 83] width 149 height 71
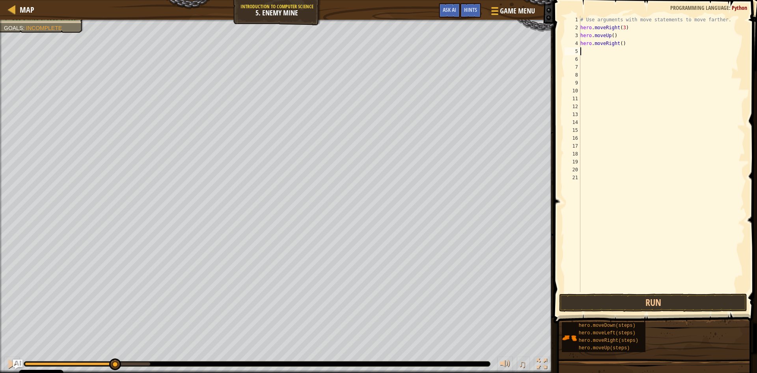
type textarea "h"
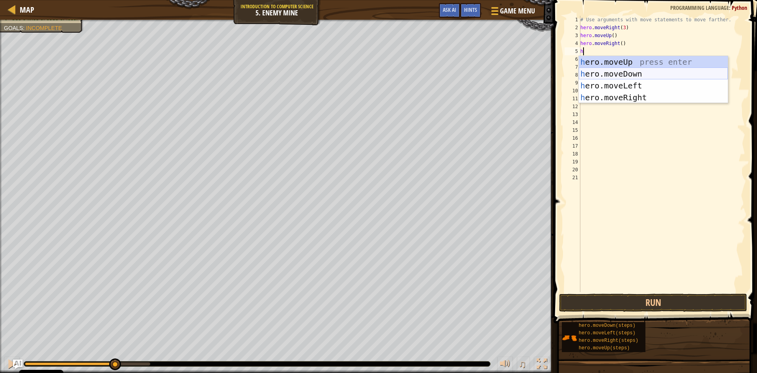
drag, startPoint x: 617, startPoint y: 72, endPoint x: 588, endPoint y: 88, distance: 32.7
click at [616, 75] on div "h ero.moveUp press enter h ero.moveDown press enter h ero.moveLeft press enter …" at bounding box center [653, 91] width 149 height 71
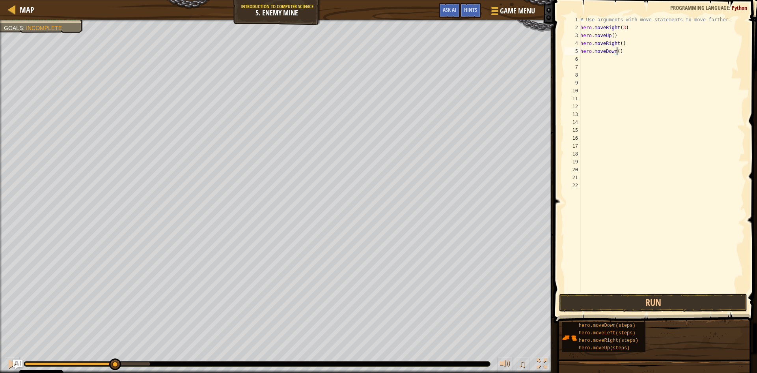
click at [616, 53] on div "# Use arguments with move statements to move farther. hero . moveRight ( 3 ) he…" at bounding box center [662, 162] width 166 height 292
type textarea "hero.moveDown(3)"
click at [606, 67] on div "# Use arguments with move statements to move farther. hero . moveRight ( 3 ) he…" at bounding box center [662, 162] width 166 height 292
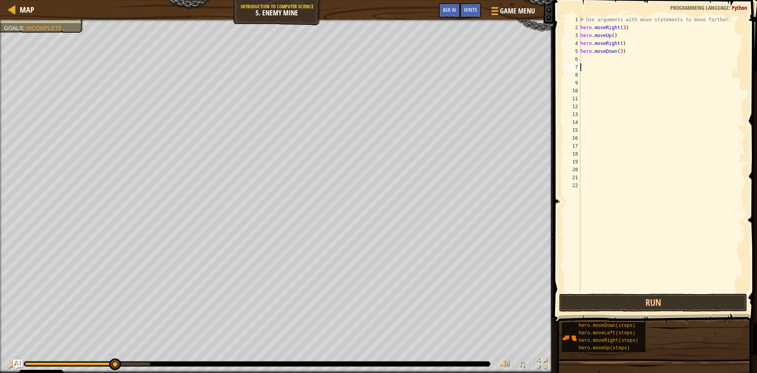
click at [601, 62] on div "# Use arguments with move statements to move farther. hero . moveRight ( 3 ) he…" at bounding box center [662, 162] width 166 height 292
type textarea "h"
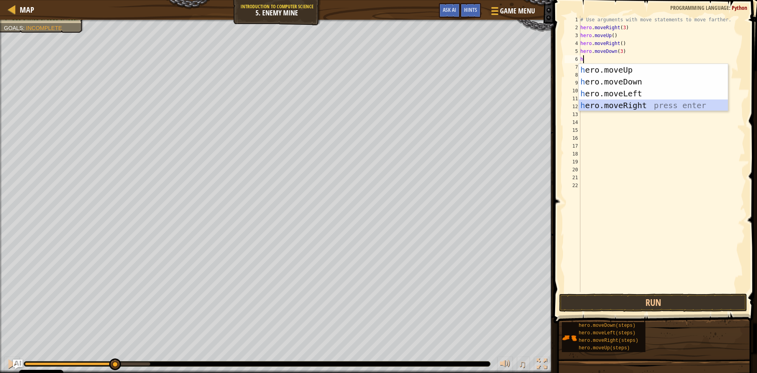
drag, startPoint x: 621, startPoint y: 102, endPoint x: 629, endPoint y: 65, distance: 38.1
click at [622, 95] on div "h ero.moveUp press enter h ero.moveDown press enter h ero.moveLeft press enter …" at bounding box center [653, 99] width 149 height 71
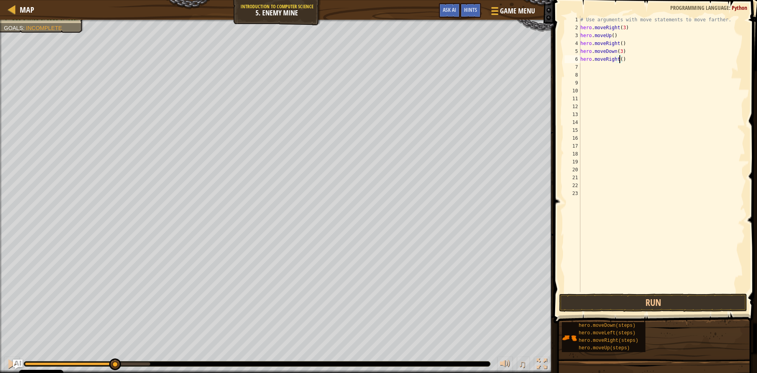
click at [620, 62] on div "# Use arguments with move statements to move farther. hero . moveRight ( 3 ) he…" at bounding box center [662, 162] width 166 height 292
type textarea "hero.moveRight(2)"
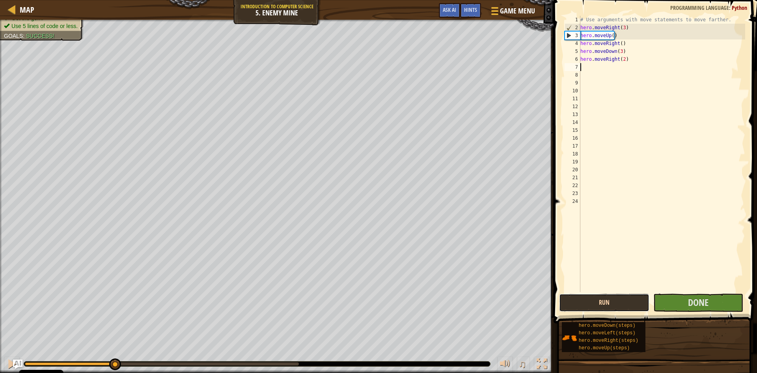
click at [637, 300] on button "Run" at bounding box center [604, 302] width 90 height 18
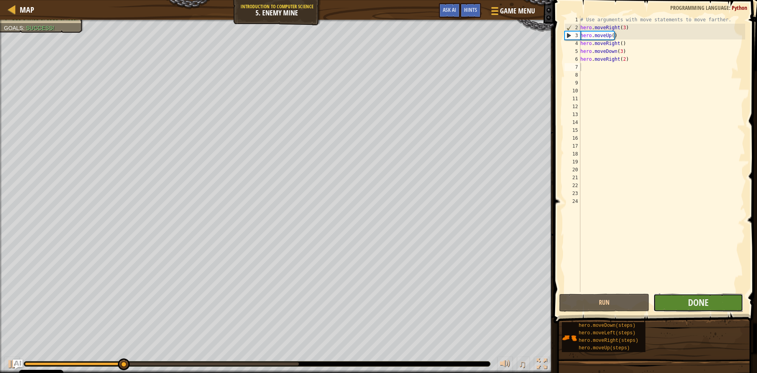
click at [680, 305] on button "Done" at bounding box center [698, 302] width 90 height 18
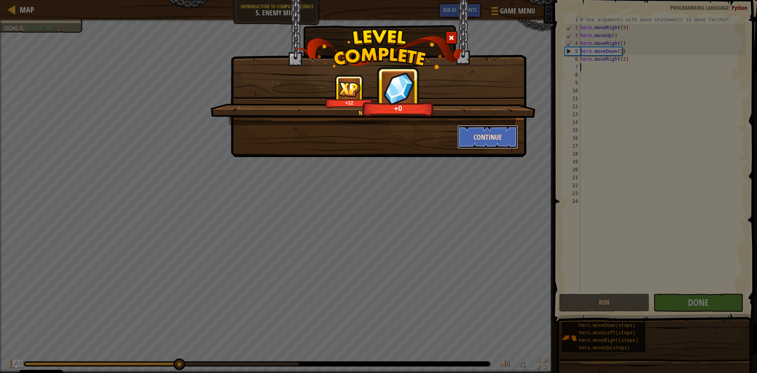
click at [482, 130] on button "Continue" at bounding box center [487, 137] width 61 height 24
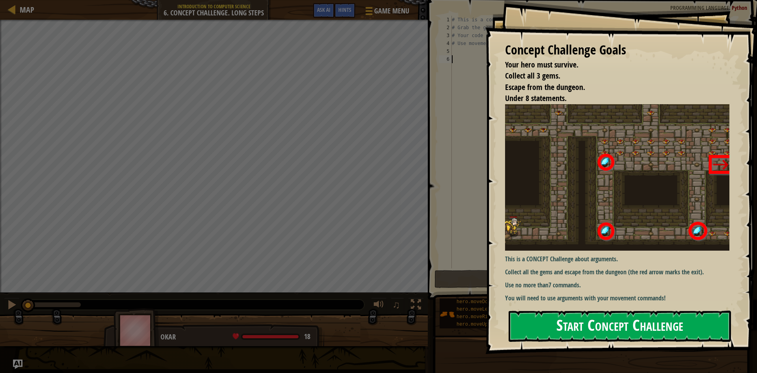
click at [600, 317] on button "Start Concept Challenge" at bounding box center [620, 325] width 222 height 31
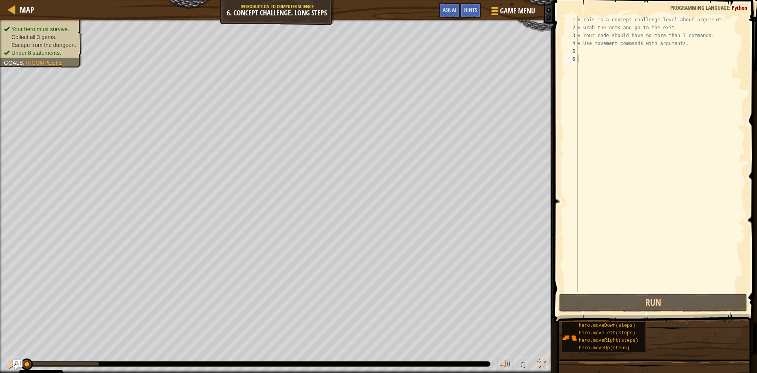
click at [580, 48] on div "# This is a concept challenge level about arguments. # Grab the gems and go to …" at bounding box center [660, 162] width 169 height 292
type textarea "h"
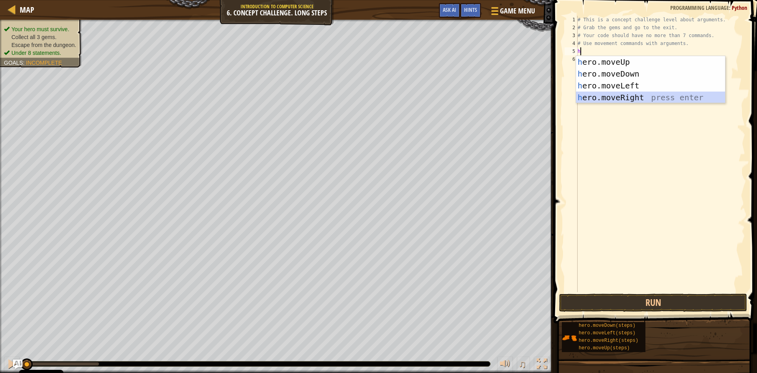
click at [608, 97] on div "h ero.moveUp press enter h ero.moveDown press enter h ero.moveLeft press enter …" at bounding box center [650, 91] width 149 height 71
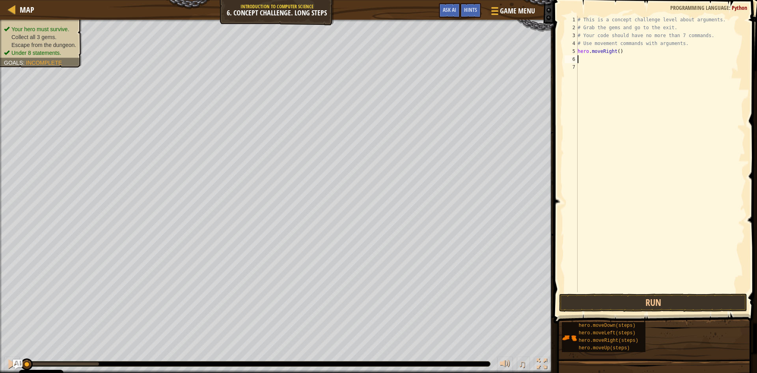
type textarea "h"
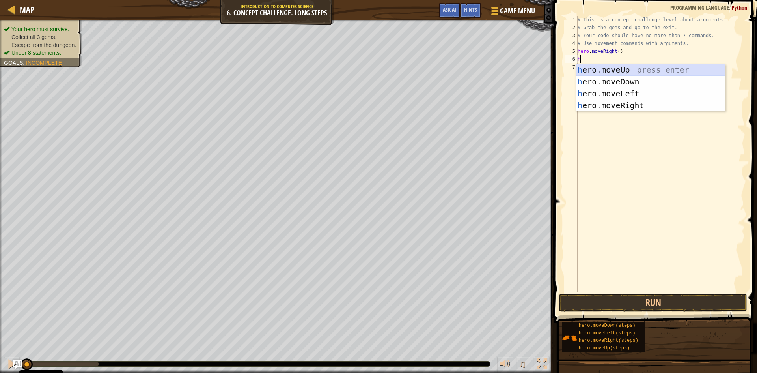
drag, startPoint x: 607, startPoint y: 72, endPoint x: 571, endPoint y: 83, distance: 37.0
click at [598, 75] on div "h ero.moveUp press enter h ero.moveDown press enter h ero.moveLeft press enter …" at bounding box center [650, 99] width 149 height 71
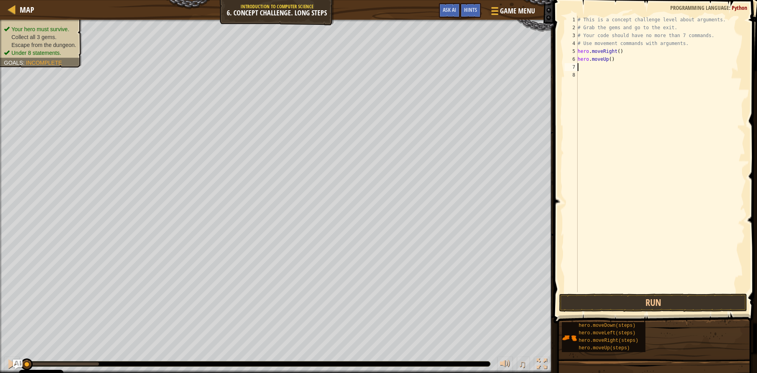
type textarea "h"
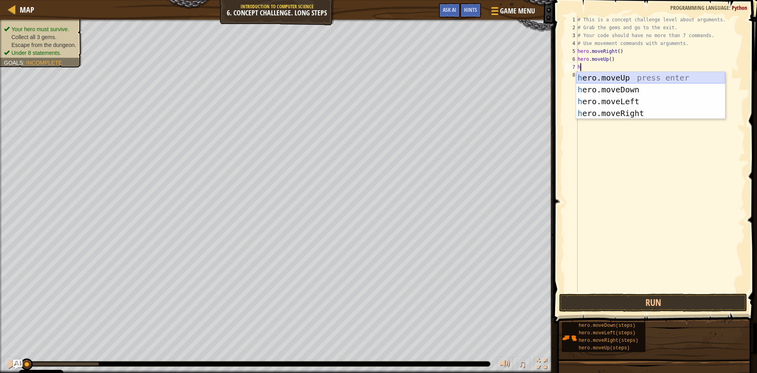
drag, startPoint x: 604, startPoint y: 76, endPoint x: 609, endPoint y: 66, distance: 10.9
click at [605, 73] on div "h ero.moveUp press enter h ero.moveDown press enter h ero.moveLeft press enter …" at bounding box center [650, 107] width 149 height 71
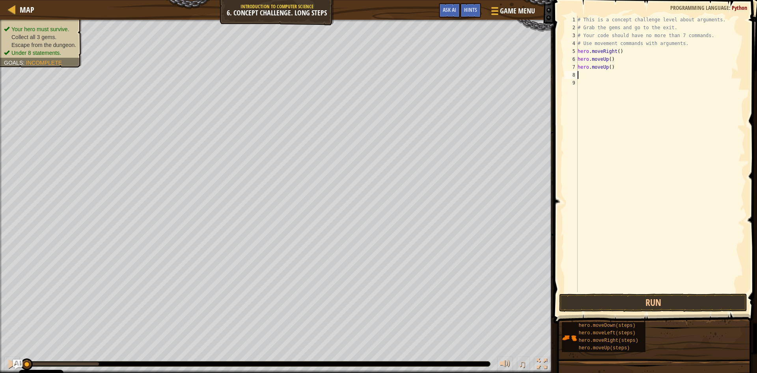
click at [611, 71] on div "# This is a concept challenge level about arguments. # Grab the gems and go to …" at bounding box center [660, 162] width 169 height 292
click at [610, 71] on div "# This is a concept challenge level about arguments. # Grab the gems and go to …" at bounding box center [660, 162] width 169 height 292
type textarea "hero.moveUp(3)"
click at [586, 76] on div "# This is a concept challenge level about arguments. # Grab the gems and go to …" at bounding box center [660, 162] width 169 height 292
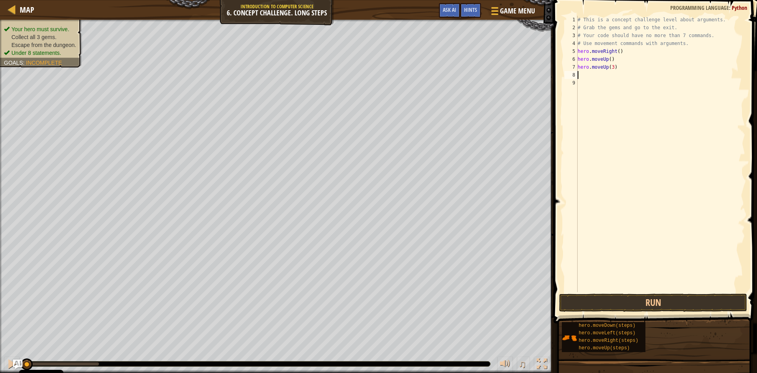
scroll to position [4, 0]
type textarea "n"
type textarea "h"
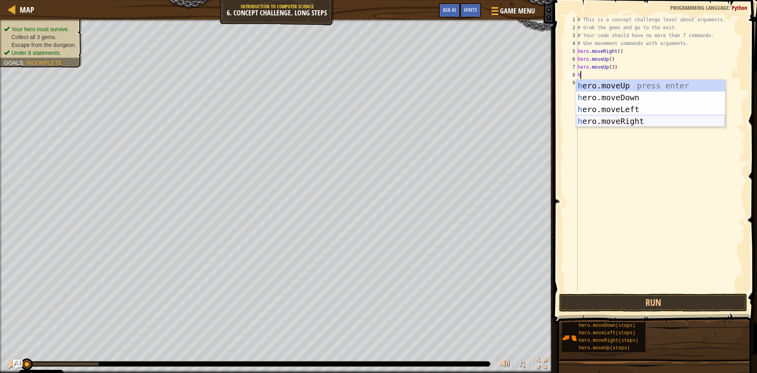
click at [622, 116] on div "h ero.moveUp press enter h ero.moveDown press enter h ero.moveLeft press enter …" at bounding box center [650, 115] width 149 height 71
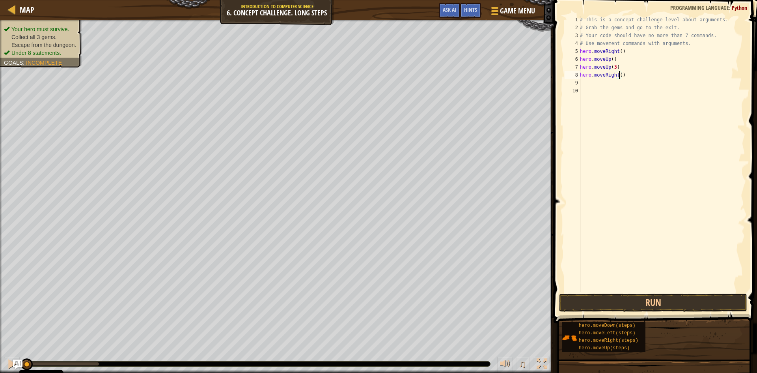
click at [620, 78] on div "# This is a concept challenge level about arguments. # Grab the gems and go to …" at bounding box center [661, 162] width 167 height 292
type textarea "hero.moveRight(2)"
click at [589, 82] on div "# This is a concept challenge level about arguments. # Grab the gems and go to …" at bounding box center [661, 162] width 167 height 292
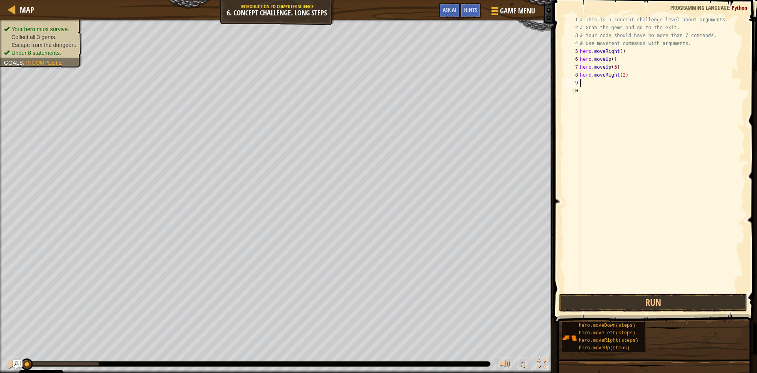
type textarea "h"
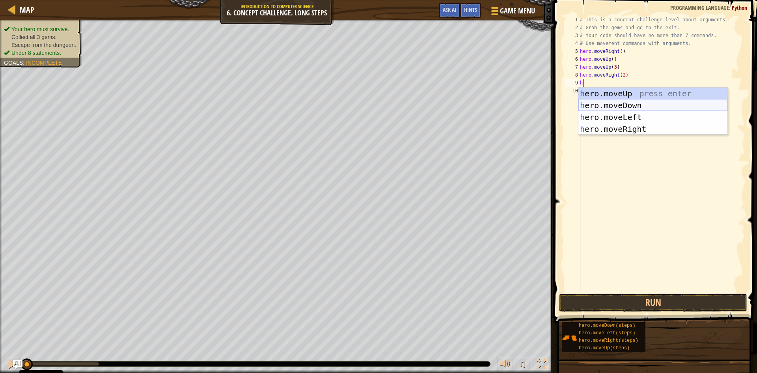
click at [606, 106] on div "h ero.moveUp press enter h ero.moveDown press enter h ero.moveLeft press enter …" at bounding box center [652, 123] width 149 height 71
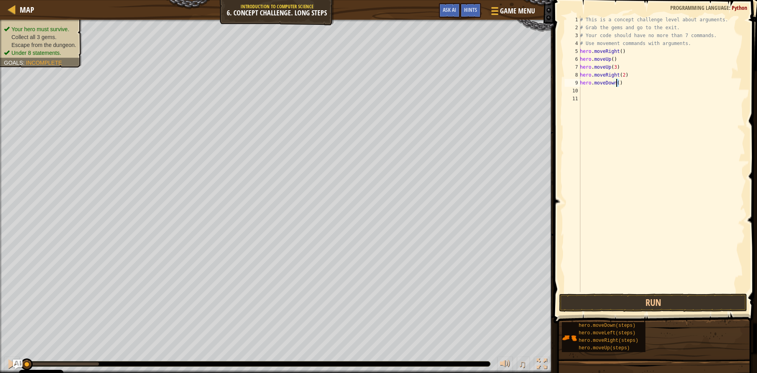
click at [617, 86] on div "# This is a concept challenge level about arguments. # Grab the gems and go to …" at bounding box center [661, 162] width 167 height 292
click at [610, 306] on button "Run" at bounding box center [653, 302] width 188 height 18
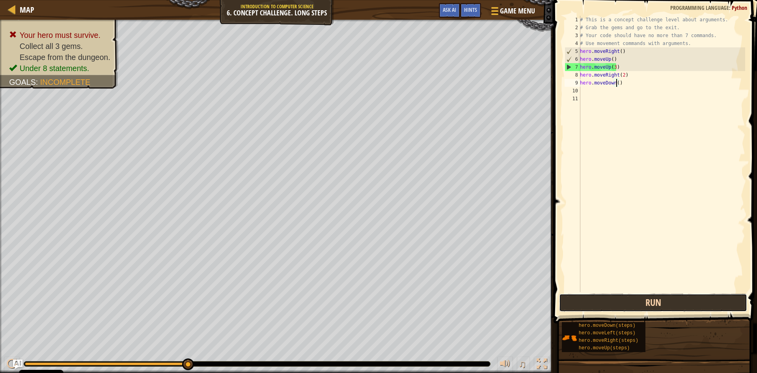
click at [605, 300] on button "Run" at bounding box center [653, 302] width 188 height 18
click at [613, 69] on div "# This is a concept challenge level about arguments. # Grab the gems and go to …" at bounding box center [661, 162] width 167 height 292
type textarea "hero.moveUp(2)"
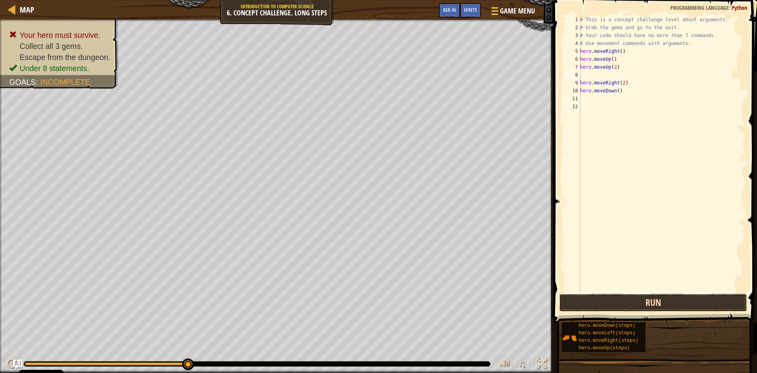
click at [580, 297] on button "Run" at bounding box center [653, 302] width 188 height 18
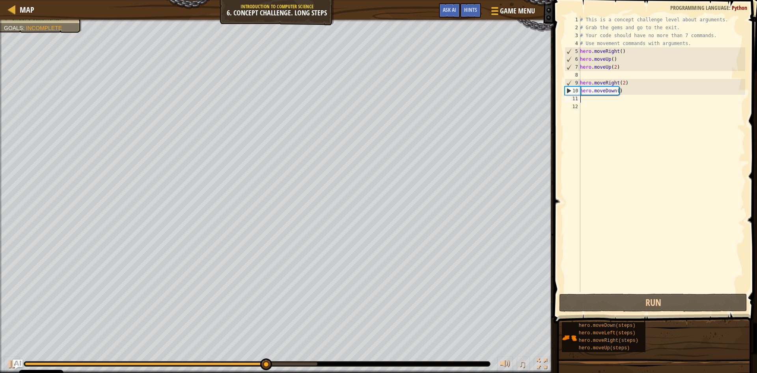
click at [588, 102] on div "# This is a concept challenge level about arguments. # Grab the gems and go to …" at bounding box center [661, 162] width 167 height 292
type textarea "h"
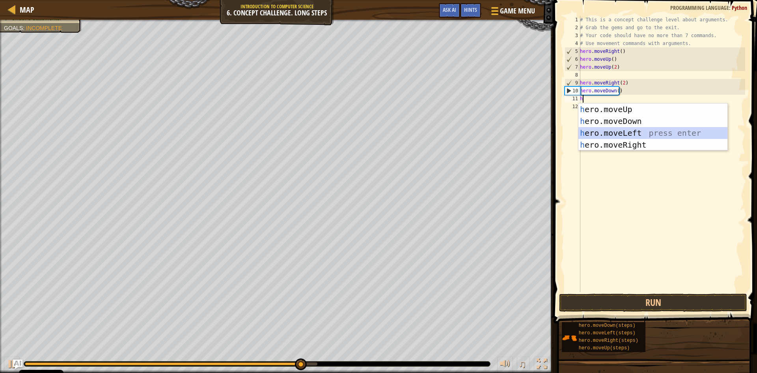
click at [600, 128] on div "h ero.moveUp press enter h ero.moveDown press enter h ero.moveLeft press enter …" at bounding box center [652, 138] width 149 height 71
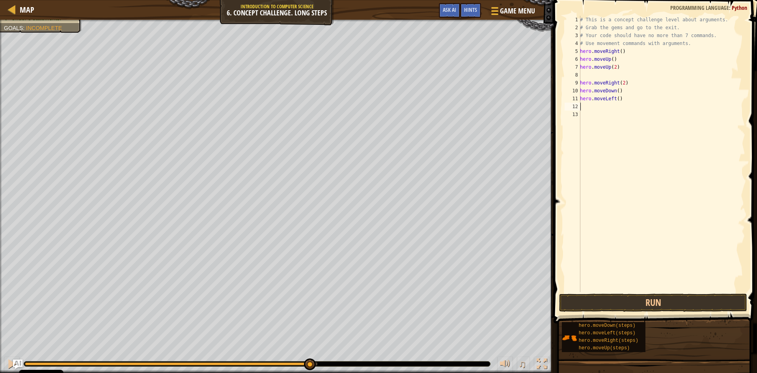
type textarea "h"
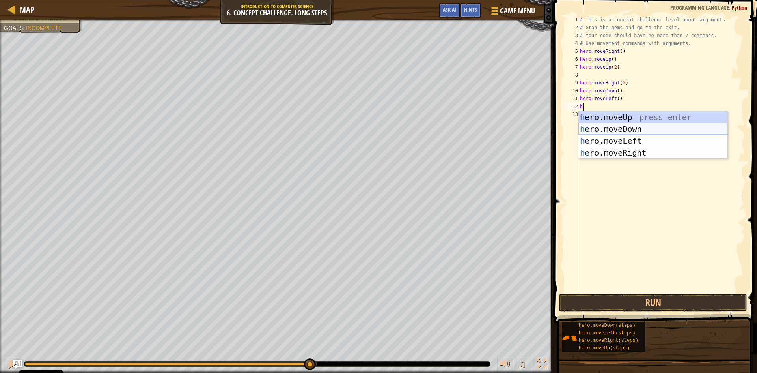
click at [611, 128] on div "h ero.moveUp press enter h ero.moveDown press enter h ero.moveLeft press enter …" at bounding box center [652, 146] width 149 height 71
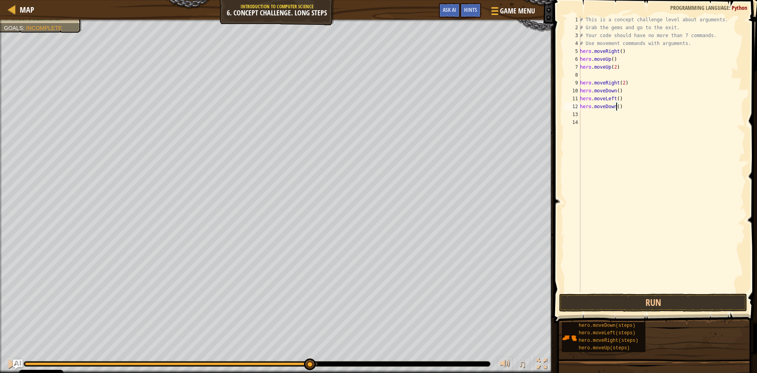
click at [616, 110] on div "# This is a concept challenge level about arguments. # Grab the gems and go to …" at bounding box center [661, 162] width 167 height 292
type textarea "hero.moveDown(2)"
click at [598, 114] on div "# This is a concept challenge level about arguments. # Grab the gems and go to …" at bounding box center [661, 162] width 167 height 292
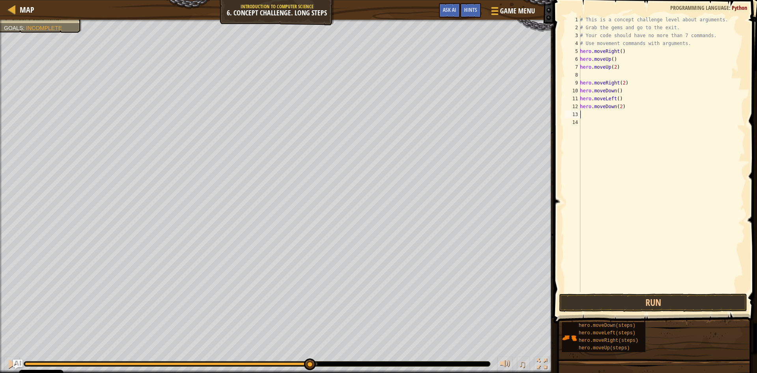
type textarea "h"
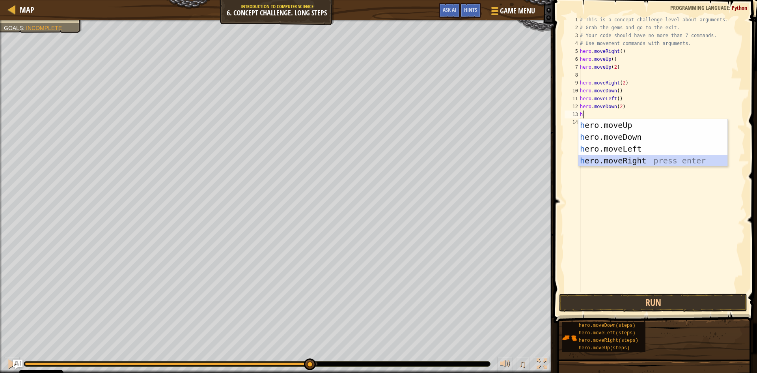
click at [625, 158] on div "h ero.moveUp press enter h ero.moveDown press enter h ero.moveLeft press enter …" at bounding box center [652, 154] width 149 height 71
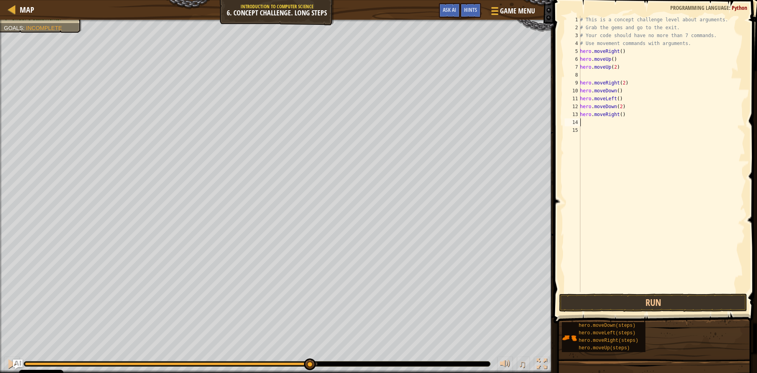
type textarea "h"
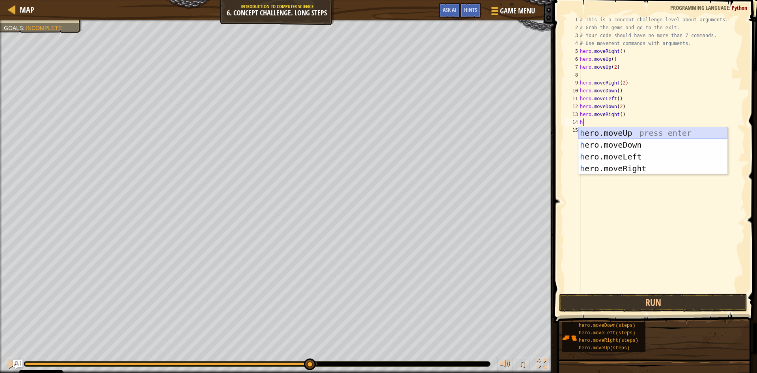
click at [606, 135] on div "h ero.moveUp press enter h ero.moveDown press enter h ero.moveLeft press enter …" at bounding box center [652, 162] width 149 height 71
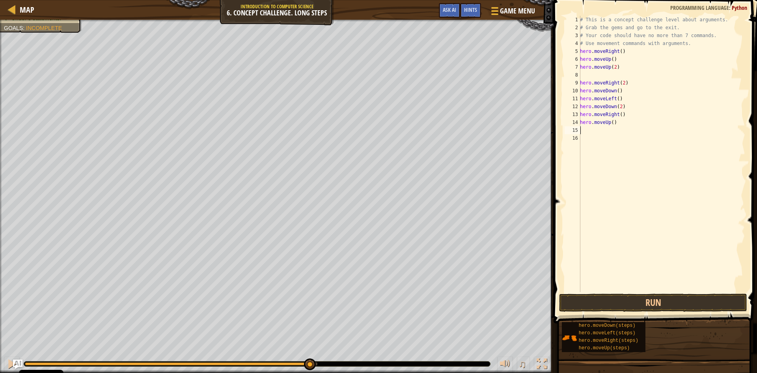
click at [611, 122] on div "# This is a concept challenge level about arguments. # Grab the gems and go to …" at bounding box center [661, 162] width 167 height 292
type textarea "hero.moveUp(2)"
click at [587, 132] on div "# This is a concept challenge level about arguments. # Grab the gems and go to …" at bounding box center [661, 162] width 167 height 292
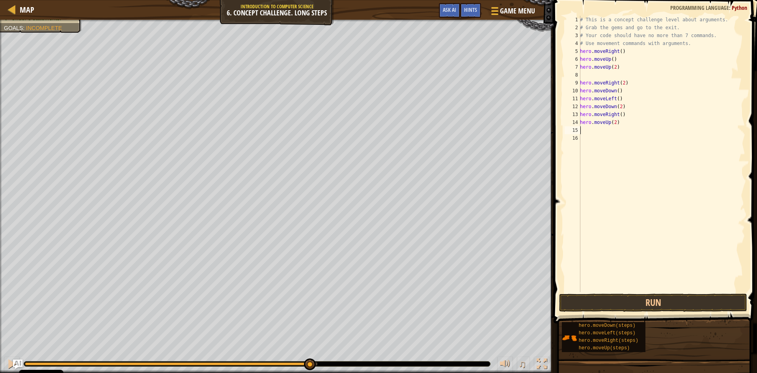
type textarea "h"
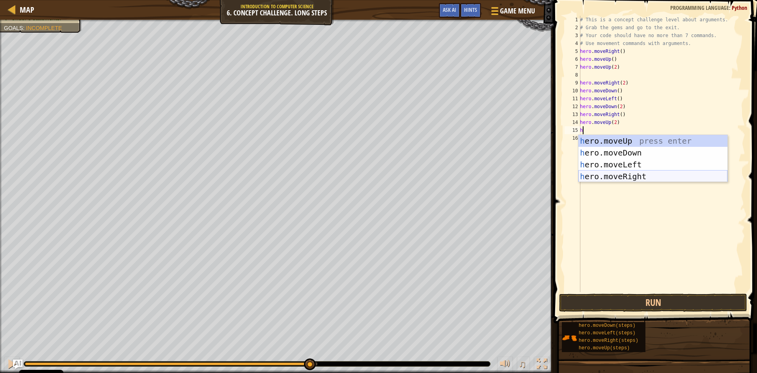
click at [611, 172] on div "h ero.moveUp press enter h ero.moveDown press enter h ero.moveLeft press enter …" at bounding box center [652, 170] width 149 height 71
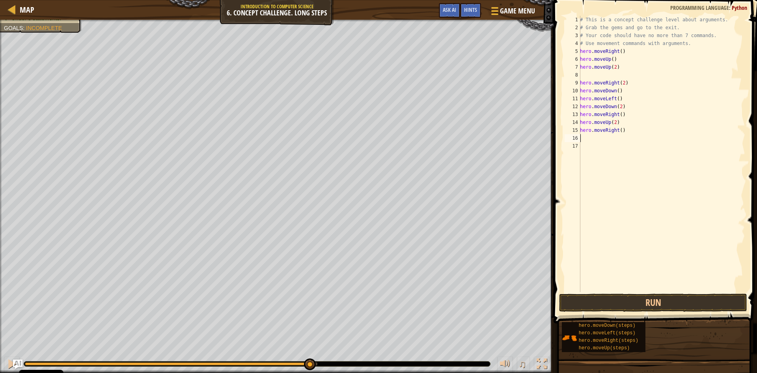
click at [619, 131] on div "# This is a concept challenge level about arguments. # Grab the gems and go to …" at bounding box center [661, 162] width 167 height 292
click at [623, 299] on button "Run" at bounding box center [653, 302] width 188 height 18
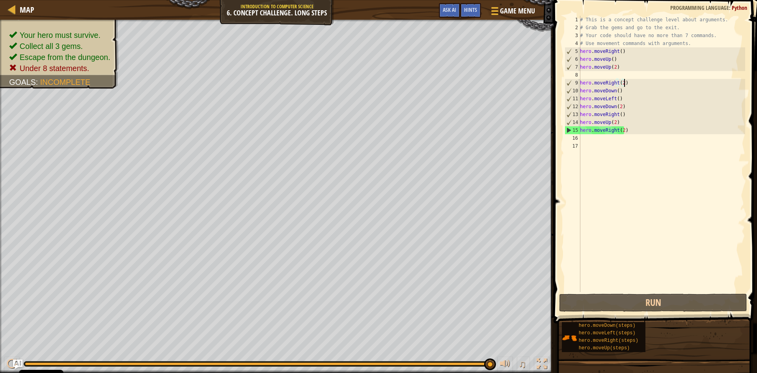
click at [633, 84] on div "# This is a concept challenge level about arguments. # Grab the gems and go to …" at bounding box center [661, 162] width 167 height 292
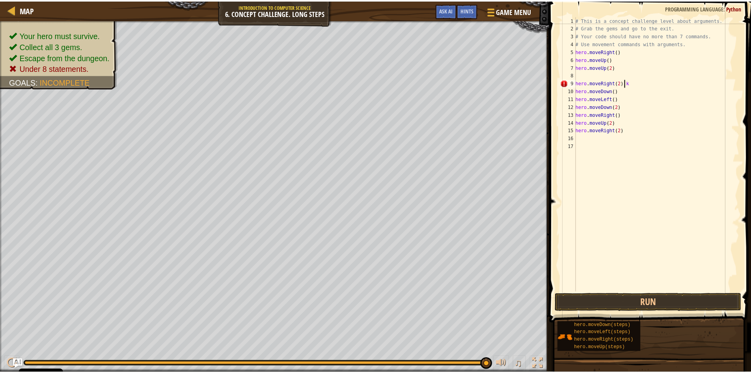
scroll to position [4, 2]
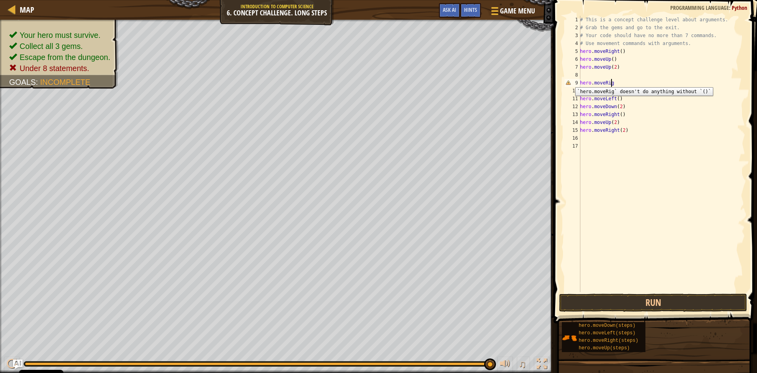
click at [569, 81] on div "9" at bounding box center [573, 83] width 16 height 8
type textarea "hero.moveRig"
click at [38, 9] on div "Map Introduction to Computer Science 6. Concept Challenge. Long Steps Game Menu…" at bounding box center [276, 10] width 553 height 20
click at [17, 8] on link "Map" at bounding box center [25, 9] width 19 height 11
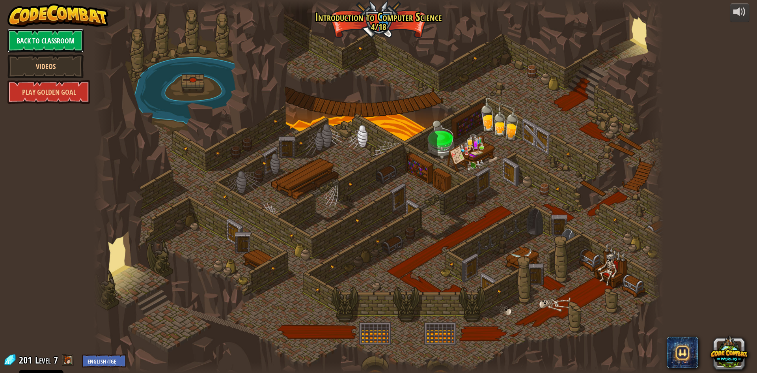
click at [52, 35] on link "Back to Classroom" at bounding box center [45, 41] width 76 height 24
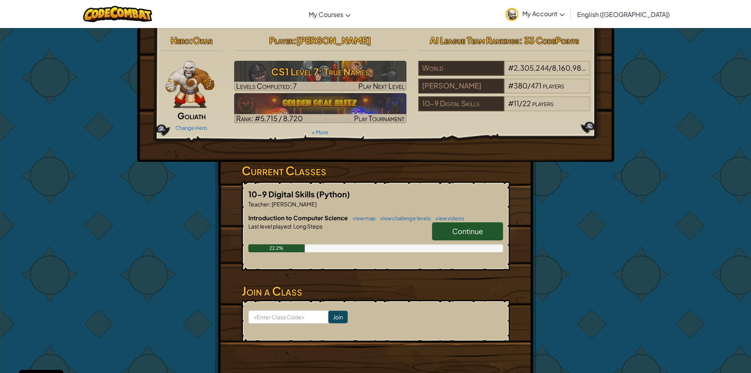
click at [456, 235] on link "Continue" at bounding box center [467, 231] width 71 height 18
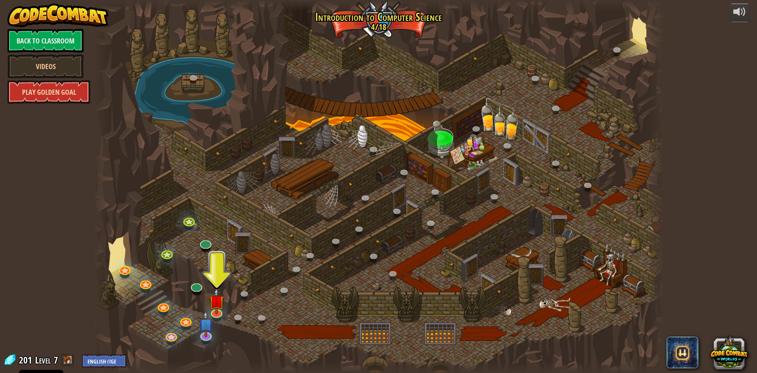
click at [70, 96] on link "Play Golden Goal" at bounding box center [48, 92] width 83 height 24
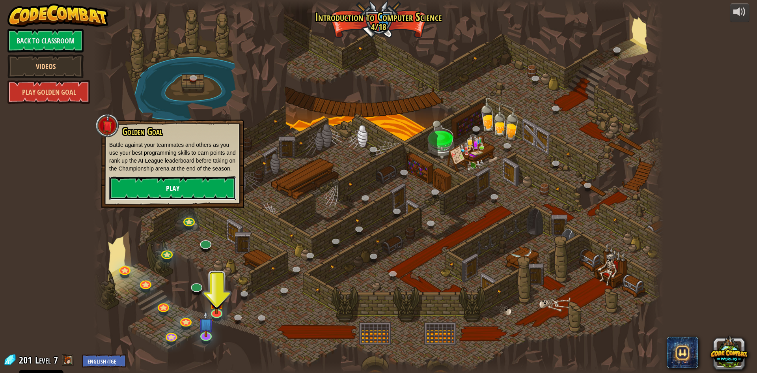
click at [175, 187] on link "Play" at bounding box center [172, 188] width 127 height 24
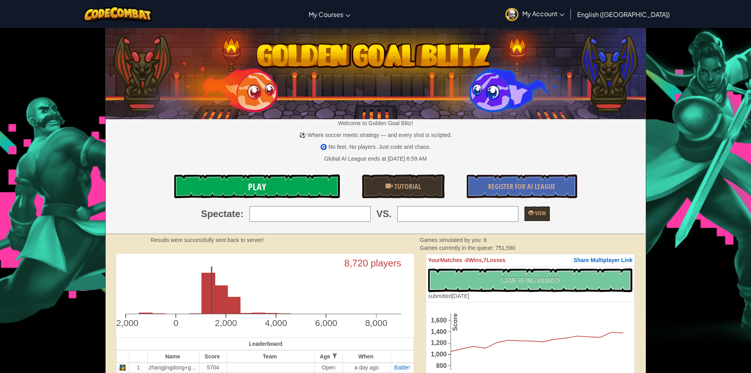
click at [297, 185] on link "Play" at bounding box center [257, 186] width 166 height 24
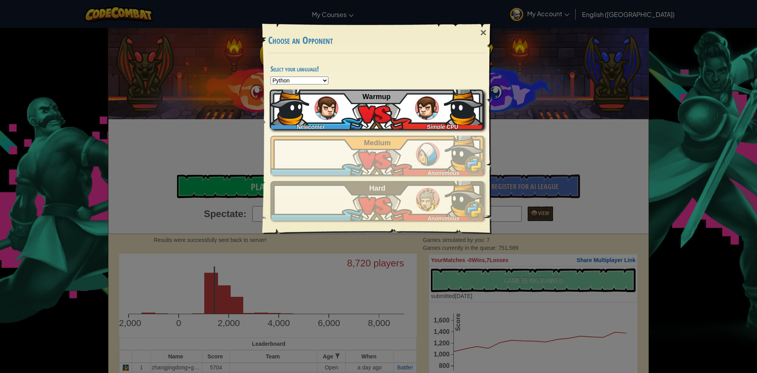
click at [367, 110] on div "Newcomer Simple CPU Warmup" at bounding box center [377, 108] width 214 height 39
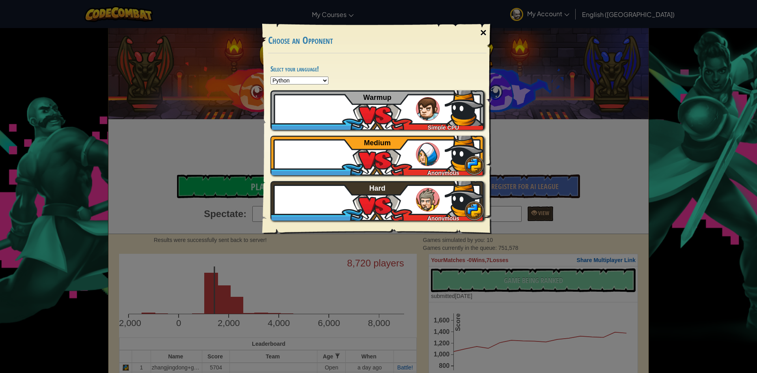
click at [483, 21] on div "×" at bounding box center [483, 32] width 18 height 23
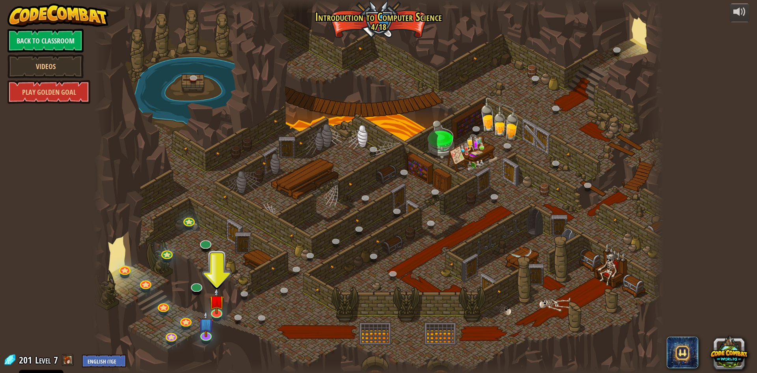
drag, startPoint x: 57, startPoint y: 91, endPoint x: 55, endPoint y: 80, distance: 11.6
click at [55, 80] on div "Back to Classroom Videos Play Golden Goal" at bounding box center [45, 66] width 76 height 75
click at [56, 25] on img at bounding box center [57, 16] width 101 height 24
click at [49, 32] on link "Back to Classroom" at bounding box center [45, 41] width 76 height 24
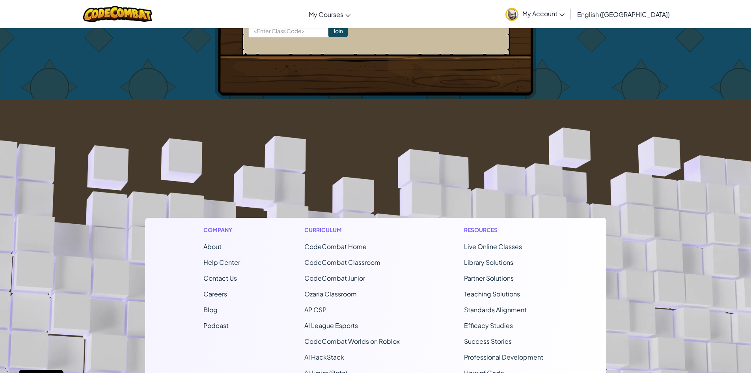
scroll to position [54, 0]
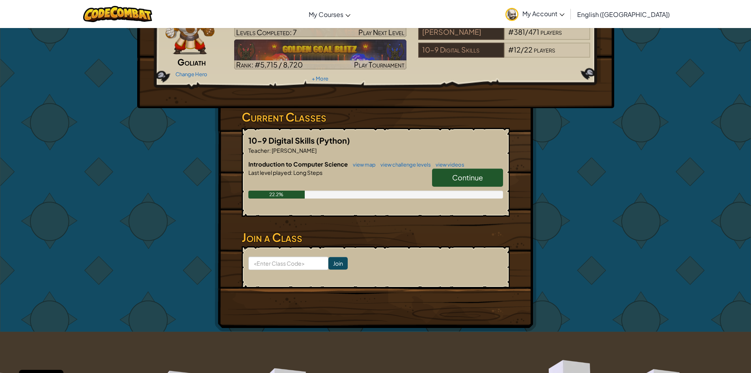
drag, startPoint x: 462, startPoint y: 131, endPoint x: 360, endPoint y: -4, distance: 169.1
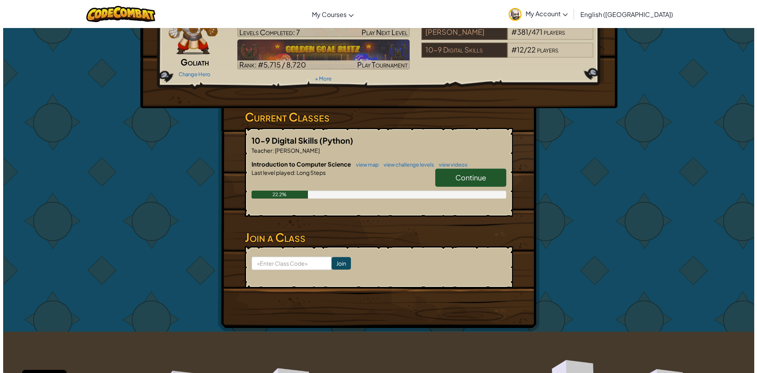
scroll to position [0, 0]
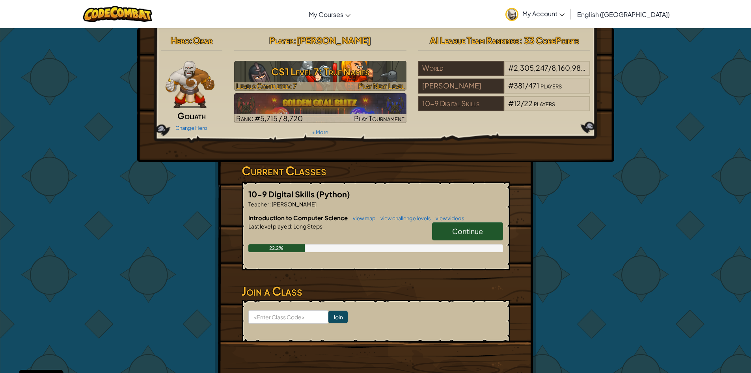
click at [375, 76] on h3 "CS1 Level 7: True Names" at bounding box center [320, 72] width 172 height 18
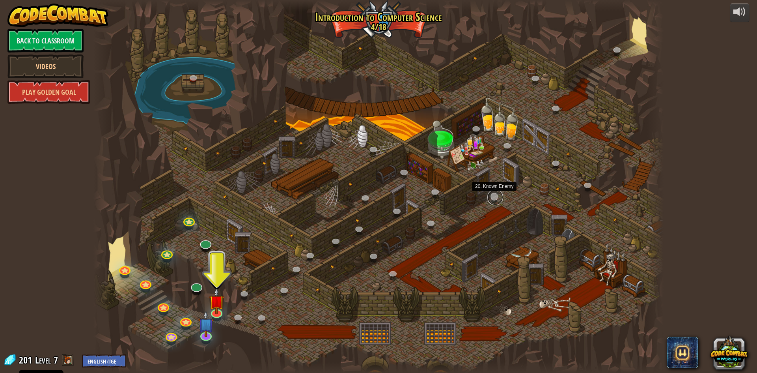
click at [497, 195] on link at bounding box center [495, 197] width 16 height 16
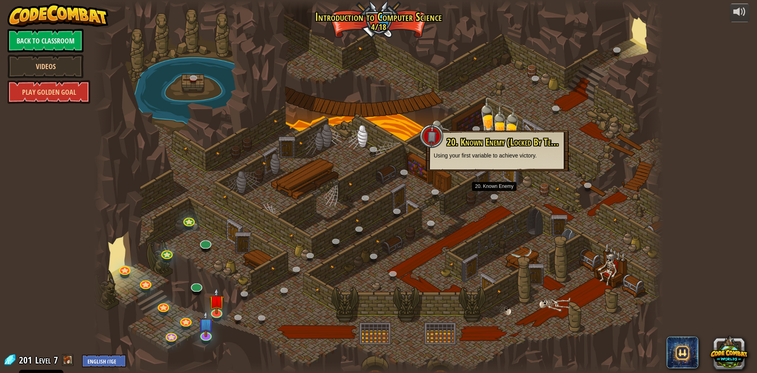
click at [492, 167] on div "20. Known Enemy (Locked By Teacher) Using your first variable to achieve victor…" at bounding box center [497, 150] width 143 height 41
click at [493, 169] on div "20. Known Enemy (Locked By Teacher) Using your first variable to achieve victor…" at bounding box center [497, 150] width 143 height 41
click at [445, 132] on div "20. Known Enemy (Locked By Teacher) Using your first variable to achieve victor…" at bounding box center [497, 150] width 143 height 41
click at [401, 114] on div at bounding box center [378, 186] width 570 height 373
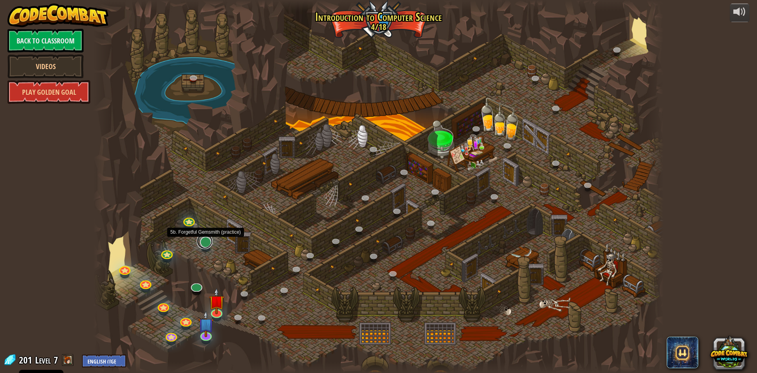
click at [206, 242] on link at bounding box center [205, 241] width 16 height 16
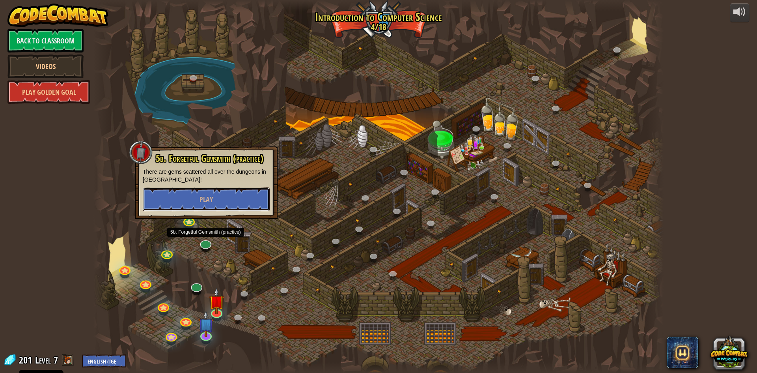
drag, startPoint x: 219, startPoint y: 197, endPoint x: 220, endPoint y: 201, distance: 4.5
click at [219, 200] on button "Play" at bounding box center [206, 199] width 127 height 24
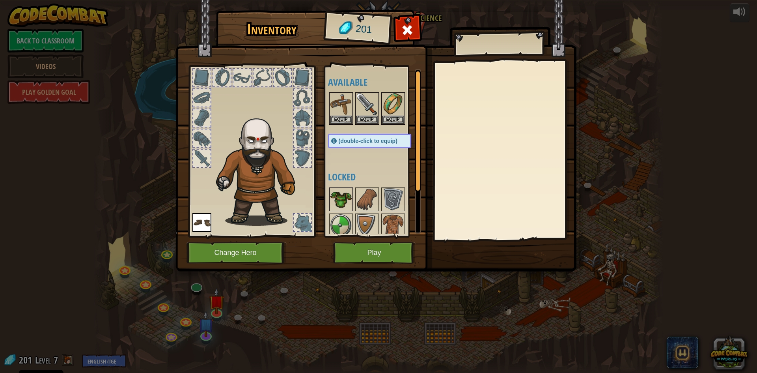
click at [339, 196] on img at bounding box center [341, 199] width 22 height 22
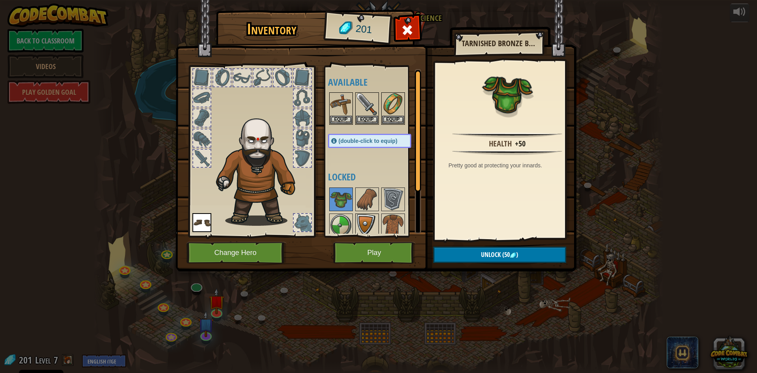
click at [371, 217] on img at bounding box center [367, 225] width 22 height 22
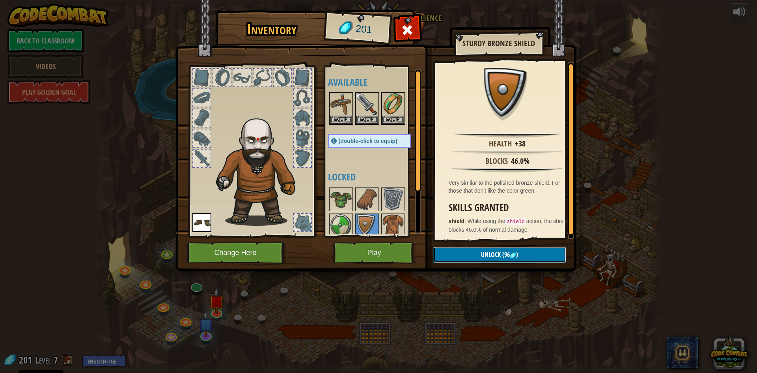
click at [480, 249] on button "Unlock (96 )" at bounding box center [499, 254] width 133 height 16
click at [478, 250] on button "Confirm" at bounding box center [499, 254] width 133 height 16
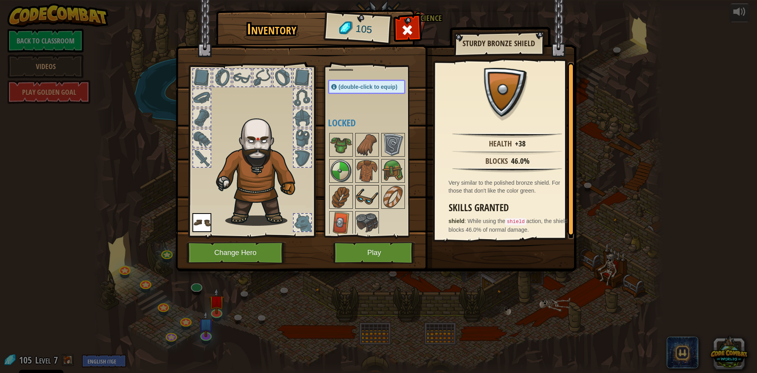
scroll to position [91, 0]
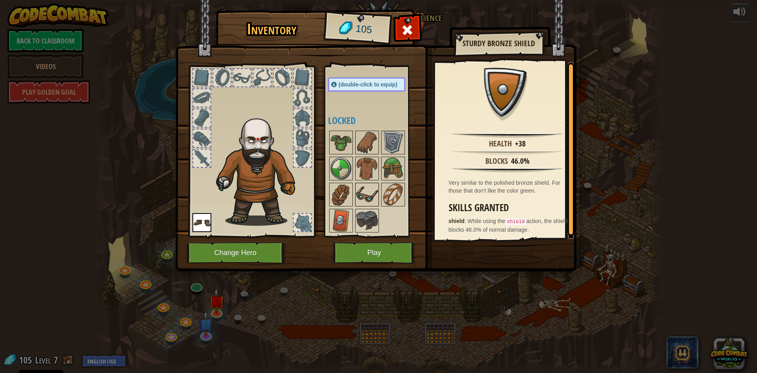
click at [374, 202] on img at bounding box center [367, 194] width 22 height 22
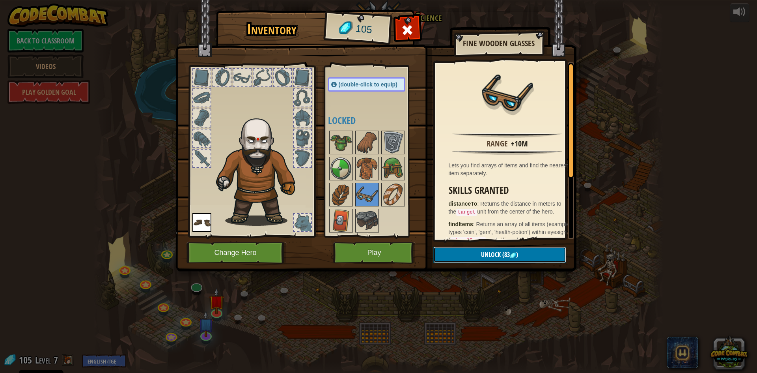
click at [457, 251] on button "Unlock (83 )" at bounding box center [499, 254] width 133 height 16
click at [457, 246] on button "Confirm" at bounding box center [499, 254] width 133 height 16
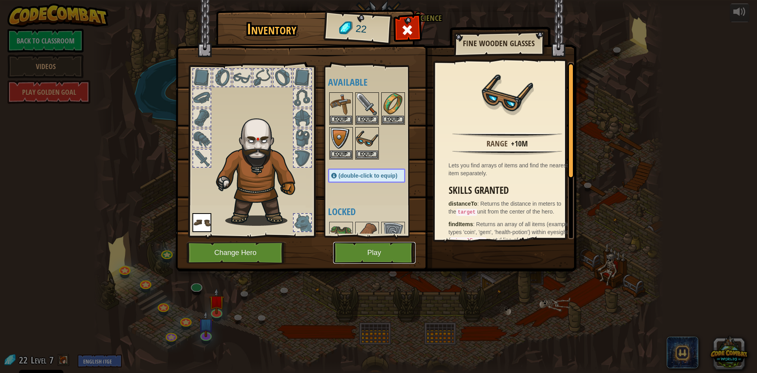
click at [387, 250] on button "Play" at bounding box center [374, 253] width 82 height 22
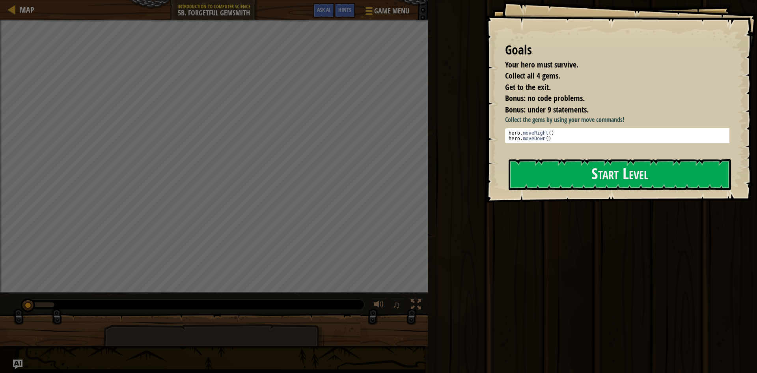
click at [524, 158] on div "Goals Your hero must survive. Collect all 4 gems. Get to the exit. Bonus: no co…" at bounding box center [621, 101] width 272 height 202
click at [537, 170] on button "Start Level" at bounding box center [620, 174] width 222 height 31
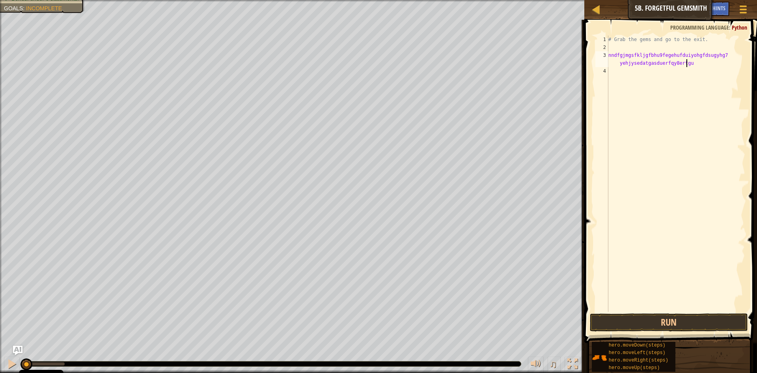
scroll to position [4, 15]
type textarea "nndfgjmgsfkljgfbhu9fegehufduiyohgfdsugyhg7 yehjysedatgasduerfqy8ertgug"
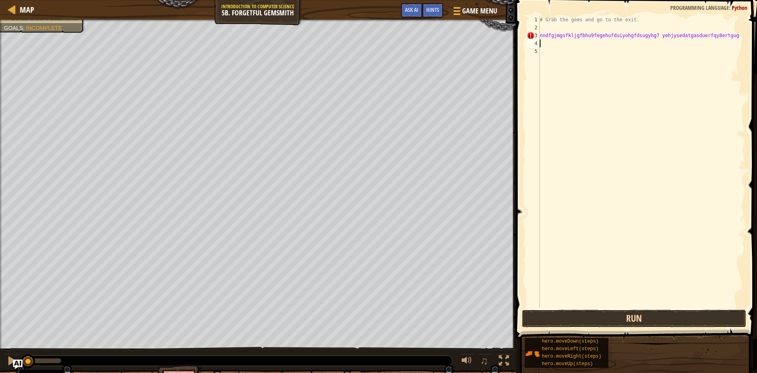
drag, startPoint x: 594, startPoint y: 323, endPoint x: 596, endPoint y: 319, distance: 4.5
click at [596, 319] on button "Run" at bounding box center [634, 318] width 225 height 18
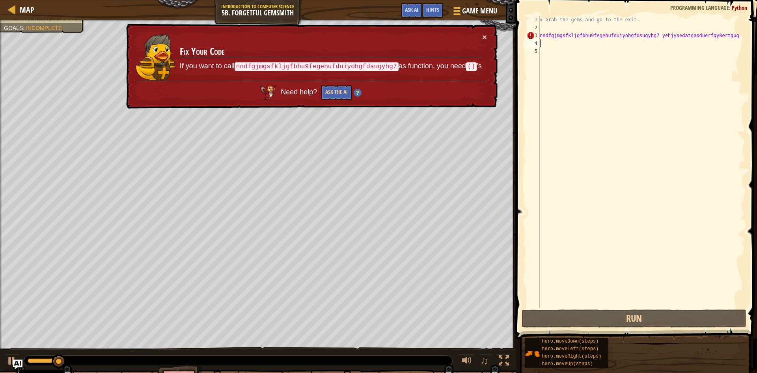
click at [721, 34] on div "# Grab the gems and go to the exit. nndfgjmgsfkljgfbhu9fegehufduiyohgfdsugyhg7 …" at bounding box center [641, 169] width 207 height 307
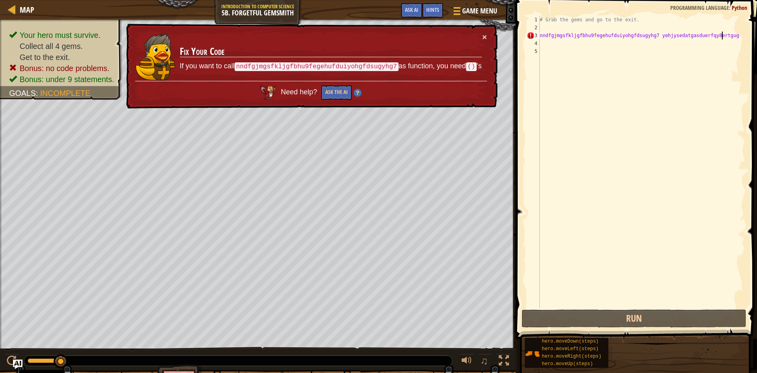
scroll to position [4, 15]
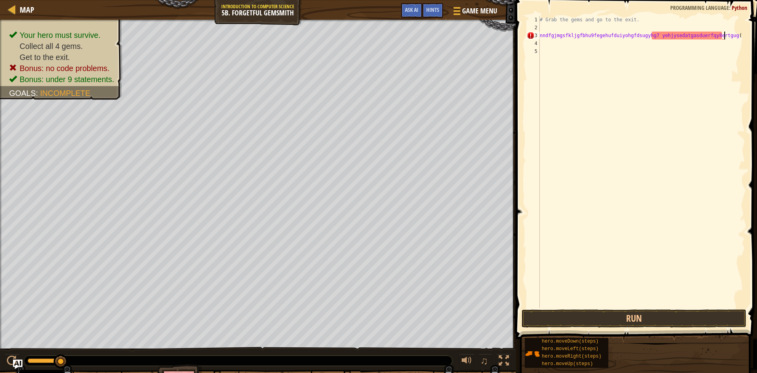
type textarea "nndfgjmgsfkljgfbhu9fegehufduiyohgfdsugyhg7 yehjysedatgasduerfqy8ertgug()"
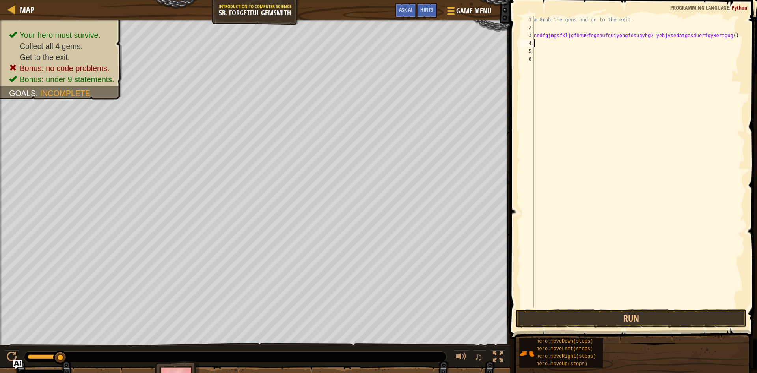
scroll to position [4, 0]
click at [546, 321] on button "Run" at bounding box center [631, 318] width 231 height 18
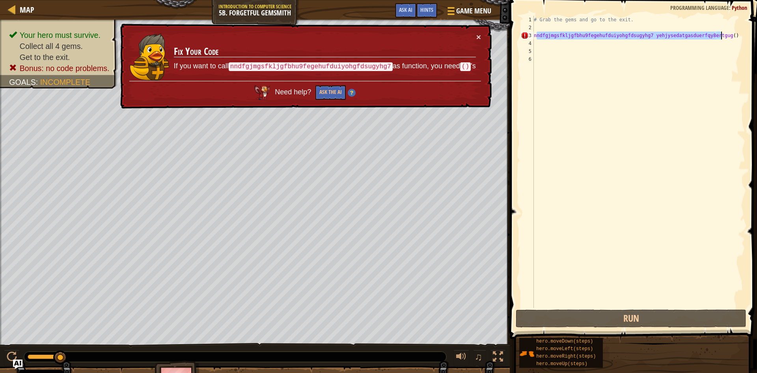
type textarea "n"
drag, startPoint x: 535, startPoint y: 37, endPoint x: 745, endPoint y: 34, distance: 209.4
click at [745, 34] on div "# Grab the gems and go to the exit. nndfgjmgsfkljgfbhu9fegehufduiyohgfdsugyhg7 …" at bounding box center [638, 169] width 213 height 307
